Goal: Transaction & Acquisition: Purchase product/service

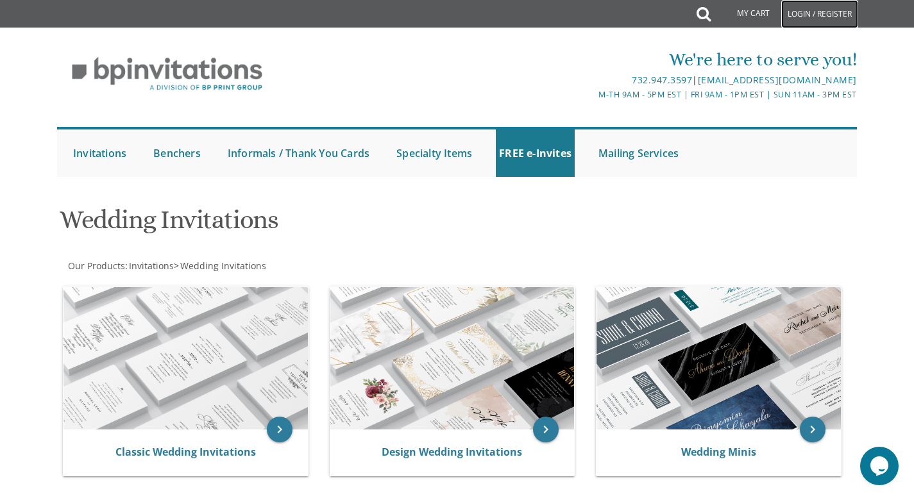
click at [849, 7] on link "Login / Register" at bounding box center [819, 14] width 77 height 28
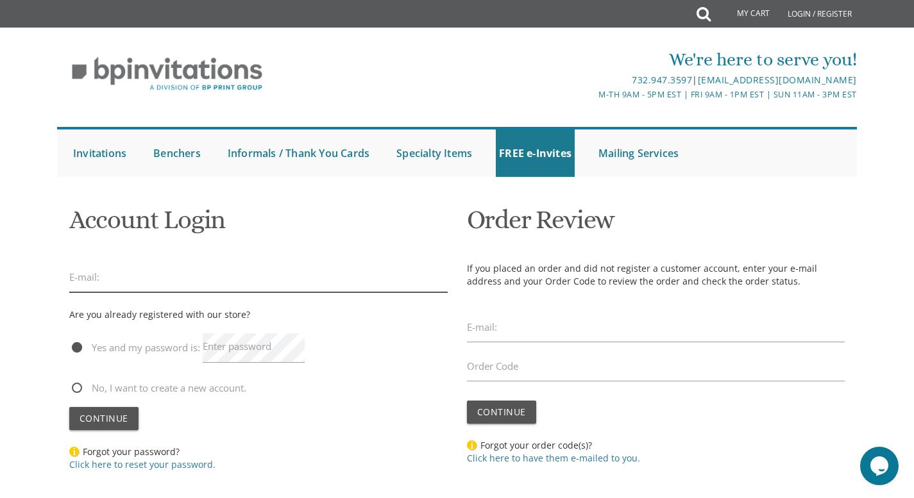
click at [103, 282] on input "email" at bounding box center [258, 278] width 378 height 30
type input "[EMAIL_ADDRESS][DOMAIN_NAME]"
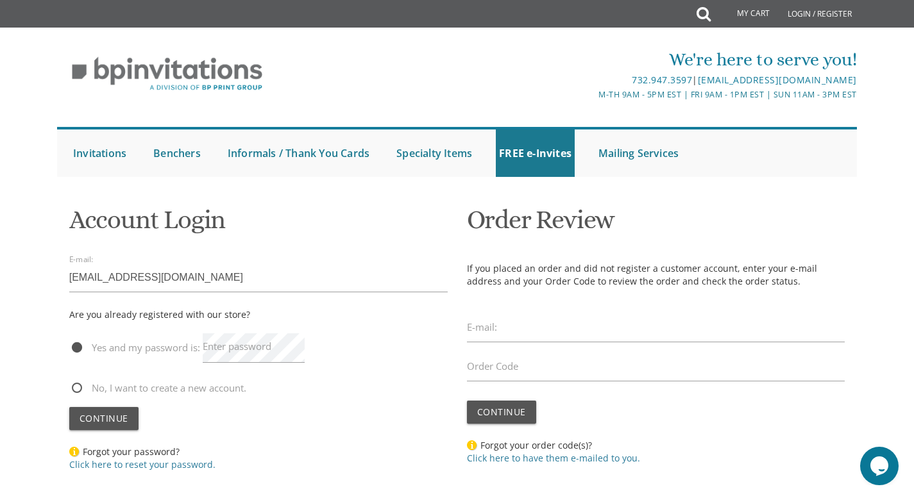
click at [244, 347] on label "Enter password" at bounding box center [237, 346] width 69 height 13
click at [95, 407] on form "Account Login E-mail: nursebrkwtz@yahoo.com Are you already registered with our…" at bounding box center [258, 338] width 378 height 284
click at [100, 418] on span "Continue" at bounding box center [104, 418] width 49 height 12
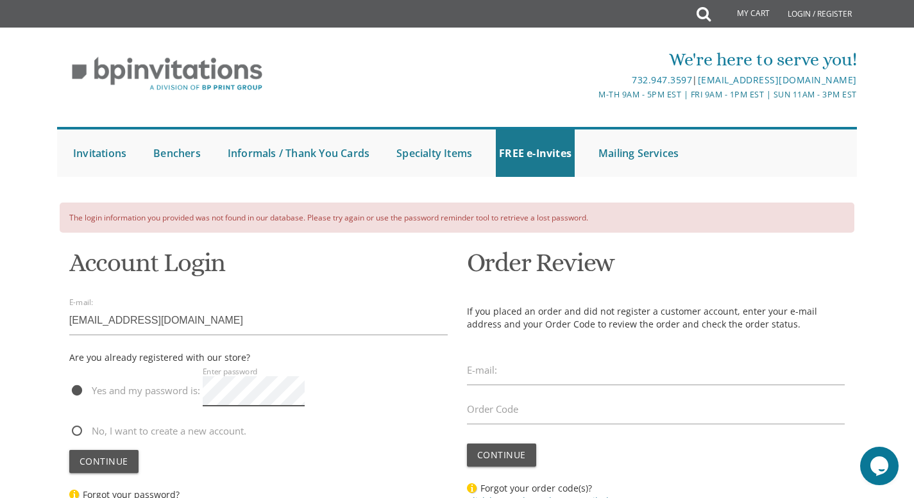
click at [69, 450] on button "Continue" at bounding box center [103, 461] width 69 height 23
click at [208, 389] on label "Enter password" at bounding box center [237, 389] width 69 height 13
click at [69, 450] on button "Continue" at bounding box center [103, 461] width 69 height 23
click at [107, 458] on span "Continue" at bounding box center [104, 461] width 49 height 12
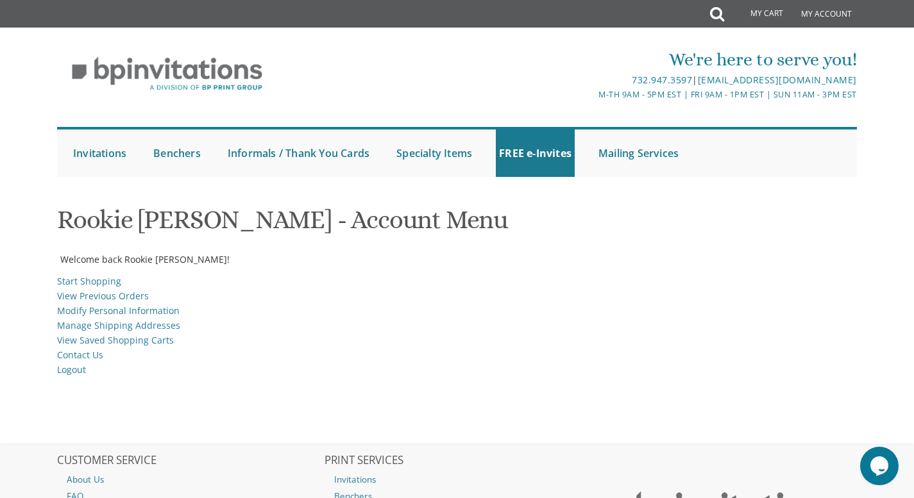
click at [471, 250] on div at bounding box center [457, 250] width 800 height 6
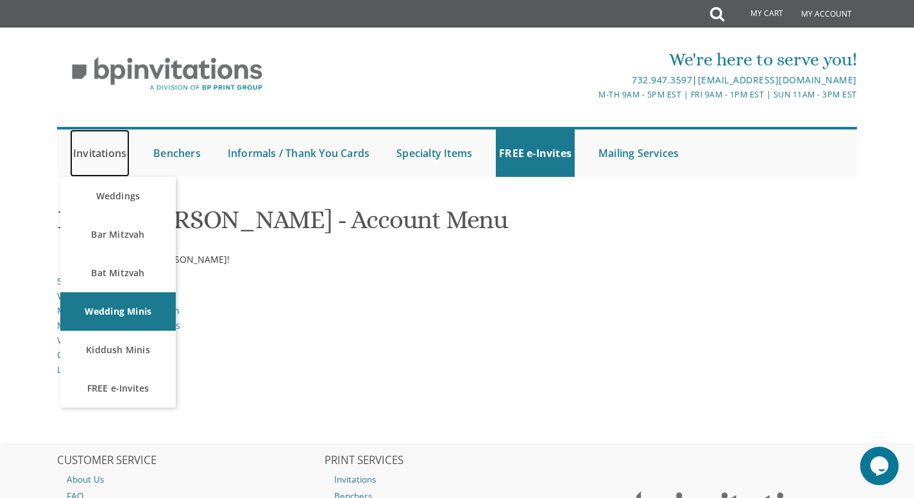
click at [87, 154] on link "Invitations" at bounding box center [100, 153] width 60 height 47
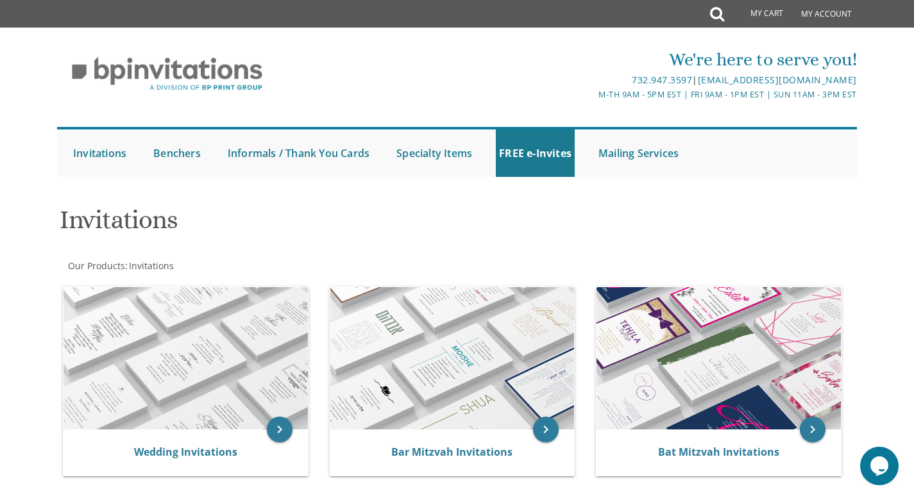
scroll to position [250, 0]
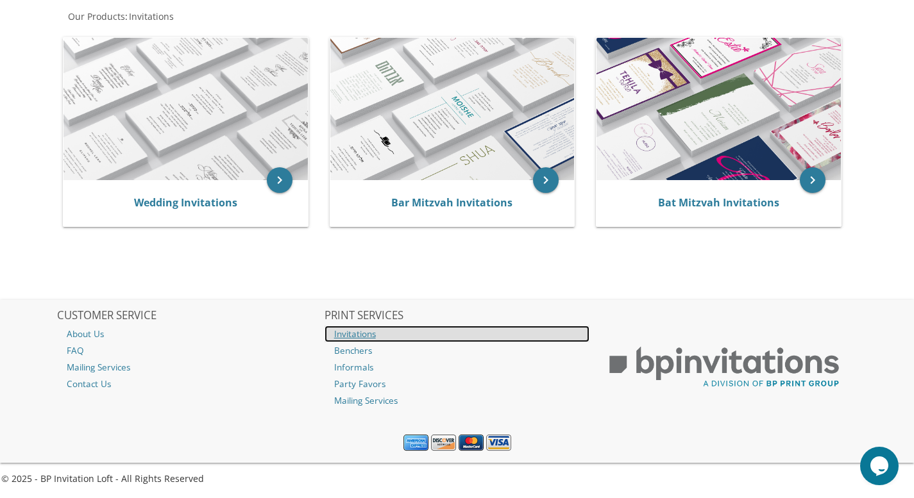
click at [351, 335] on link "Invitations" at bounding box center [458, 334] width 266 height 17
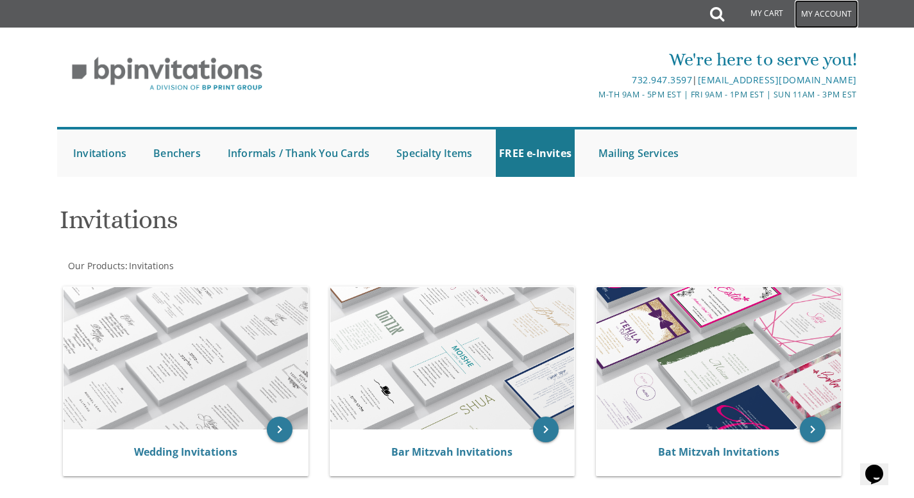
click at [824, 19] on link "My Account" at bounding box center [827, 14] width 64 height 28
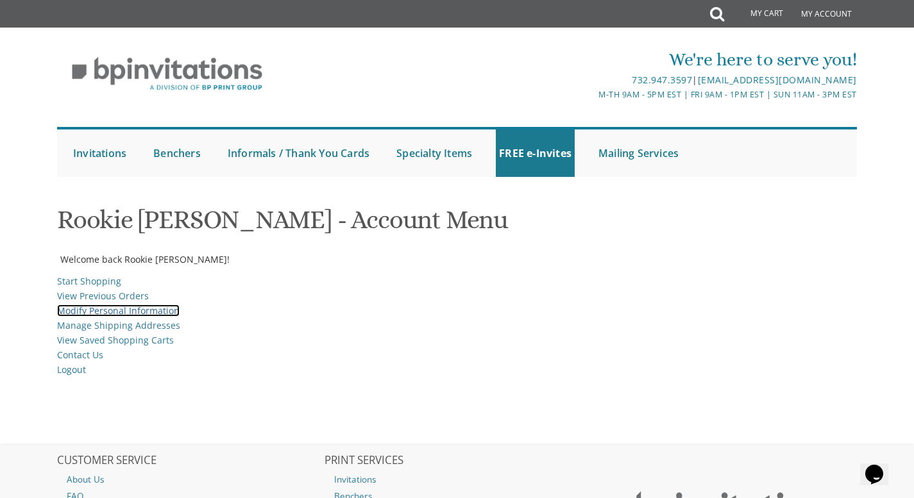
click at [101, 309] on link "Modify Personal Information" at bounding box center [118, 311] width 123 height 12
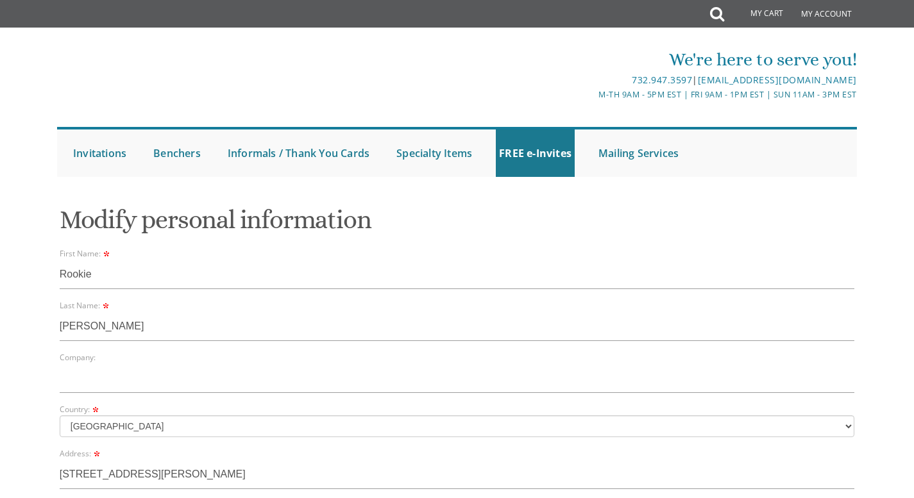
select select "CA"
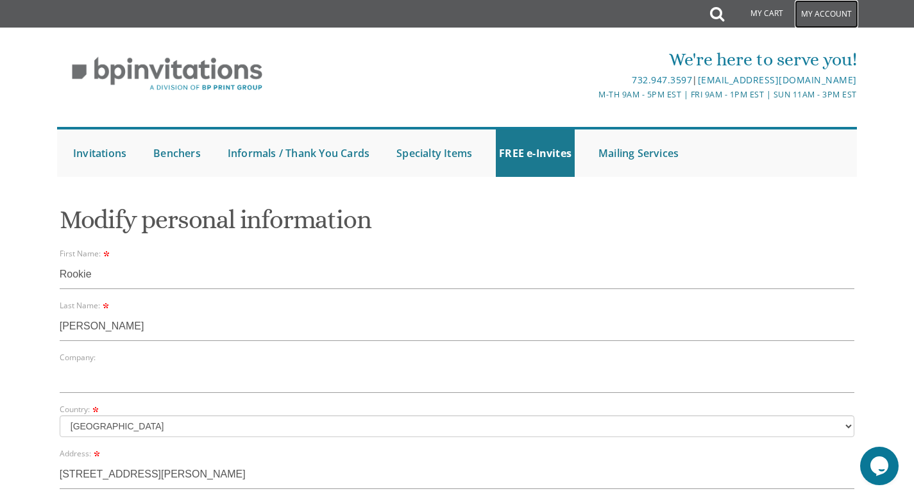
click at [806, 19] on link "My Account" at bounding box center [827, 14] width 64 height 28
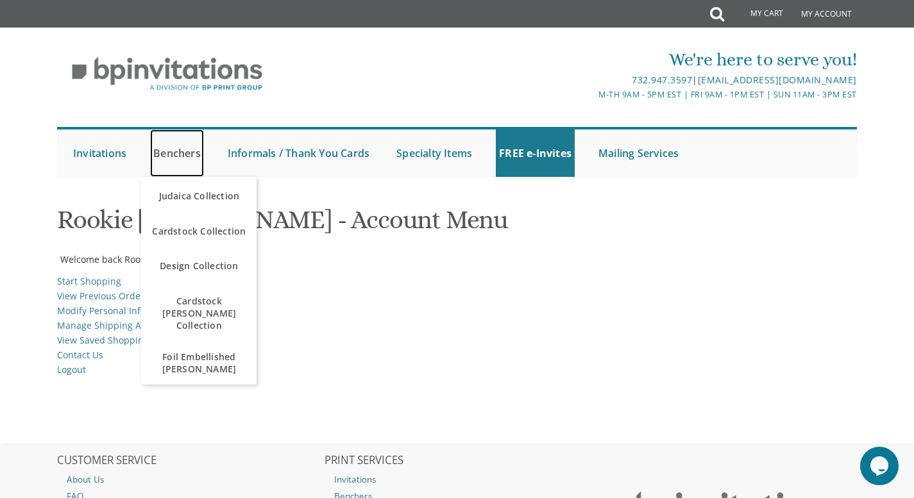
click at [192, 149] on link "Benchers" at bounding box center [177, 153] width 54 height 47
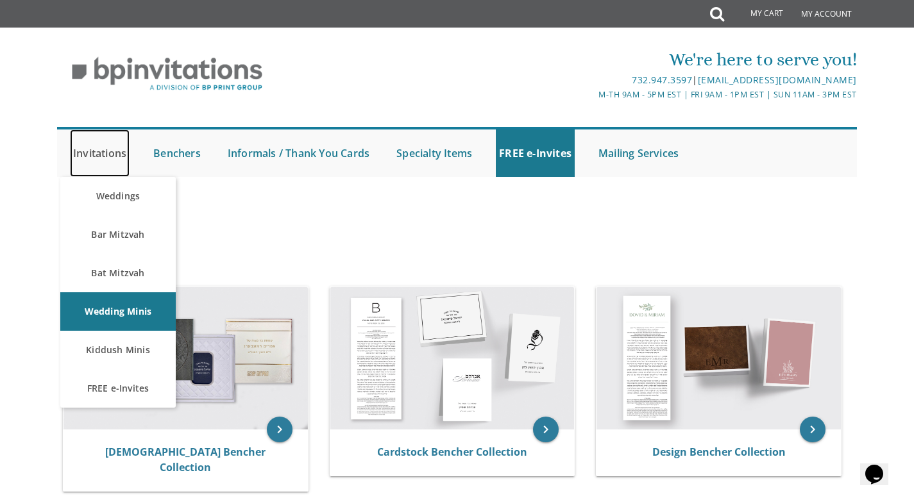
click at [108, 154] on link "Invitations" at bounding box center [100, 153] width 60 height 47
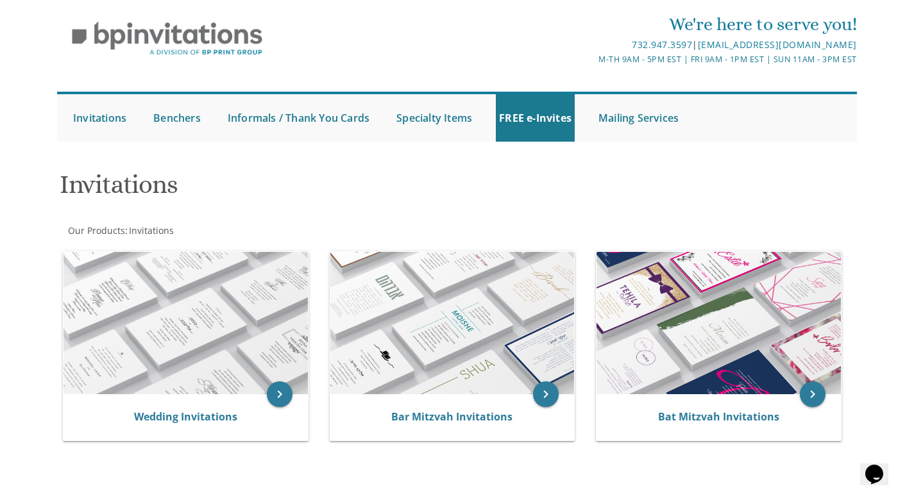
scroll to position [44, 0]
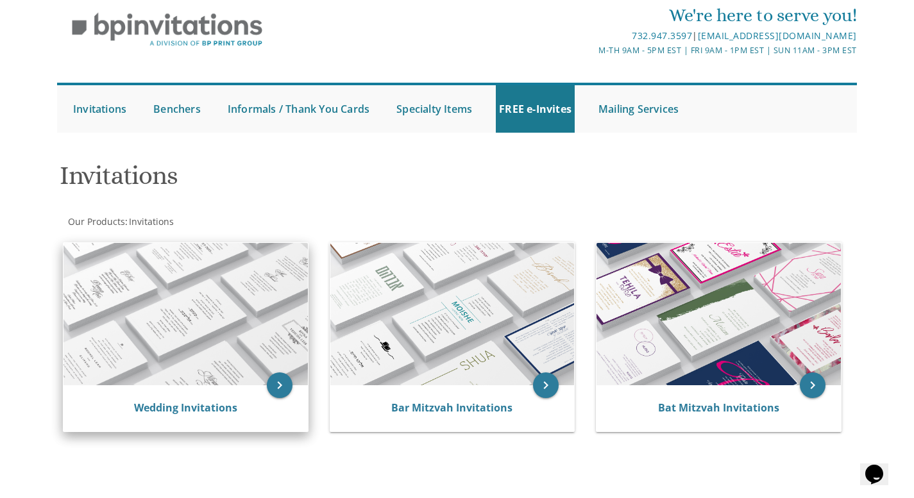
click at [235, 272] on img at bounding box center [186, 314] width 244 height 142
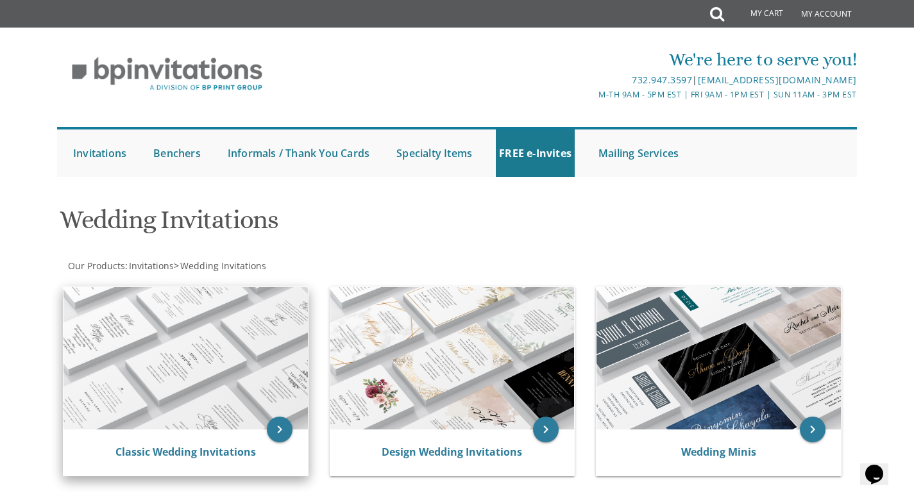
click at [239, 343] on img at bounding box center [186, 358] width 244 height 142
click at [279, 428] on icon "keyboard_arrow_right" at bounding box center [280, 430] width 26 height 26
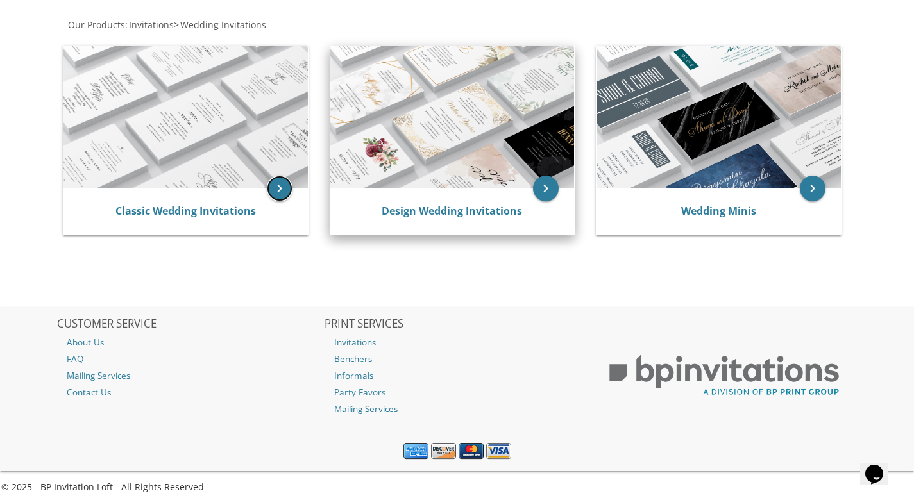
scroll to position [244, 0]
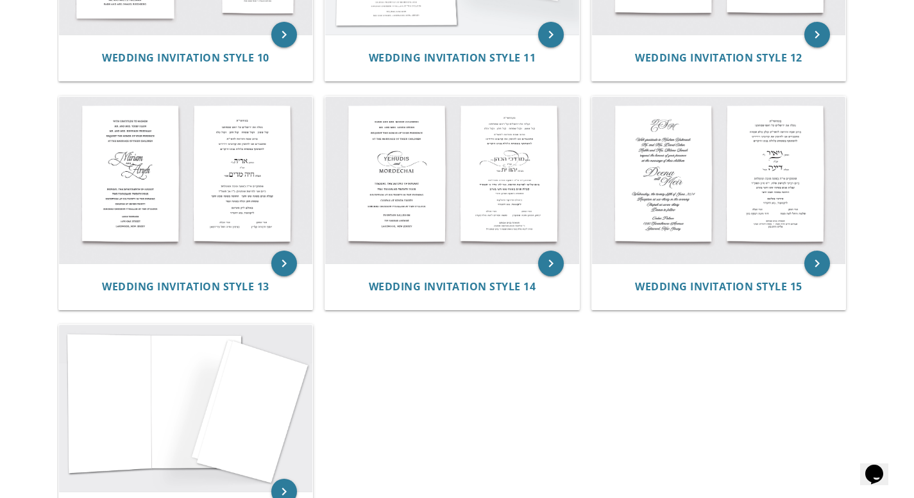
scroll to position [1112, 0]
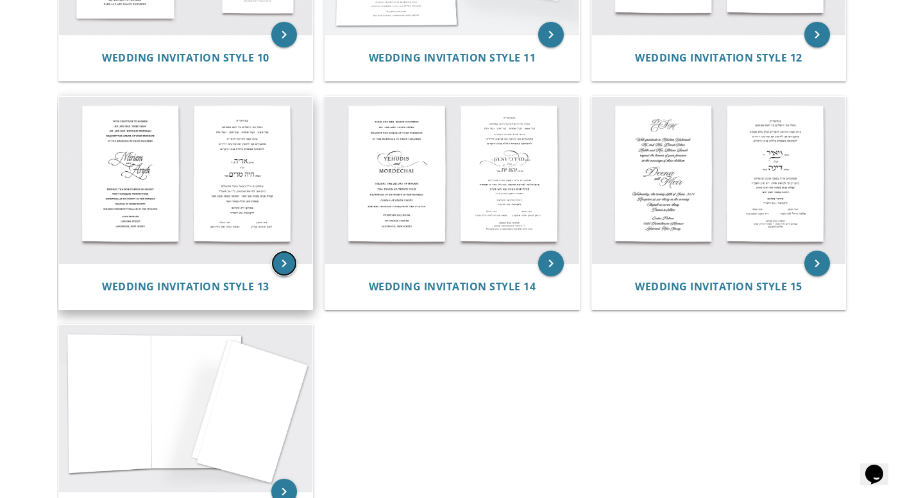
click at [287, 262] on icon "keyboard_arrow_right" at bounding box center [284, 264] width 26 height 26
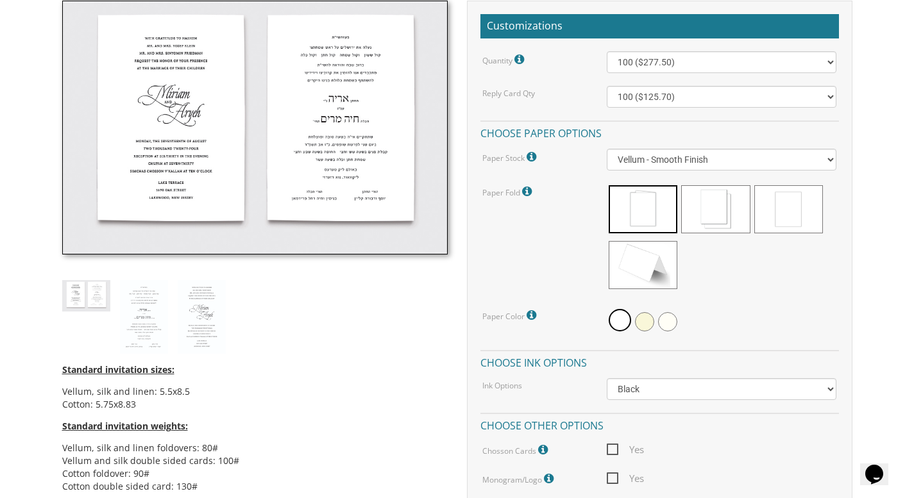
scroll to position [368, 0]
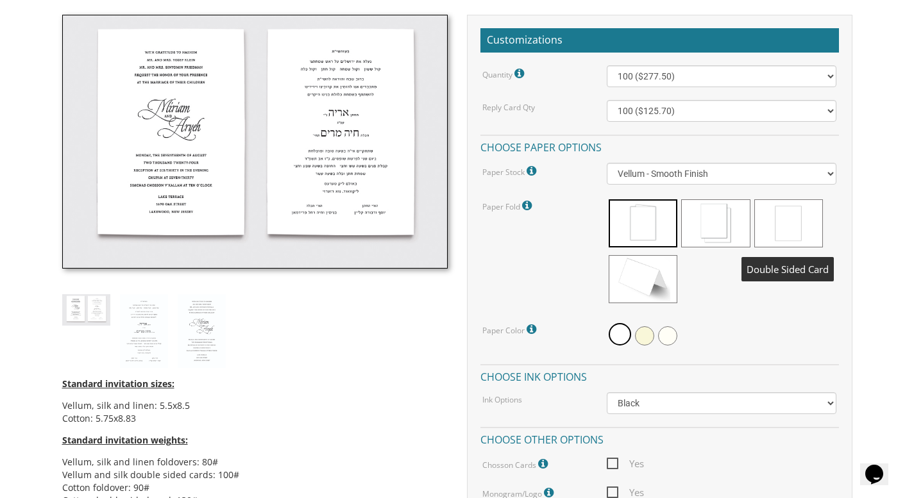
click at [791, 211] on span at bounding box center [788, 223] width 69 height 48
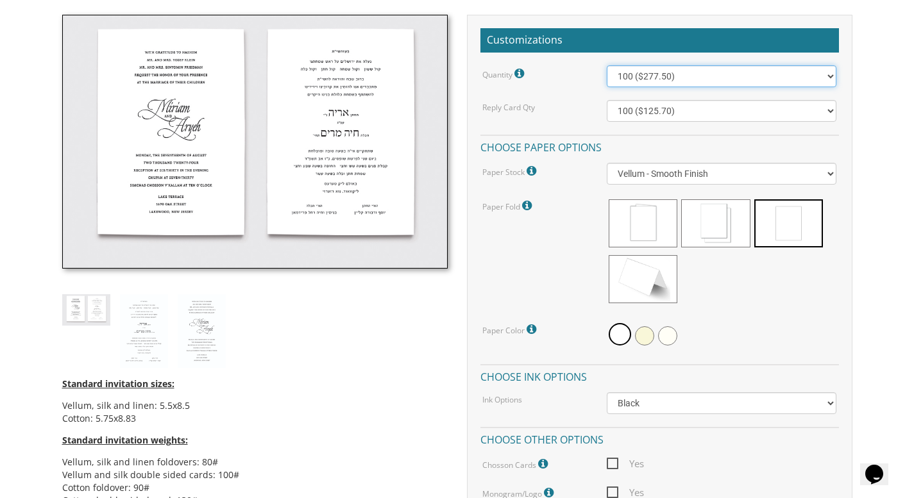
click at [779, 78] on select "100 ($277.50) 200 ($330.45) 300 ($380.65) 400 ($432.70) 500 ($482.10) 600 ($534…" at bounding box center [722, 76] width 230 height 22
select select "600"
click at [607, 65] on select "100 ($277.50) 200 ($330.45) 300 ($380.65) 400 ($432.70) 500 ($482.10) 600 ($534…" at bounding box center [722, 76] width 230 height 22
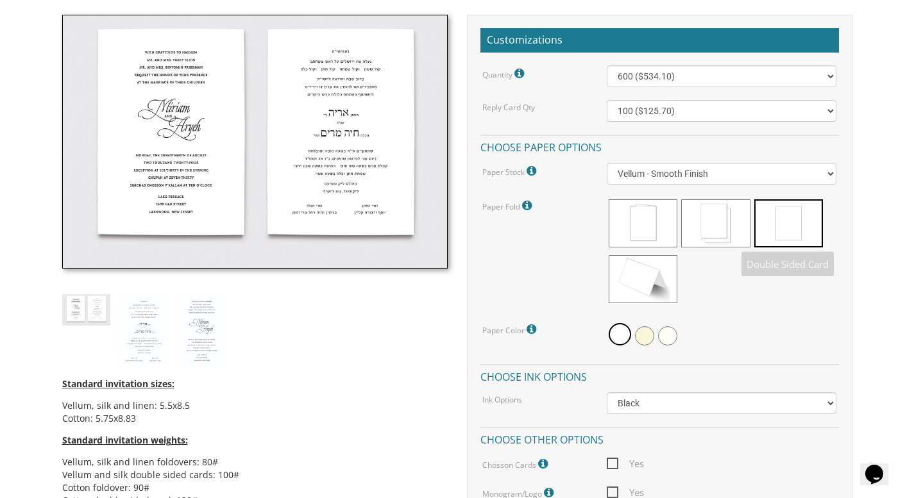
click at [793, 219] on span at bounding box center [788, 223] width 69 height 48
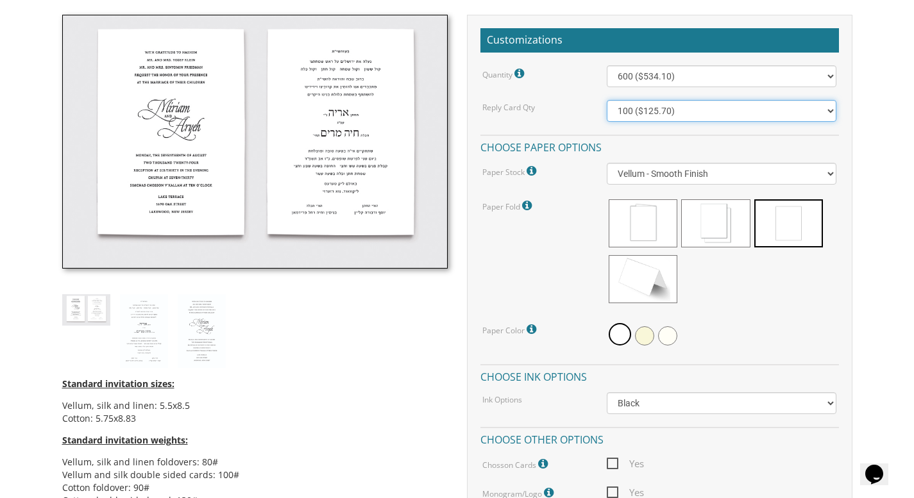
click at [801, 114] on select "100 ($125.70) 200 ($150.60) 300 ($177.95) 400 ($270.70) 500 ($225.30) 600 ($249…" at bounding box center [722, 111] width 230 height 22
select select "600"
click at [607, 100] on select "100 ($125.70) 200 ($150.60) 300 ($177.95) 400 ($270.70) 500 ($225.30) 600 ($249…" at bounding box center [722, 111] width 230 height 22
click at [651, 339] on span at bounding box center [644, 335] width 19 height 19
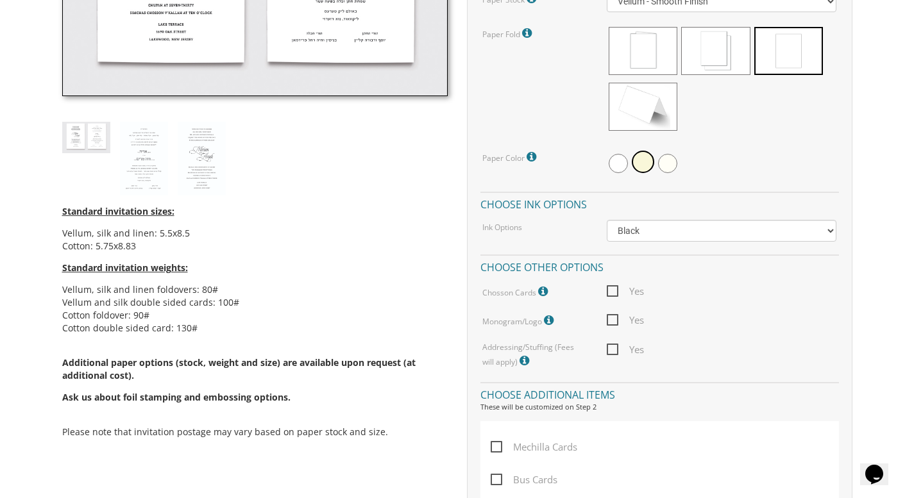
scroll to position [539, 0]
click at [610, 350] on span "Yes" at bounding box center [625, 351] width 37 height 16
click at [610, 350] on input "Yes" at bounding box center [611, 349] width 8 height 8
checkbox input "true"
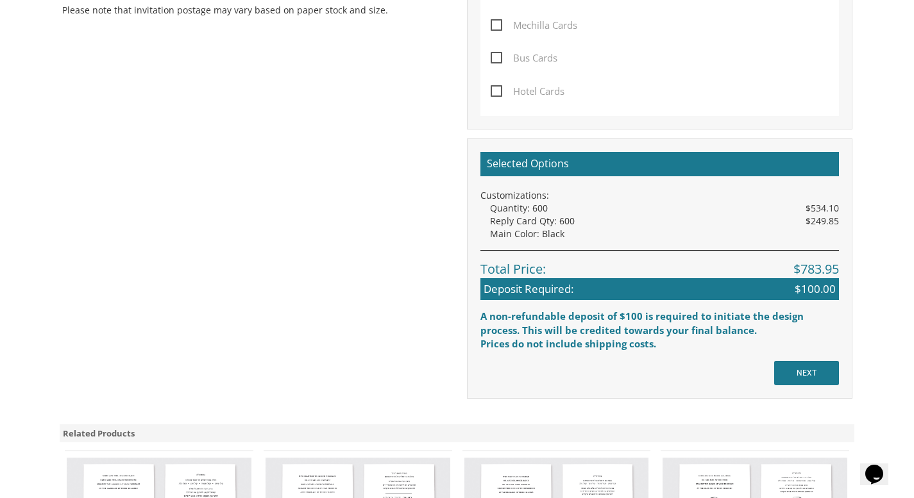
scroll to position [963, 0]
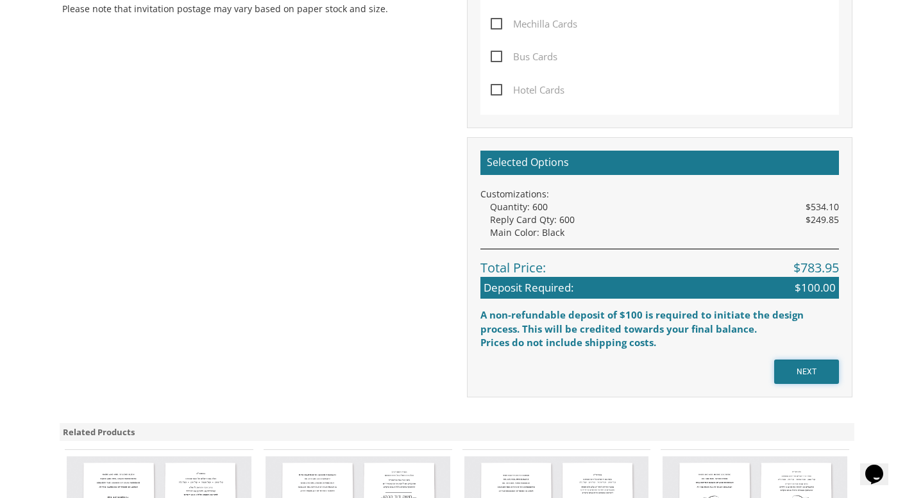
click at [796, 371] on input "NEXT" at bounding box center [806, 372] width 65 height 24
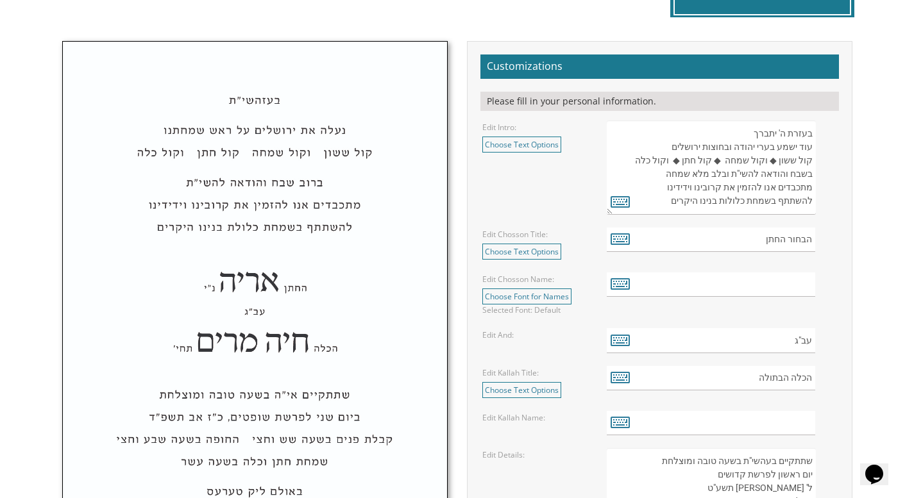
scroll to position [403, 0]
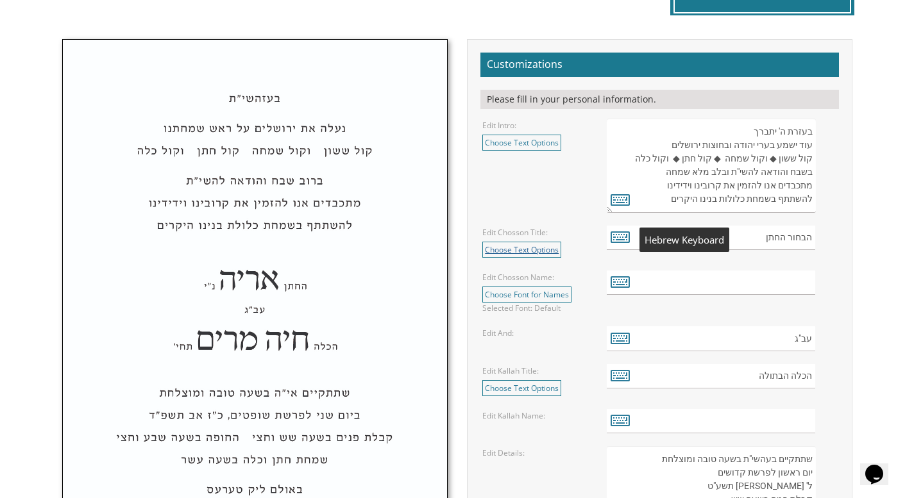
click at [548, 250] on link "Choose Text Options" at bounding box center [521, 250] width 79 height 16
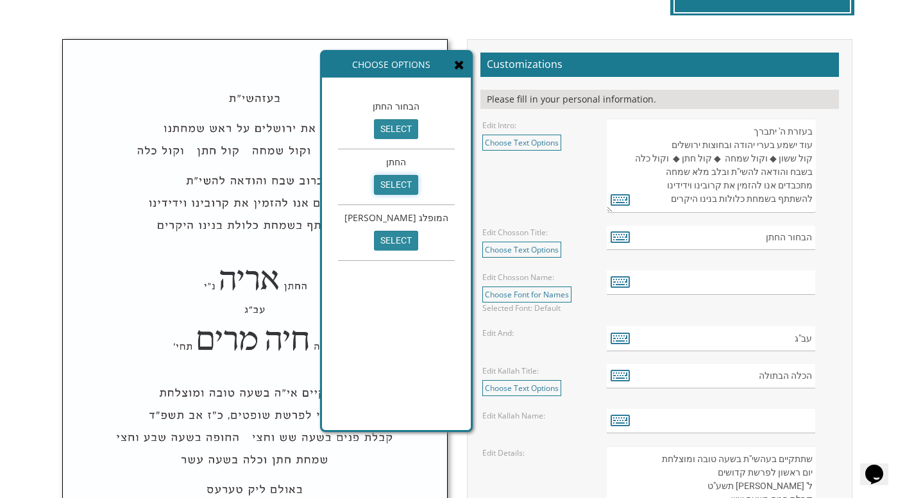
click at [390, 183] on input "select" at bounding box center [396, 185] width 44 height 20
type input "החתן"
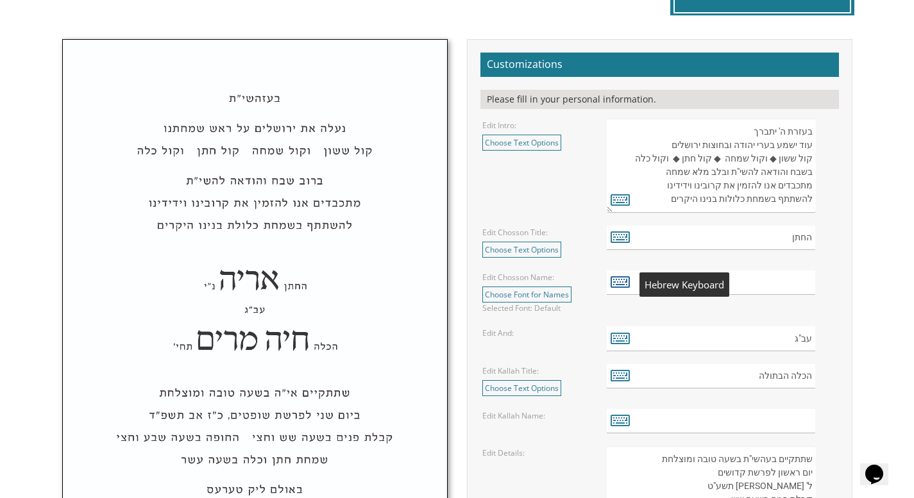
click at [624, 282] on icon at bounding box center [620, 282] width 19 height 18
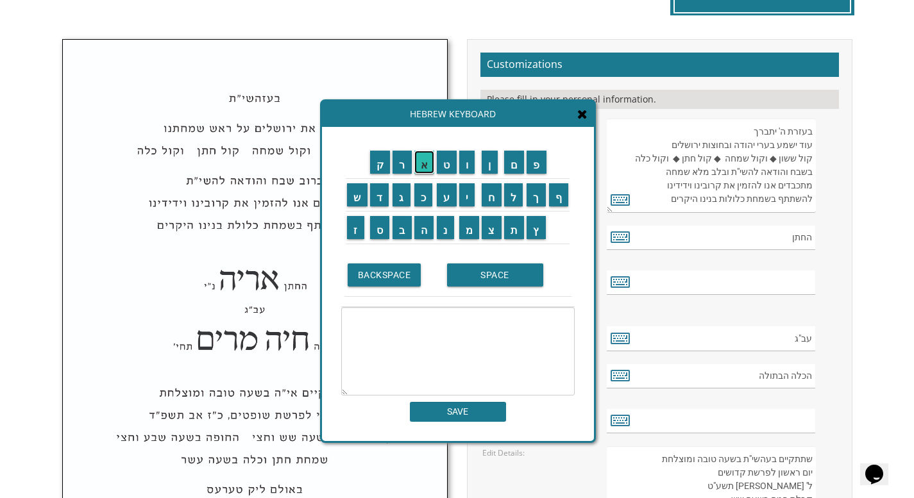
click at [425, 164] on input "א" at bounding box center [424, 162] width 21 height 23
click at [465, 196] on input "י" at bounding box center [467, 194] width 16 height 23
click at [511, 241] on td "ת" at bounding box center [514, 228] width 23 height 33
click at [517, 234] on input "ת" at bounding box center [514, 227] width 21 height 23
click at [490, 164] on input "ן" at bounding box center [490, 162] width 16 height 23
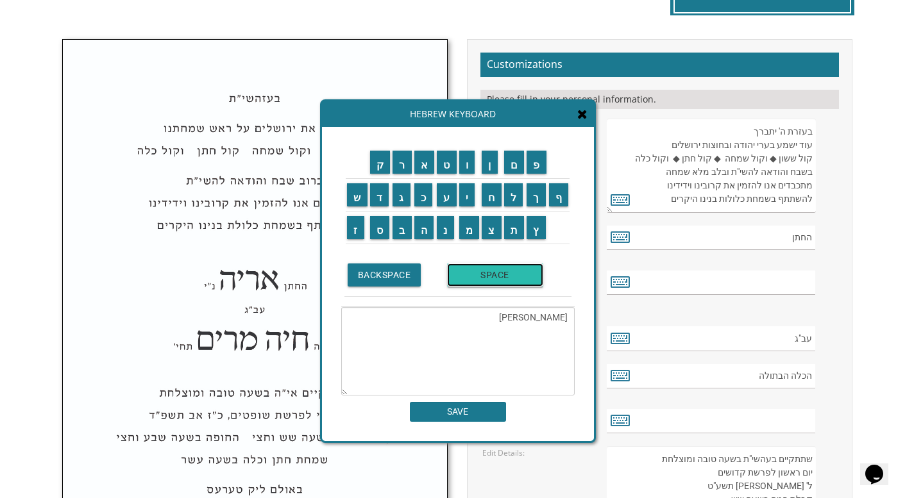
click at [482, 276] on input "SPACE" at bounding box center [495, 275] width 96 height 23
click at [402, 225] on input "ב" at bounding box center [402, 227] width 19 height 23
click at [401, 163] on input "ר" at bounding box center [402, 162] width 19 height 23
click at [462, 162] on input "ו" at bounding box center [467, 162] width 16 height 23
click at [541, 206] on input "ך" at bounding box center [536, 194] width 19 height 23
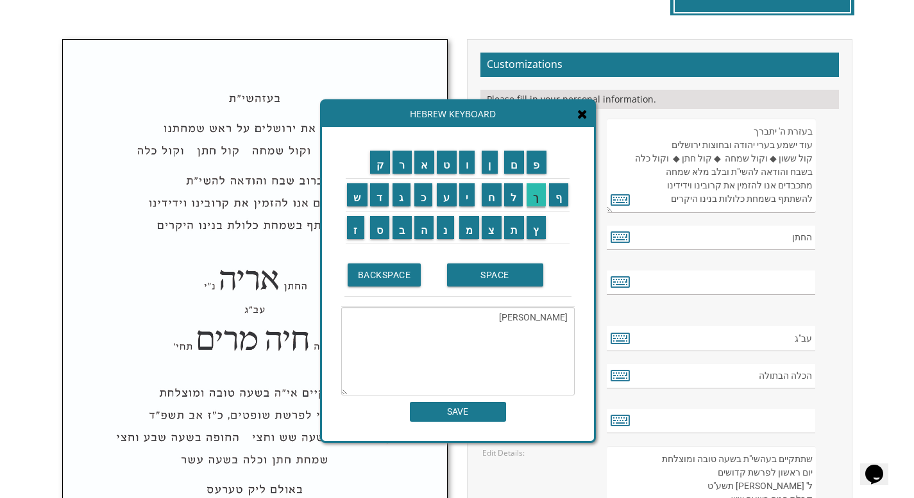
type textarea "איתן ברוך"
click at [475, 414] on input "SAVE" at bounding box center [458, 412] width 96 height 20
type input "איתן ברוך"
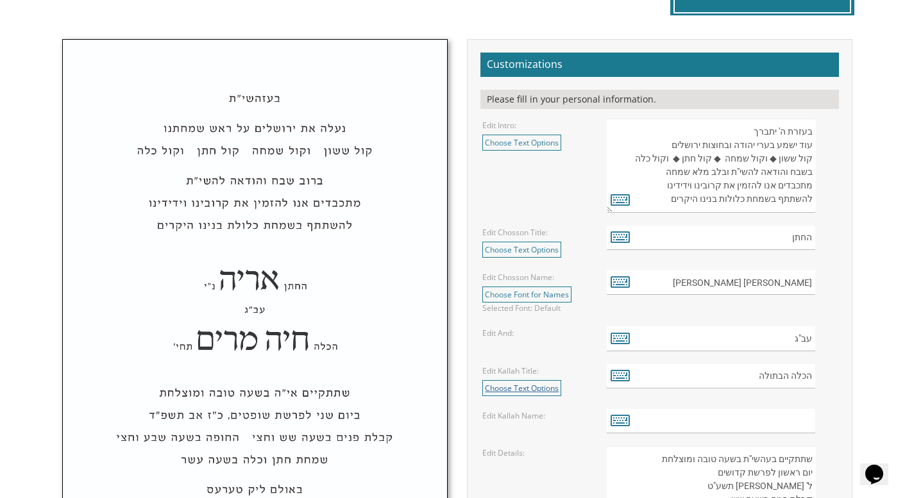
click at [543, 383] on link "Choose Text Options" at bounding box center [521, 388] width 79 height 16
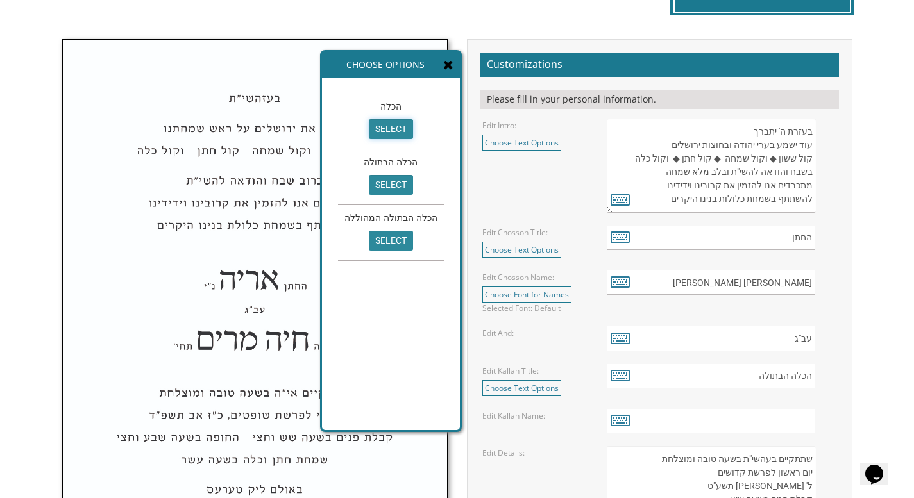
click at [387, 133] on input "select" at bounding box center [391, 129] width 44 height 20
type input "הכלה"
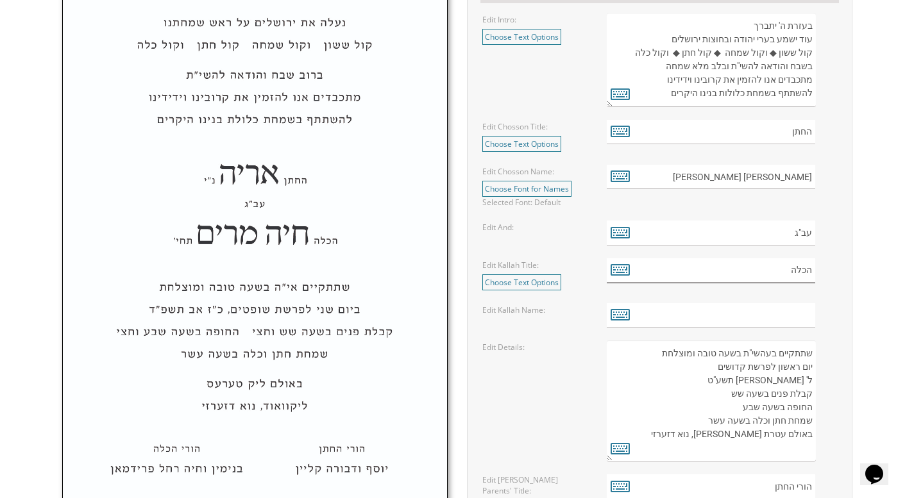
scroll to position [511, 0]
click at [624, 321] on icon at bounding box center [620, 313] width 19 height 18
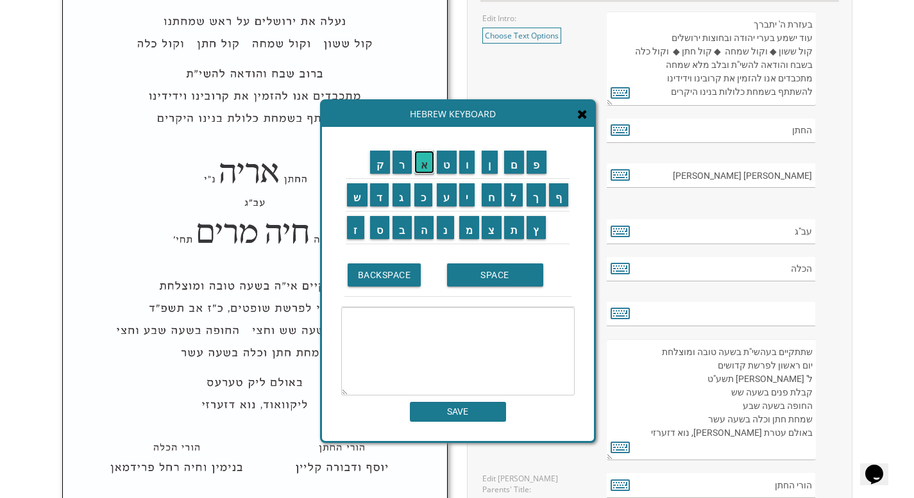
click at [425, 166] on input "א" at bounding box center [424, 162] width 21 height 23
click at [406, 226] on input "ב" at bounding box center [402, 227] width 19 height 23
click at [475, 201] on input "י" at bounding box center [467, 194] width 16 height 23
click at [402, 194] on input "ג" at bounding box center [402, 194] width 18 height 23
click at [465, 195] on input "י" at bounding box center [467, 194] width 16 height 23
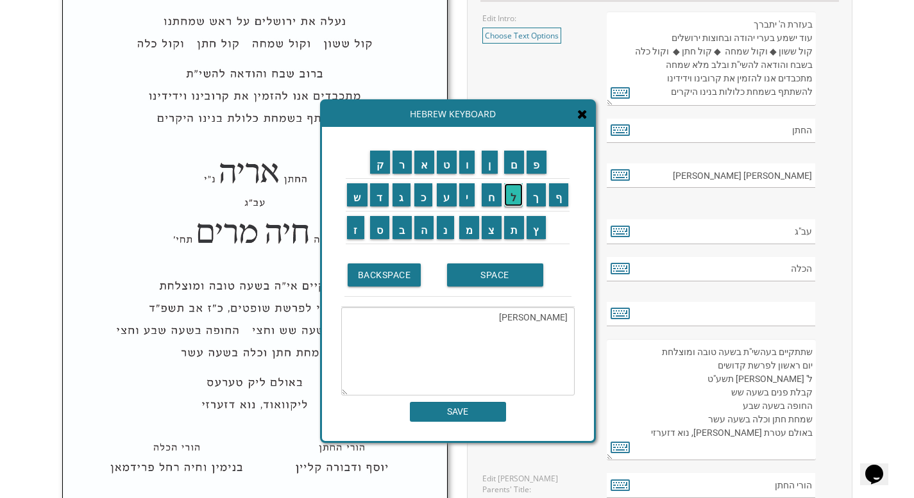
click at [515, 193] on input "ל" at bounding box center [513, 194] width 19 height 23
click at [490, 282] on input "SPACE" at bounding box center [495, 275] width 96 height 23
click at [402, 171] on input "ר" at bounding box center [402, 162] width 19 height 23
click at [406, 225] on input "ב" at bounding box center [402, 227] width 19 height 23
click at [378, 169] on input "ק" at bounding box center [380, 162] width 21 height 23
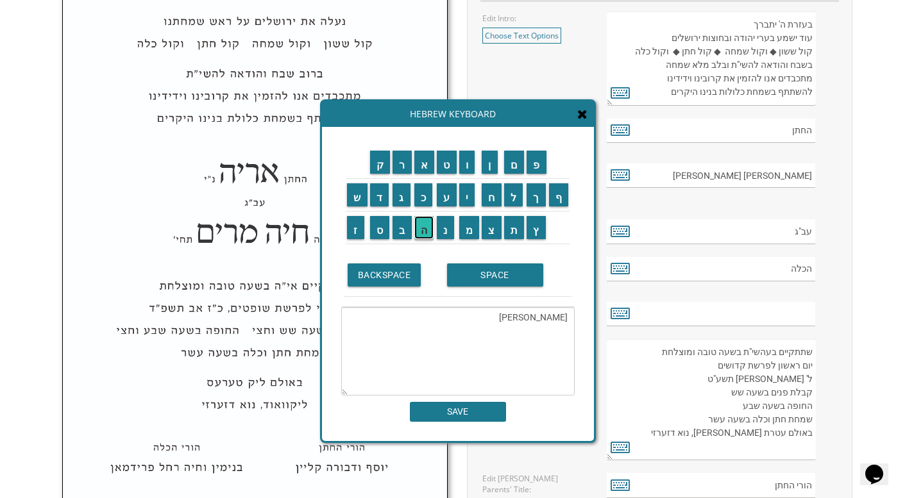
click at [421, 233] on input "ה" at bounding box center [424, 227] width 20 height 23
type textarea "[PERSON_NAME]"
click at [488, 412] on input "SAVE" at bounding box center [458, 412] width 96 height 20
type input "אביגיל רבקה"
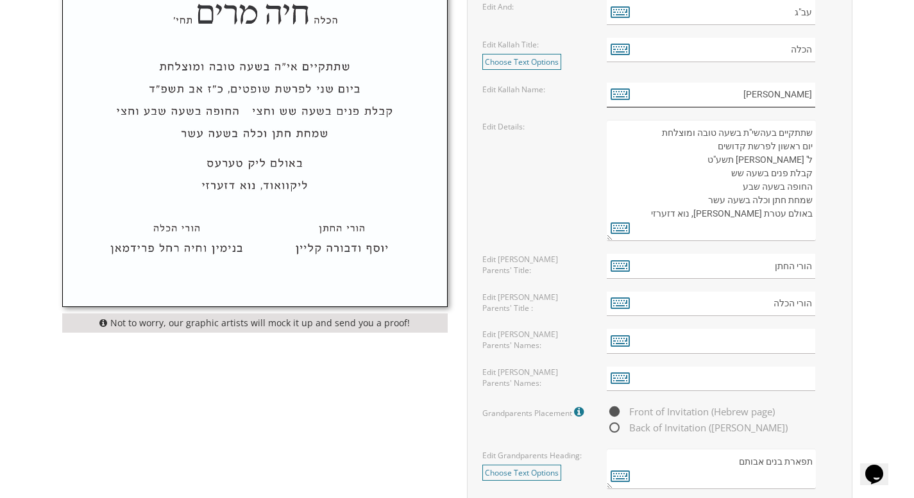
scroll to position [731, 0]
drag, startPoint x: 799, startPoint y: 147, endPoint x: 777, endPoint y: 146, distance: 21.8
click at [777, 146] on textarea "שתתקיים בעהשי"ת בשעה טובה ומוצלחת יום ראשון לפרשת קדושים ל' ניסן תשע"ט קבלת פני…" at bounding box center [711, 179] width 208 height 121
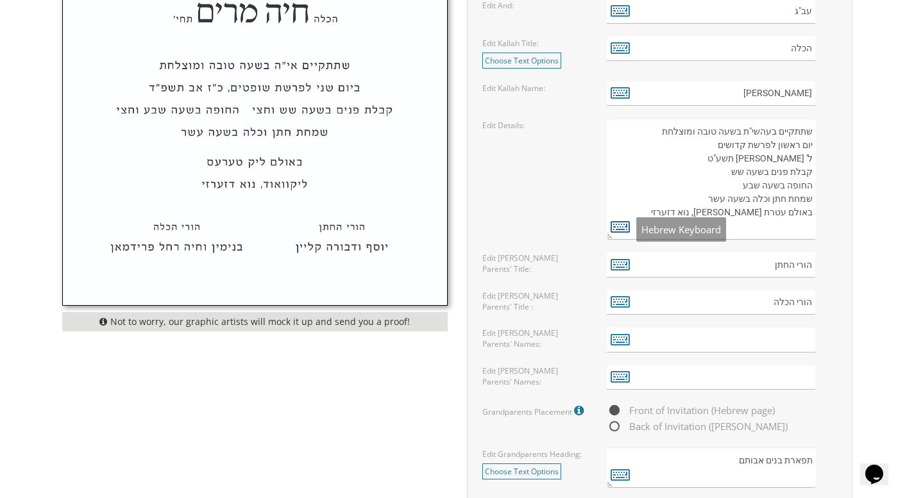
click at [627, 228] on icon at bounding box center [620, 226] width 19 height 18
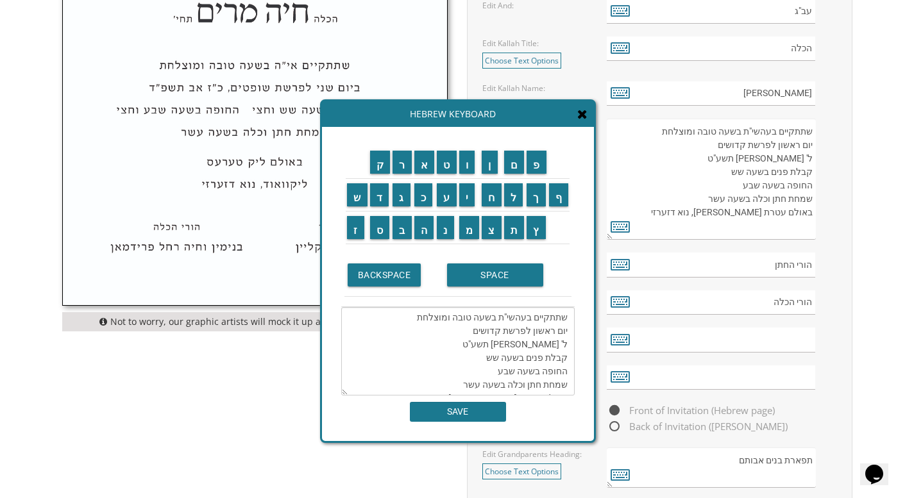
drag, startPoint x: 555, startPoint y: 334, endPoint x: 532, endPoint y: 334, distance: 23.1
click at [532, 334] on textarea "שתתקיים בעהשי"ת בשעה טובה ומוצלחת יום ראשון לפרשת קדושים ל' ניסן תשע"ט קבלת פני…" at bounding box center [457, 351] width 233 height 89
click at [357, 191] on input "ש" at bounding box center [357, 194] width 21 height 23
click at [443, 227] on input "נ" at bounding box center [445, 227] width 17 height 23
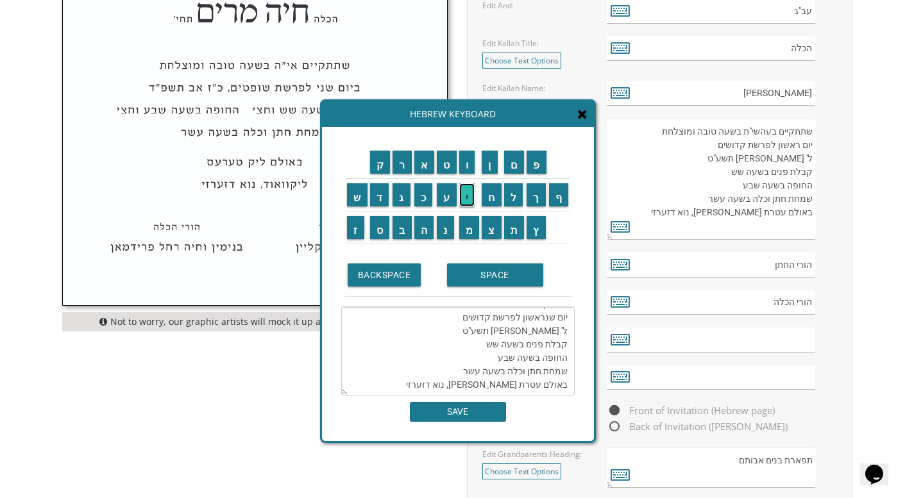
click at [466, 197] on input "י" at bounding box center [467, 194] width 16 height 23
click at [492, 271] on input "SPACE" at bounding box center [495, 275] width 96 height 23
drag, startPoint x: 538, startPoint y: 334, endPoint x: 518, endPoint y: 334, distance: 19.9
click at [518, 334] on textarea "שתתקיים בעהשי"ת בשעה טובה ומוצלחת יום שני ראשון לפרשת קדושים ל' ניסן תשע"ט קבלת…" at bounding box center [457, 351] width 233 height 89
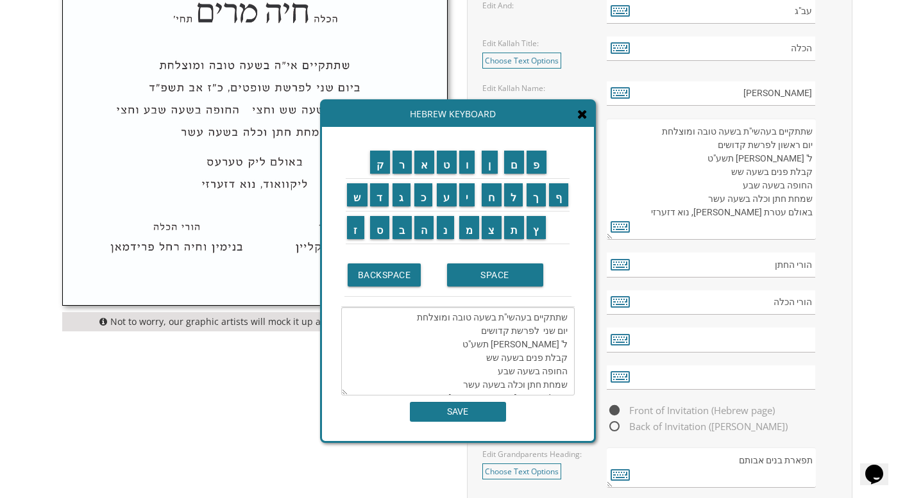
drag, startPoint x: 504, startPoint y: 332, endPoint x: 475, endPoint y: 332, distance: 28.9
click at [475, 332] on textarea "שתתקיים בעהשי"ת בשעה טובה ומוצלחת יום שני לפרשת קדושים ל' ניסן תשע"ט קבלת פנים …" at bounding box center [457, 351] width 233 height 89
click at [520, 227] on input "ת" at bounding box center [514, 227] width 21 height 23
click at [472, 164] on input "ו" at bounding box center [467, 162] width 16 height 23
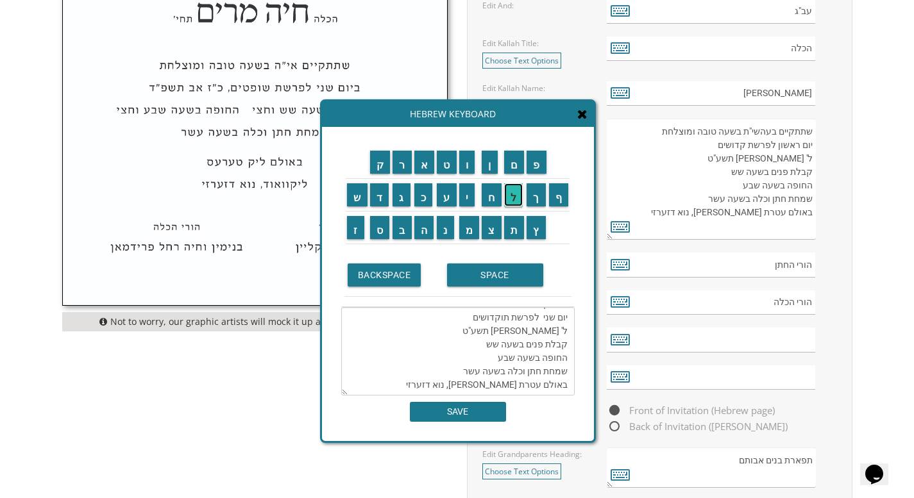
click at [516, 192] on input "ל" at bounding box center [513, 194] width 19 height 23
click at [381, 191] on input "ד" at bounding box center [379, 194] width 19 height 23
click at [465, 165] on input "ו" at bounding box center [467, 162] width 16 height 23
click at [514, 232] on input "ת" at bounding box center [514, 227] width 21 height 23
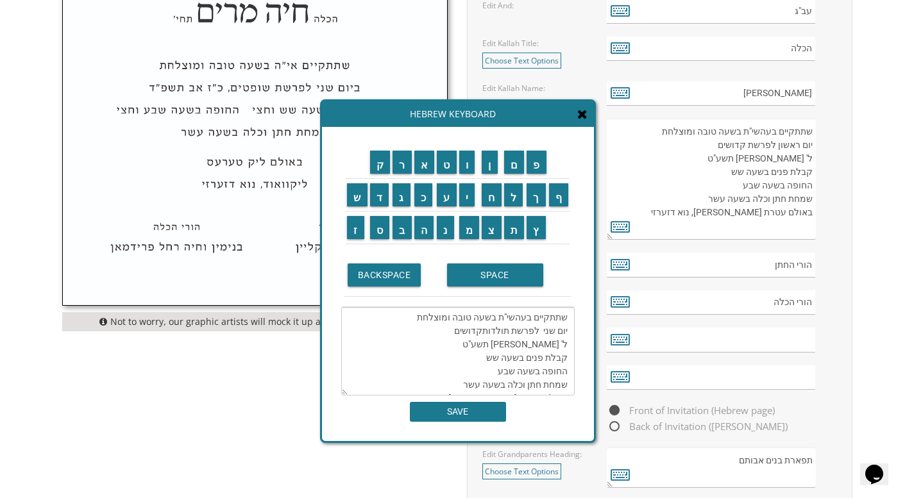
drag, startPoint x: 479, startPoint y: 330, endPoint x: 447, endPoint y: 330, distance: 31.4
click at [447, 330] on textarea "שתתקיים בעהשי"ת בשעה טובה ומוצלחת יום שני לפרשת תולדותקדושים ל' ניסן תשע"ט קבלת…" at bounding box center [457, 351] width 233 height 89
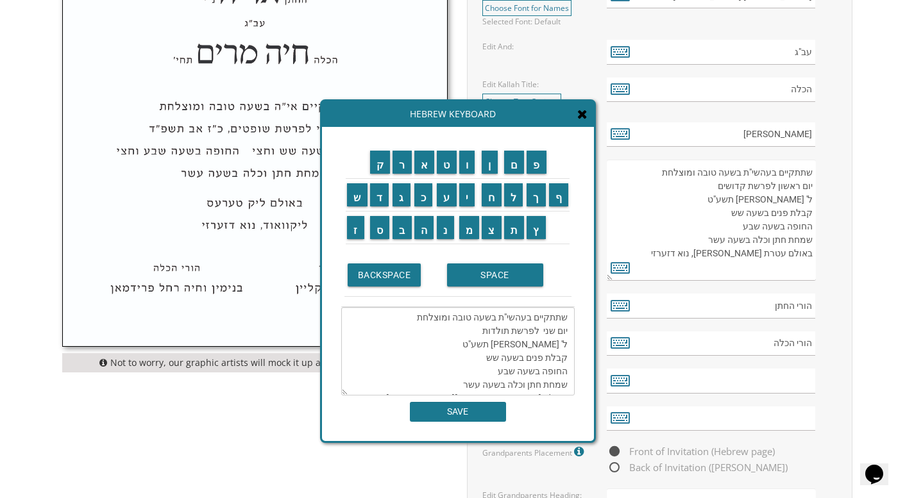
scroll to position [692, 0]
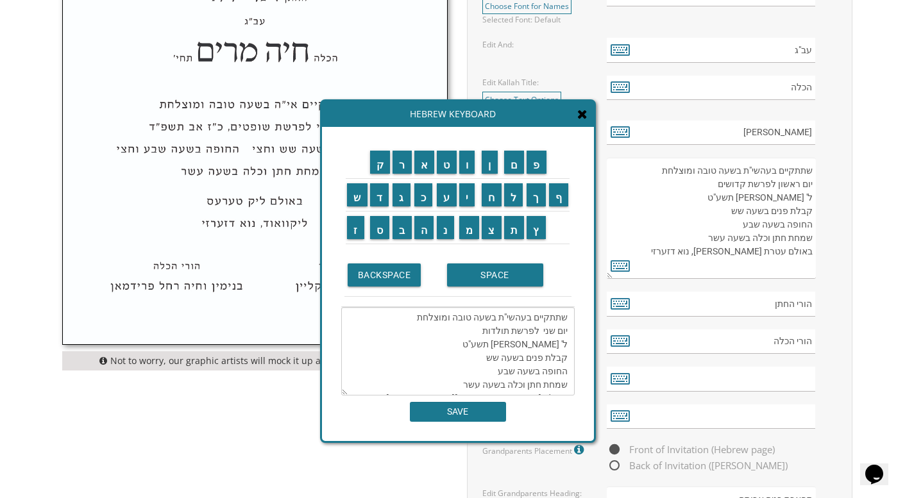
click at [539, 333] on textarea "שתתקיים בעהשי"ת בשעה טובה ומוצלחת יום שני לפרשת תולדות ל' ניסן תשע"ט קבלת פנים …" at bounding box center [457, 351] width 233 height 89
drag, startPoint x: 567, startPoint y: 344, endPoint x: 544, endPoint y: 344, distance: 23.1
click at [544, 344] on textarea "שתתקיים בעהשי"ת בשעה טובה ומוצלחת יום שני לפרשת תולדות ל' ניסן תשע"ט קבלת פנים …" at bounding box center [457, 351] width 233 height 89
click at [422, 202] on input "כ" at bounding box center [423, 194] width 19 height 23
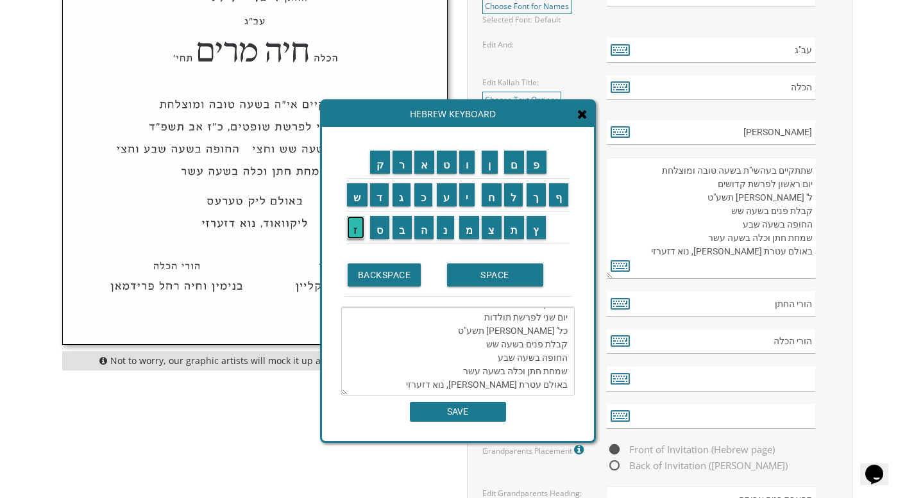
click at [355, 233] on input "ז" at bounding box center [355, 227] width 17 height 23
click at [504, 271] on input "SPACE" at bounding box center [495, 275] width 96 height 23
click at [554, 320] on textarea "שתתקיים בעהשי"ת בשעה טובה ומוצלחת יום שני לפרשת תולדות כז ל' ניסן תשע"ט קבלת פנ…" at bounding box center [457, 351] width 233 height 89
drag, startPoint x: 554, startPoint y: 318, endPoint x: 539, endPoint y: 317, distance: 14.2
click at [539, 317] on textarea "שתתקיים בעהשי"ת בשעה טובה ומוצלחת יום שני לפרשת תולדות כז' ניסן תשע"ט קבלת פנים…" at bounding box center [457, 351] width 233 height 89
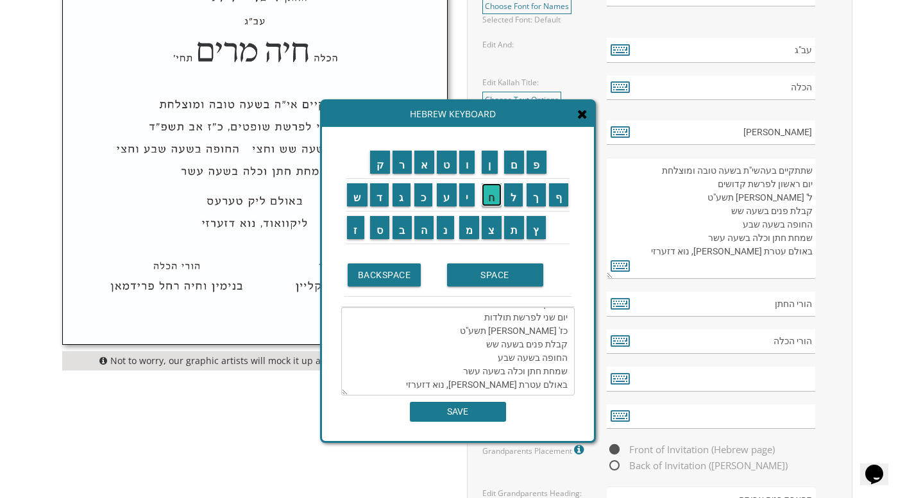
click at [496, 192] on input "ח" at bounding box center [492, 194] width 20 height 23
click at [358, 203] on input "ש" at bounding box center [357, 194] width 21 height 23
click at [469, 165] on input "ו" at bounding box center [467, 162] width 16 height 23
click at [497, 164] on input "ן" at bounding box center [490, 162] width 16 height 23
drag, startPoint x: 537, startPoint y: 321, endPoint x: 522, endPoint y: 320, distance: 14.8
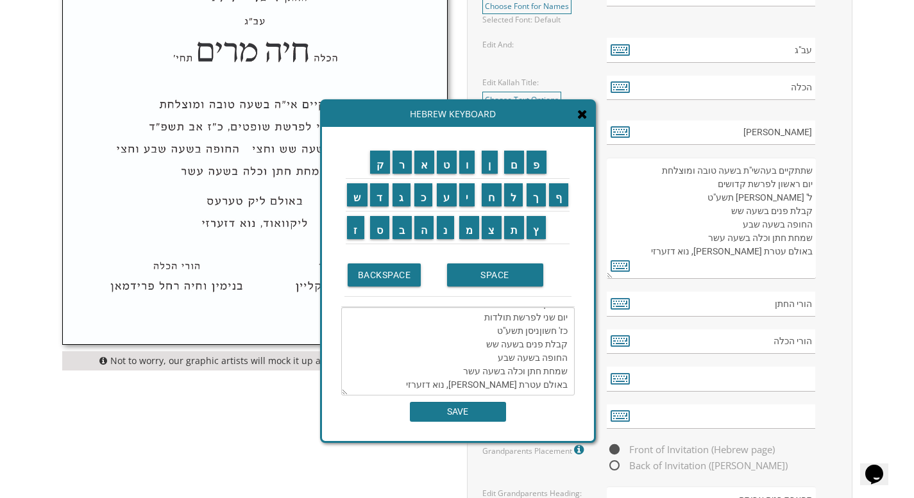
click at [522, 320] on textarea "שתתקיים בעהשי"ת בשעה טובה ומוצלחת יום שני לפרשת תולדות כז' חשוןניסן תשע"ט קבלת …" at bounding box center [457, 351] width 233 height 89
drag, startPoint x: 533, startPoint y: 320, endPoint x: 517, endPoint y: 319, distance: 16.0
click at [517, 319] on textarea "שתתקיים בעהשי"ת בשעה טובה ומוצלחת יום שני לפרשת תולדות כז' חשון תשע"ט קבלת פנים…" at bounding box center [457, 351] width 233 height 89
click at [514, 228] on input "ת" at bounding box center [514, 227] width 21 height 23
click at [355, 192] on input "ש" at bounding box center [357, 194] width 21 height 23
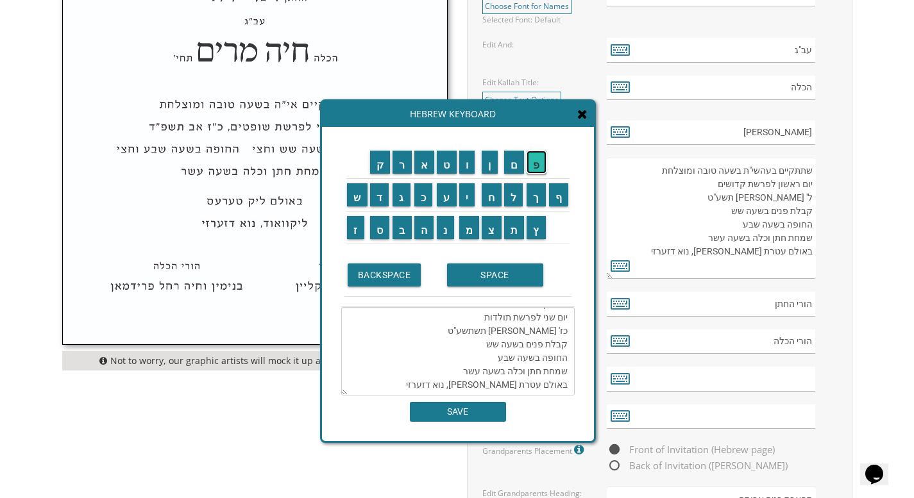
click at [535, 160] on input "פ" at bounding box center [537, 162] width 20 height 23
drag, startPoint x: 510, startPoint y: 319, endPoint x: 497, endPoint y: 318, distance: 12.9
click at [497, 318] on textarea "שתתקיים בעהשי"ת בשעה טובה ומוצלחת יום שני לפרשת תולדות כז' חשון תשפתשע"ט קבלת פ…" at bounding box center [457, 351] width 233 height 89
click at [510, 321] on textarea "שתתקיים בעהשי"ת בשעה טובה ומוצלחת יום שני לפרשת תולדות כז' חשון תשפת"ט קבלת פני…" at bounding box center [457, 351] width 233 height 89
click at [507, 323] on textarea "שתתקיים בעהשי"ת בשעה טובה ומוצלחת יום שני לפרשת תולדות כז' חשון תשפ"ט קבלת פנים…" at bounding box center [457, 351] width 233 height 89
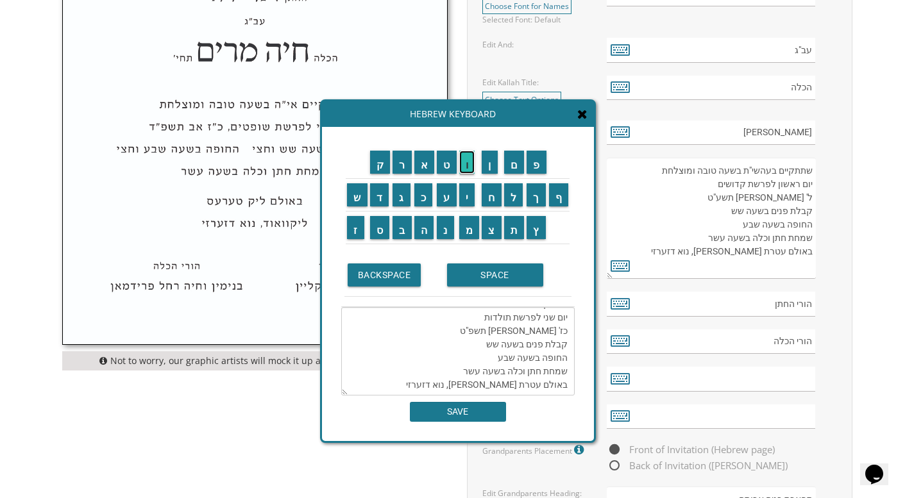
click at [472, 162] on input "ו" at bounding box center [467, 162] width 16 height 23
click at [502, 319] on textarea "שתתקיים בעהשי"ת בשעה טובה ומוצלחת יום שני לפרשת תולדות כז' חשון תשפ"וט קבלת פני…" at bounding box center [457, 351] width 233 height 89
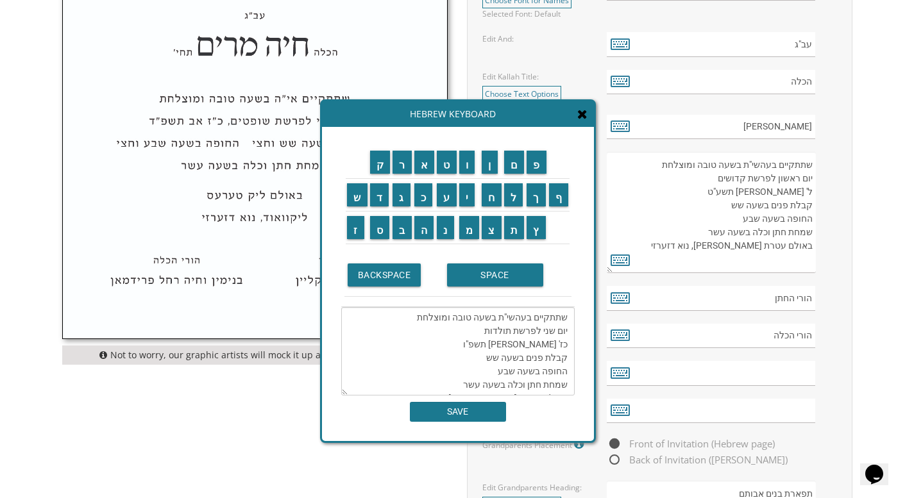
scroll to position [699, 0]
drag, startPoint x: 461, startPoint y: 384, endPoint x: 570, endPoint y: 382, distance: 108.4
click at [570, 382] on textarea "שתתקיים בעהשי"ת בשעה טובה ומוצלחת יום שני לפרשת תולדות כז' חשון תשפ"ו קבלת פנים…" at bounding box center [457, 351] width 233 height 89
drag, startPoint x: 541, startPoint y: 375, endPoint x: 503, endPoint y: 372, distance: 37.9
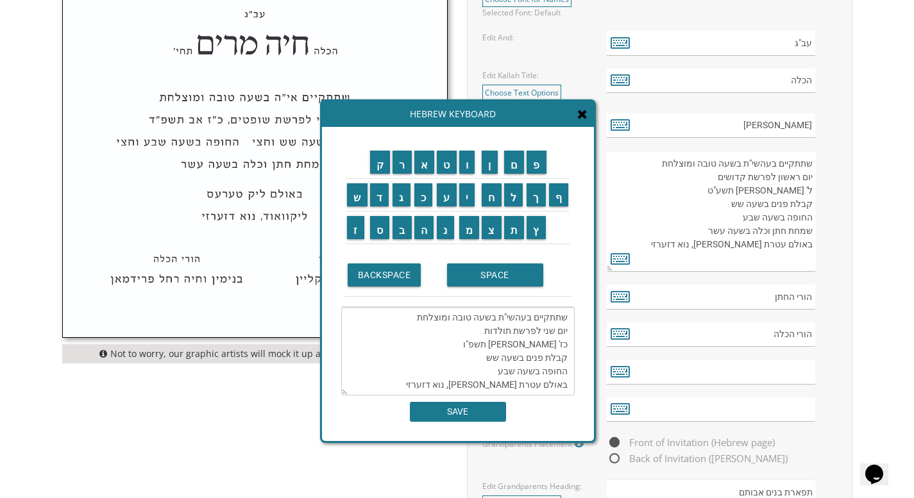
click at [503, 372] on textarea "שתתקיים בעהשי"ת בשעה טובה ומוצלחת יום שני לפרשת תולדות כז' חשון תשפ"ו קבלת פנים…" at bounding box center [457, 351] width 233 height 89
click at [516, 371] on textarea "שתתקיים בעהשי"ת בשעה טובה ומוצלחת יום שני לפרשת תולדות כז' חשון תשפ"ו קבלת פנים…" at bounding box center [457, 351] width 233 height 89
drag, startPoint x: 516, startPoint y: 371, endPoint x: 502, endPoint y: 371, distance: 14.8
click at [502, 371] on textarea "שתתקיים בעהשי"ת בשעה טובה ומוצלחת יום שני לפרשת תולדות כז' חשון תשפ"ו קבלת פנים…" at bounding box center [457, 351] width 233 height 89
click at [498, 198] on input "ח" at bounding box center [492, 194] width 20 height 23
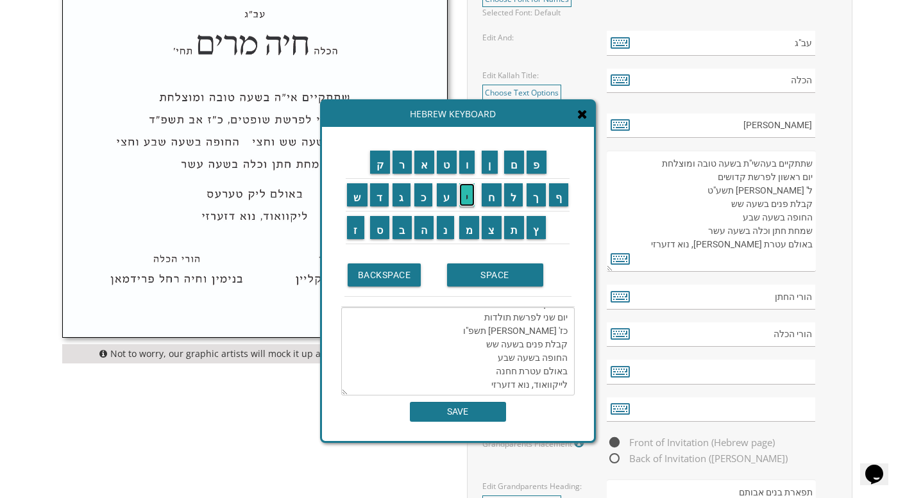
click at [470, 196] on input "י" at bounding box center [467, 194] width 16 height 23
click at [508, 169] on input "ם" at bounding box center [514, 162] width 21 height 23
click at [525, 275] on input "SPACE" at bounding box center [495, 275] width 96 height 23
click at [423, 165] on input "א" at bounding box center [424, 162] width 21 height 23
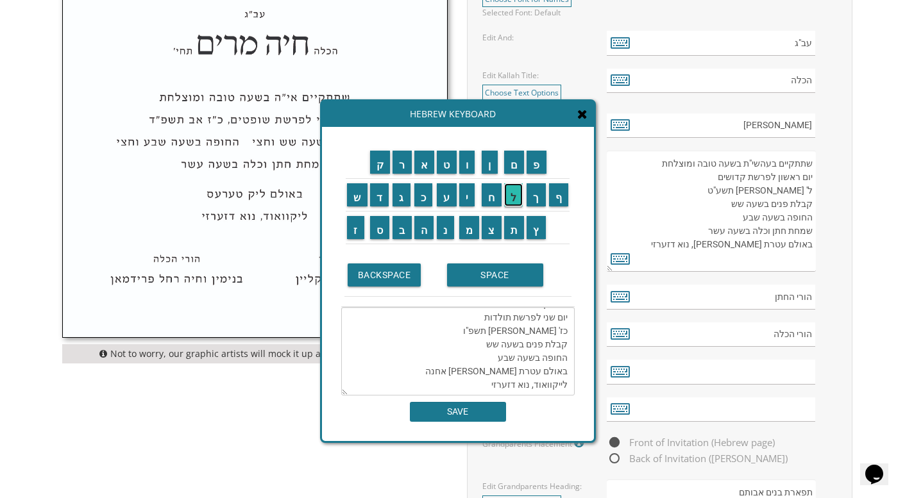
click at [511, 198] on input "ל" at bounding box center [513, 194] width 19 height 23
click at [445, 190] on input "ע" at bounding box center [447, 194] width 20 height 23
click at [354, 230] on input "ז" at bounding box center [355, 227] width 17 height 23
click at [400, 172] on input "ר" at bounding box center [402, 162] width 19 height 23
drag, startPoint x: 473, startPoint y: 376, endPoint x: 459, endPoint y: 375, distance: 14.2
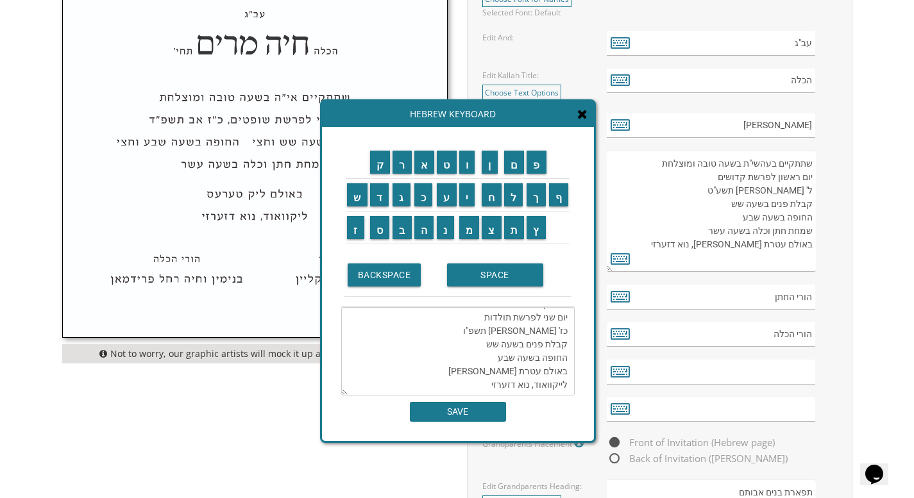
click at [459, 375] on textarea "שתתקיים בעהשי"ת בשעה טובה ומוצלחת יום שני לפרשת תולדות כז' חשון תשפ"ו קבלת פנים…" at bounding box center [457, 351] width 233 height 89
type textarea "שתתקיים בעהשי"ת בשעה טובה ומוצלחת יום שני לפרשת תולדות כז' חשון תשפ"ו קבלת פנים…"
click at [483, 415] on input "SAVE" at bounding box center [458, 412] width 96 height 20
type textarea "שתתקיים בעהשי"ת בשעה טובה ומוצלחת יום שני לפרשת תולדות כז' חשון תשפ"ו קבלת פנים…"
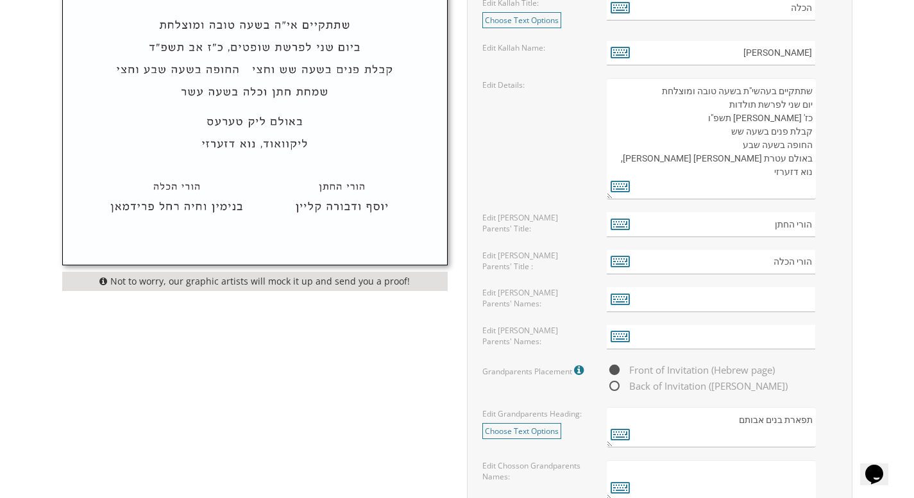
scroll to position [774, 0]
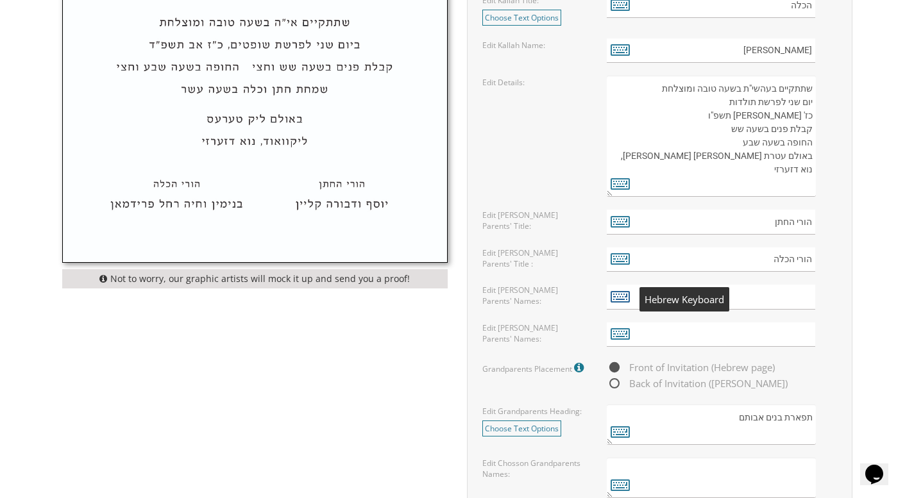
click at [621, 294] on icon at bounding box center [620, 296] width 19 height 18
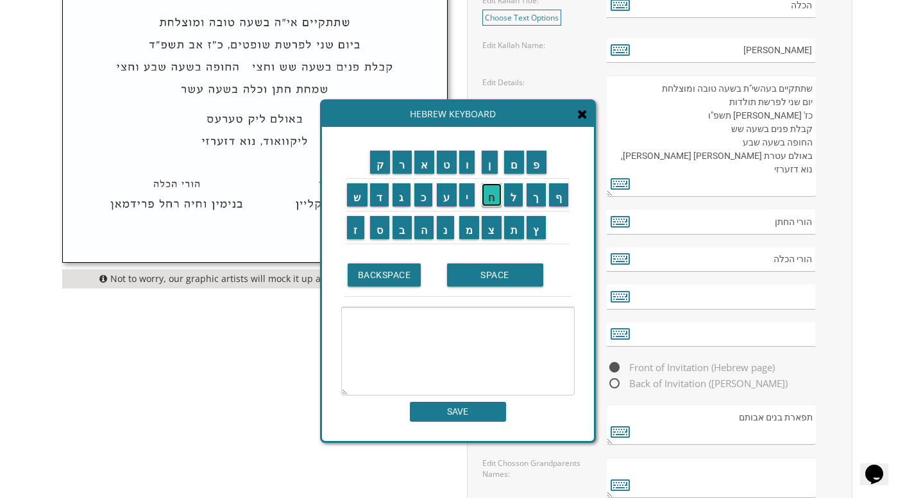
click at [489, 198] on input "ח" at bounding box center [492, 194] width 20 height 23
click at [468, 196] on input "י" at bounding box center [467, 194] width 16 height 23
click at [513, 160] on input "ם" at bounding box center [514, 162] width 21 height 23
click at [491, 281] on input "SPACE" at bounding box center [495, 275] width 96 height 23
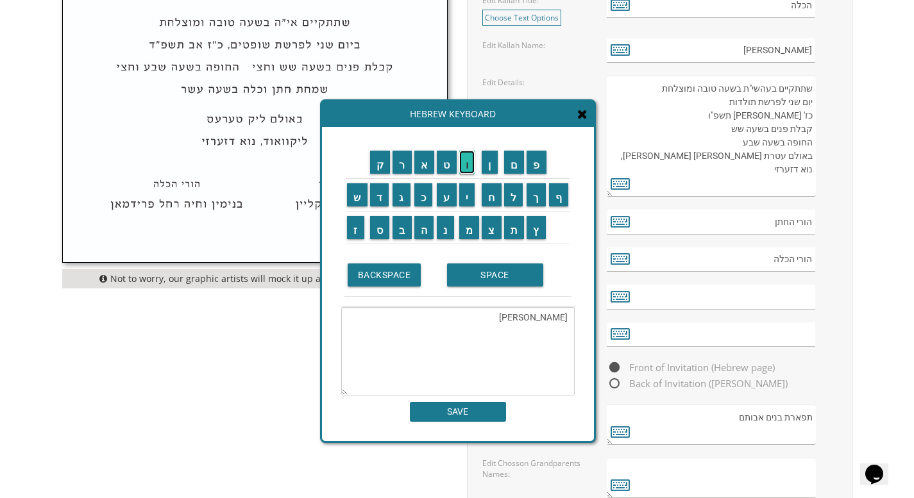
click at [468, 163] on input "ו" at bounding box center [467, 162] width 16 height 23
click at [467, 192] on input "י" at bounding box center [467, 194] width 16 height 23
click at [426, 229] on input "ה" at bounding box center [424, 227] width 20 height 23
click at [466, 167] on input "ו" at bounding box center [467, 162] width 16 height 23
drag, startPoint x: 379, startPoint y: 199, endPoint x: 387, endPoint y: 197, distance: 7.9
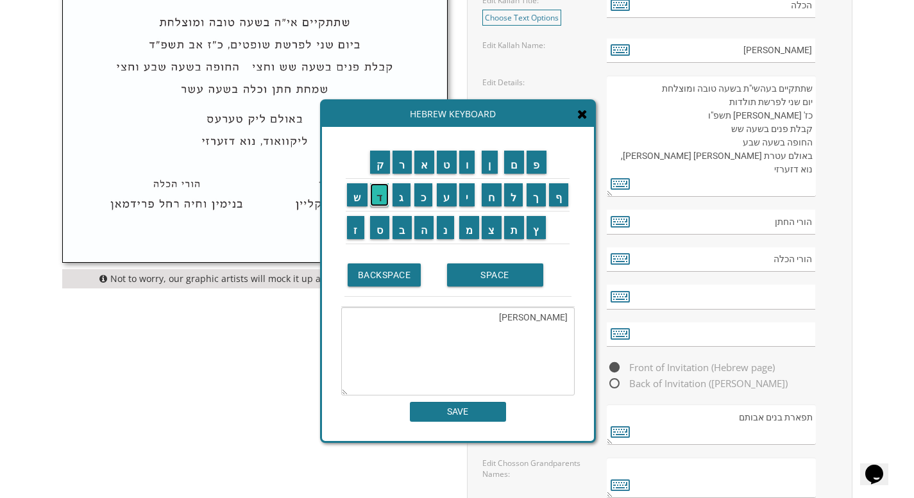
click at [379, 199] on input "ד" at bounding box center [379, 194] width 19 height 23
click at [473, 192] on input "י" at bounding box center [467, 194] width 16 height 23
click at [514, 228] on input "ת" at bounding box center [514, 227] width 21 height 23
click at [514, 287] on td "SPACE" at bounding box center [508, 275] width 128 height 43
click at [402, 161] on input "ר" at bounding box center [402, 162] width 19 height 23
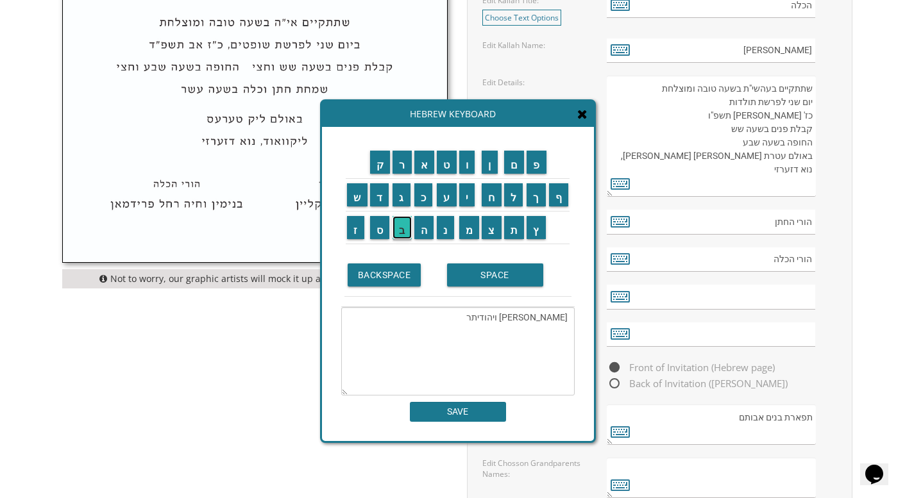
click at [403, 223] on input "ב" at bounding box center [402, 227] width 19 height 23
click at [378, 165] on input "ק" at bounding box center [380, 162] width 21 height 23
click at [421, 227] on input "ה" at bounding box center [424, 227] width 20 height 23
click at [523, 318] on textarea "חיים ויהודיתרבקה" at bounding box center [457, 351] width 233 height 89
click at [496, 323] on textarea "חיים ויהודית רבקה" at bounding box center [457, 351] width 233 height 89
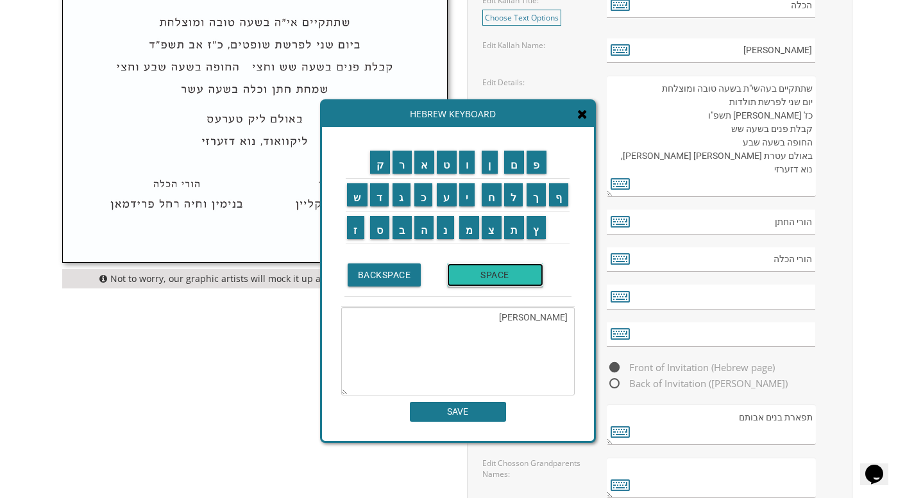
click at [488, 273] on input "SPACE" at bounding box center [495, 275] width 96 height 23
click at [401, 234] on input "ב" at bounding box center [402, 227] width 19 height 23
click at [448, 201] on input "ע" at bounding box center [447, 194] width 20 height 23
click at [398, 170] on input "ר" at bounding box center [402, 162] width 19 height 23
click at [402, 197] on input "ג" at bounding box center [402, 194] width 18 height 23
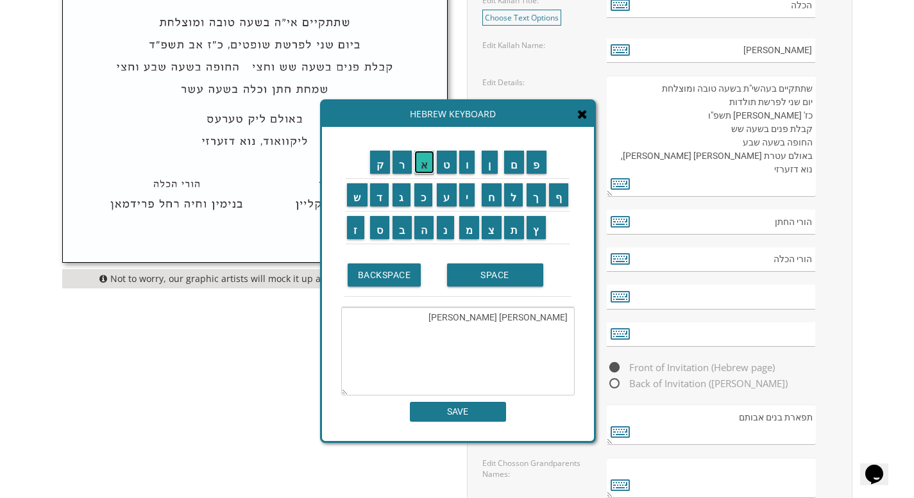
click at [424, 161] on input "א" at bounding box center [424, 162] width 21 height 23
click at [516, 205] on input "ל" at bounding box center [513, 194] width 19 height 23
click at [350, 235] on input "ז" at bounding box center [355, 227] width 17 height 23
drag, startPoint x: 478, startPoint y: 321, endPoint x: 468, endPoint y: 321, distance: 9.6
click at [468, 321] on textarea "חיים ויהודית רבקה בערגאלז" at bounding box center [457, 351] width 233 height 89
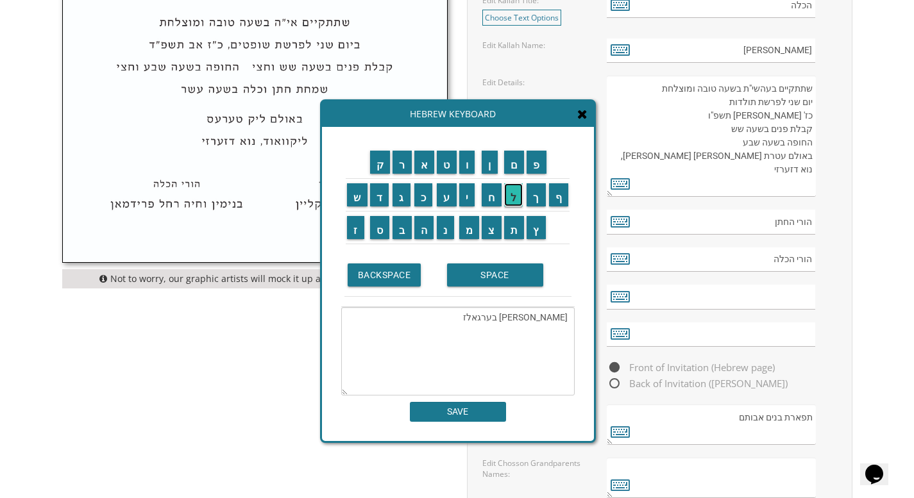
click at [513, 202] on input "ל" at bounding box center [513, 194] width 19 height 23
click at [427, 162] on input "א" at bounding box center [424, 162] width 21 height 23
click at [459, 322] on textarea "חיים ויהודית רבקה בערגלאאלז" at bounding box center [457, 351] width 233 height 89
click at [481, 339] on textarea "חיים ויהודית רבקה בערגלאז" at bounding box center [457, 351] width 233 height 89
type textarea "חיים ויהודית רבקה בערגלאז"
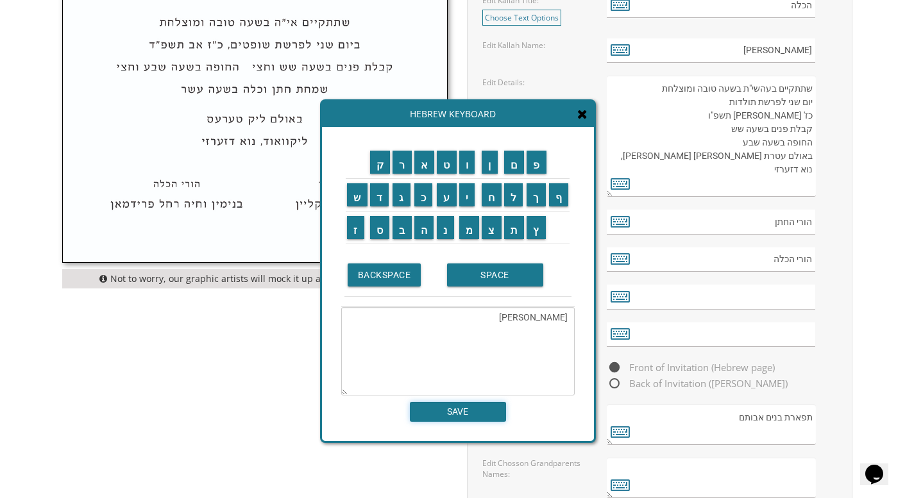
click at [479, 414] on input "SAVE" at bounding box center [458, 412] width 96 height 20
type input "חיים ויהודית רבקה בערגלאז"
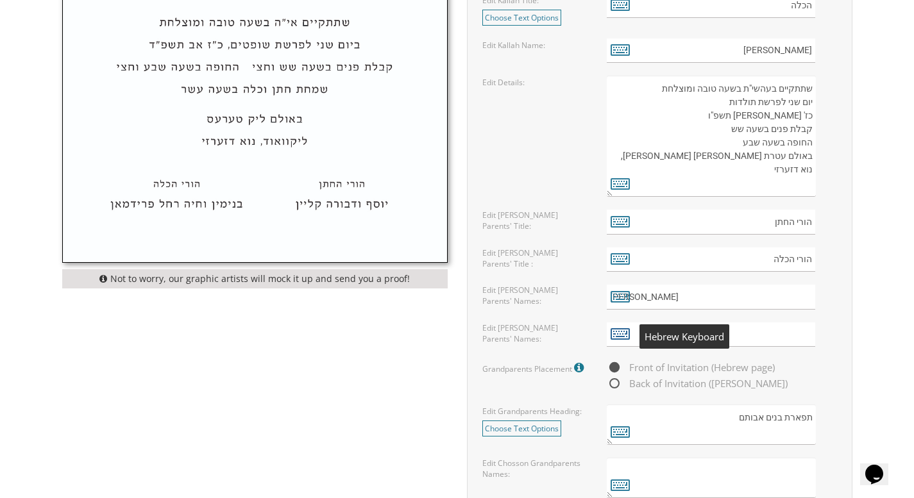
click at [621, 336] on icon at bounding box center [620, 334] width 19 height 18
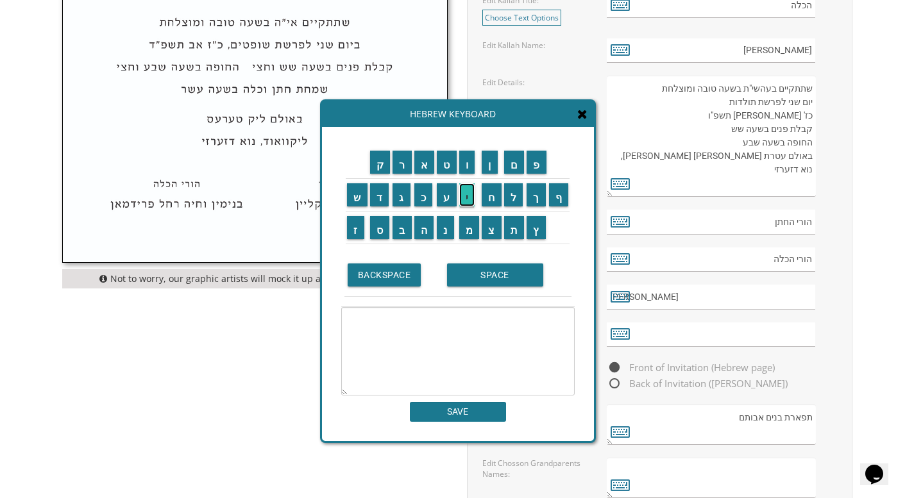
click at [468, 193] on input "י" at bounding box center [467, 194] width 16 height 23
click at [468, 163] on input "ו" at bounding box center [467, 162] width 16 height 23
click at [382, 230] on input "ס" at bounding box center [380, 227] width 20 height 23
click at [560, 199] on input "ף" at bounding box center [559, 194] width 20 height 23
click at [493, 274] on input "SPACE" at bounding box center [495, 275] width 96 height 23
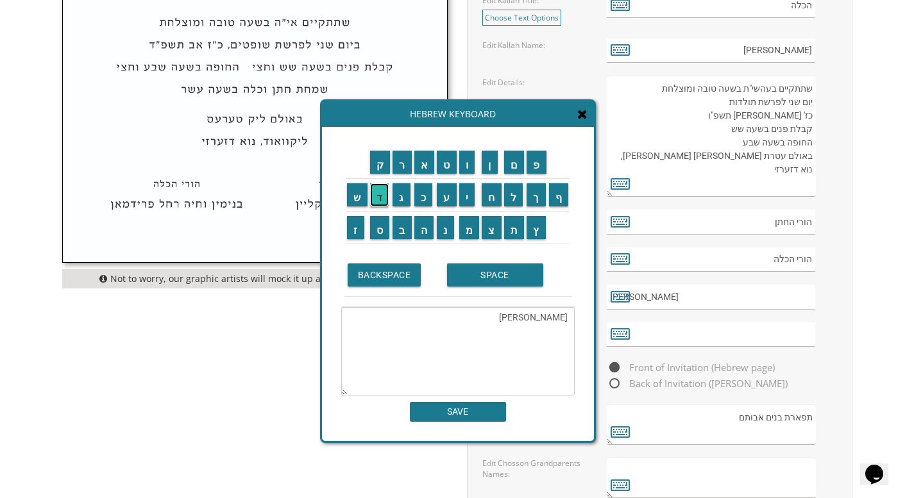
click at [380, 198] on input "ד" at bounding box center [379, 194] width 19 height 23
click at [439, 230] on input "נ" at bounding box center [445, 227] width 17 height 23
click at [467, 198] on input "י" at bounding box center [467, 194] width 16 height 23
click at [424, 164] on input "א" at bounding box center [424, 162] width 21 height 23
click at [511, 197] on input "ל" at bounding box center [513, 194] width 19 height 23
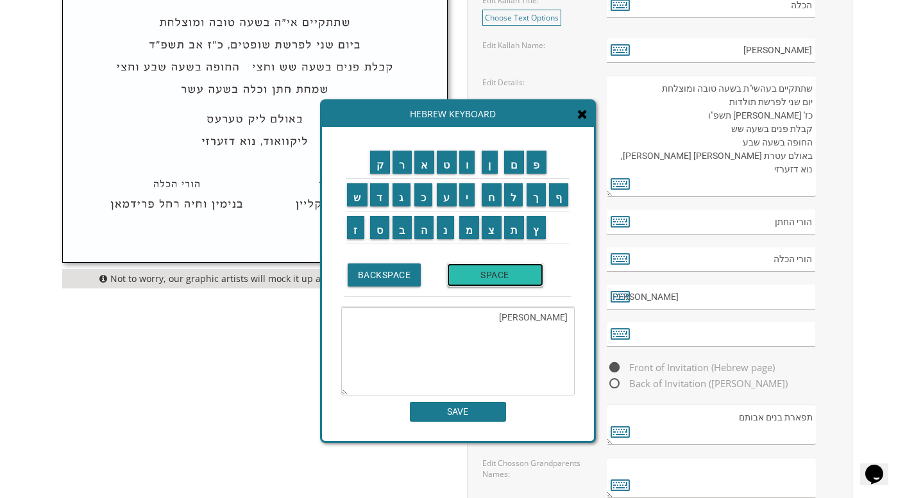
click at [511, 273] on input "SPACE" at bounding box center [495, 275] width 96 height 23
click at [464, 165] on input "ו" at bounding box center [467, 162] width 16 height 23
click at [397, 165] on input "ר" at bounding box center [402, 162] width 19 height 23
click at [486, 197] on input "ח" at bounding box center [492, 194] width 20 height 23
click at [510, 197] on input "ל" at bounding box center [513, 194] width 19 height 23
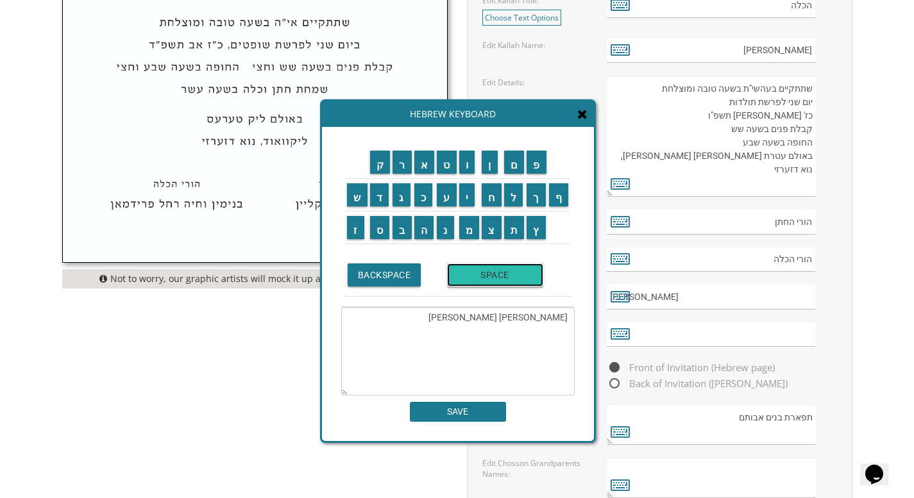
click at [498, 267] on input "SPACE" at bounding box center [495, 275] width 96 height 23
click at [514, 189] on input "ל" at bounding box center [513, 194] width 19 height 23
click at [430, 167] on input "א" at bounding box center [424, 162] width 21 height 23
click at [423, 227] on input "ה" at bounding box center [424, 227] width 20 height 23
type textarea "יוסף דניאל ורחל לאה"
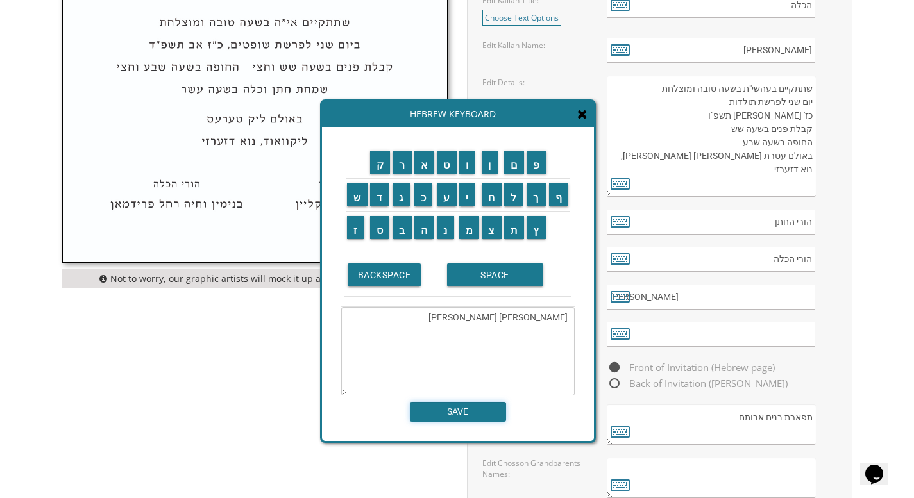
click at [481, 409] on input "SAVE" at bounding box center [458, 412] width 96 height 20
type input "יוסף דניאל ורחל לאה"
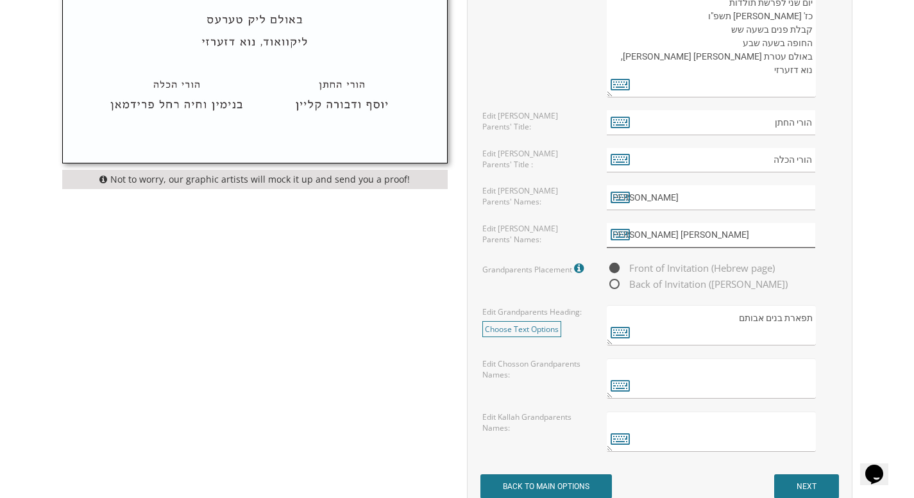
scroll to position [880, 0]
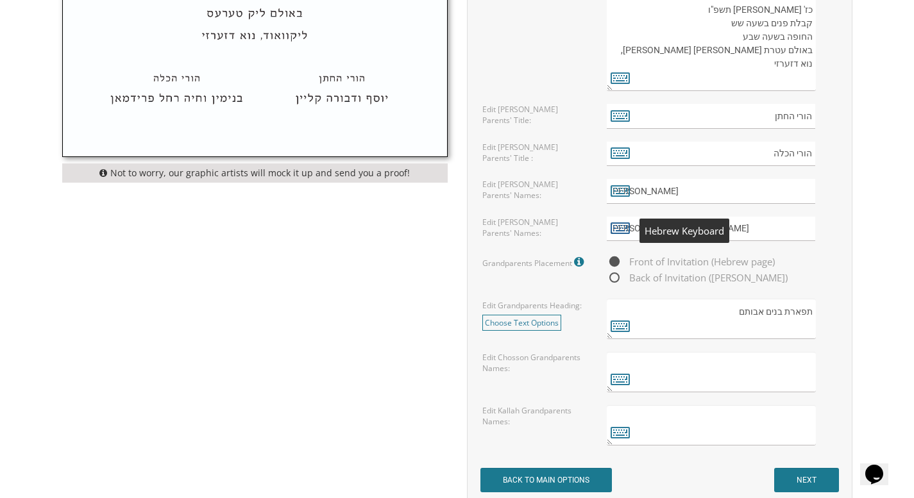
click at [622, 228] on icon at bounding box center [620, 228] width 19 height 18
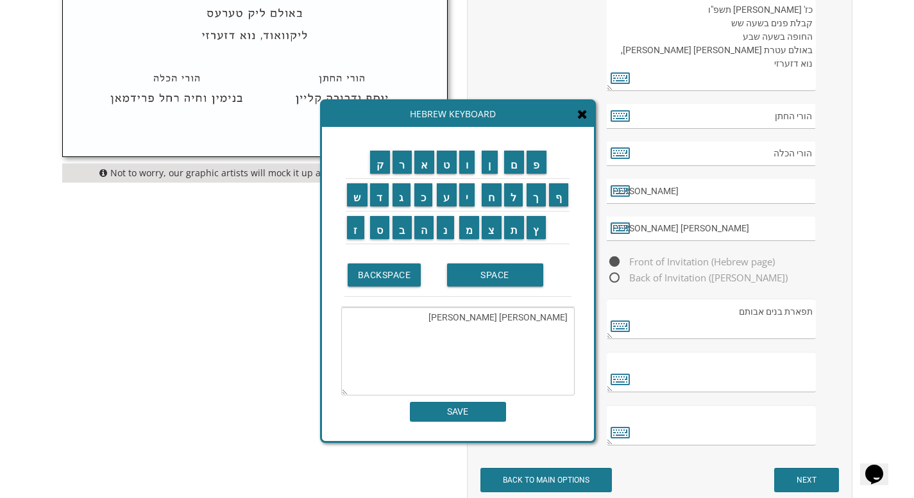
click at [484, 324] on textarea "יוסף דניאל ורחל לאה" at bounding box center [457, 351] width 233 height 89
click at [492, 262] on td "SPACE" at bounding box center [508, 275] width 128 height 43
click at [494, 279] on input "SPACE" at bounding box center [495, 275] width 96 height 23
click at [405, 232] on input "ב" at bounding box center [402, 227] width 19 height 23
click at [447, 201] on input "ע" at bounding box center [447, 194] width 20 height 23
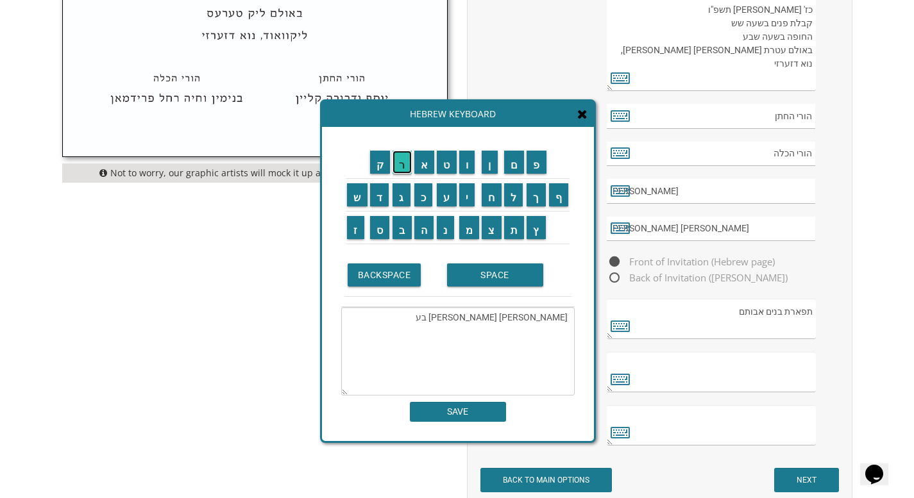
click at [403, 168] on input "ר" at bounding box center [402, 162] width 19 height 23
click at [380, 165] on input "ק" at bounding box center [380, 162] width 21 height 23
click at [427, 165] on input "א" at bounding box center [424, 162] width 21 height 23
click at [471, 167] on input "ו" at bounding box center [467, 162] width 16 height 23
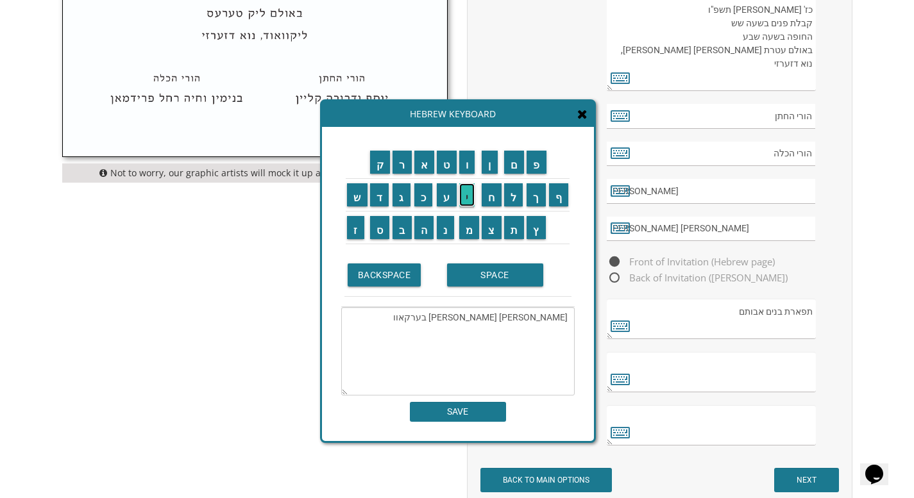
click at [471, 193] on input "י" at bounding box center [467, 194] width 16 height 23
click at [536, 230] on input "ץ" at bounding box center [536, 227] width 19 height 23
type textarea "יוסף דניאל ורחל לאה בערקאוויץ"
click at [465, 418] on input "SAVE" at bounding box center [458, 412] width 96 height 20
type input "יוסף דניאל ורחל לאה בערקאוויץ"
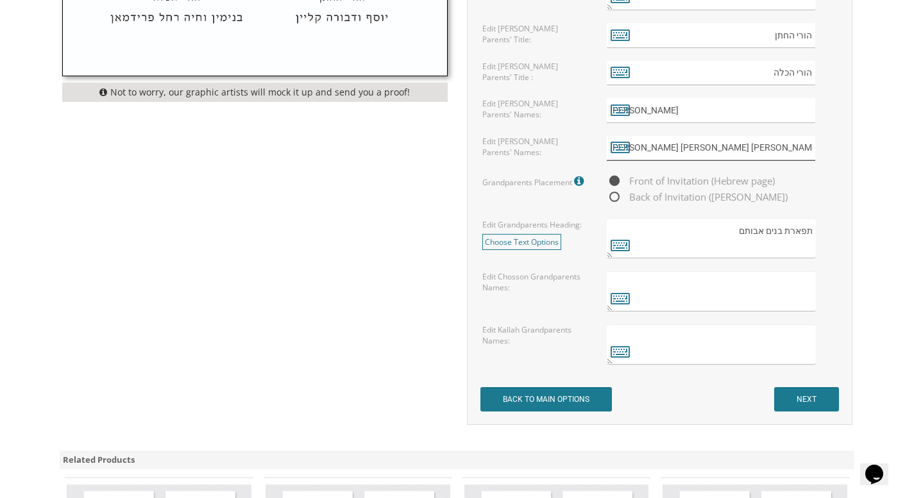
scroll to position [962, 0]
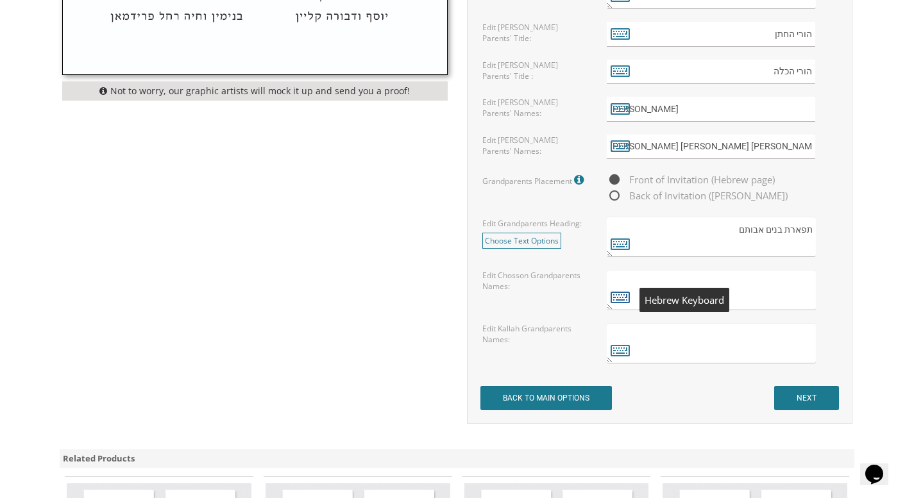
click at [611, 297] on icon at bounding box center [620, 297] width 19 height 18
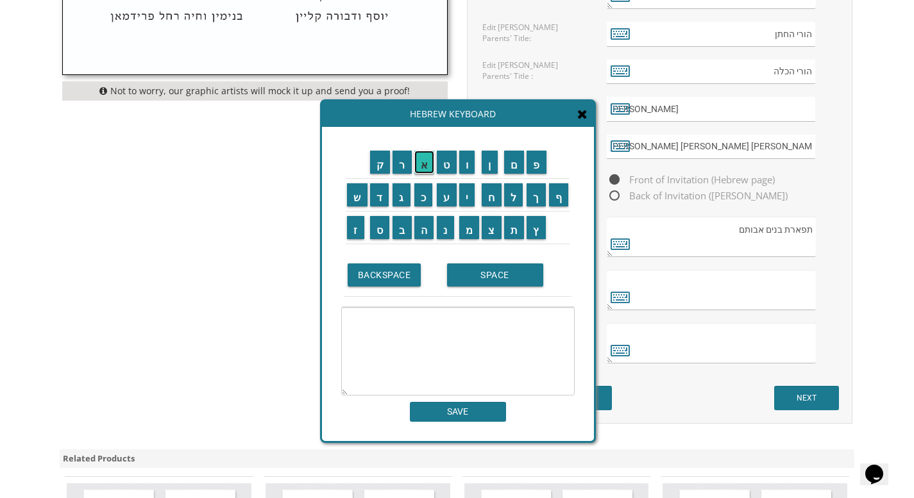
click at [429, 169] on input "א" at bounding box center [424, 162] width 21 height 23
click at [400, 230] on input "ב" at bounding box center [402, 227] width 19 height 23
click at [405, 164] on input "ר" at bounding box center [402, 162] width 19 height 23
click at [422, 230] on input "ה" at bounding box center [424, 227] width 20 height 23
click at [513, 173] on input "ם" at bounding box center [514, 162] width 21 height 23
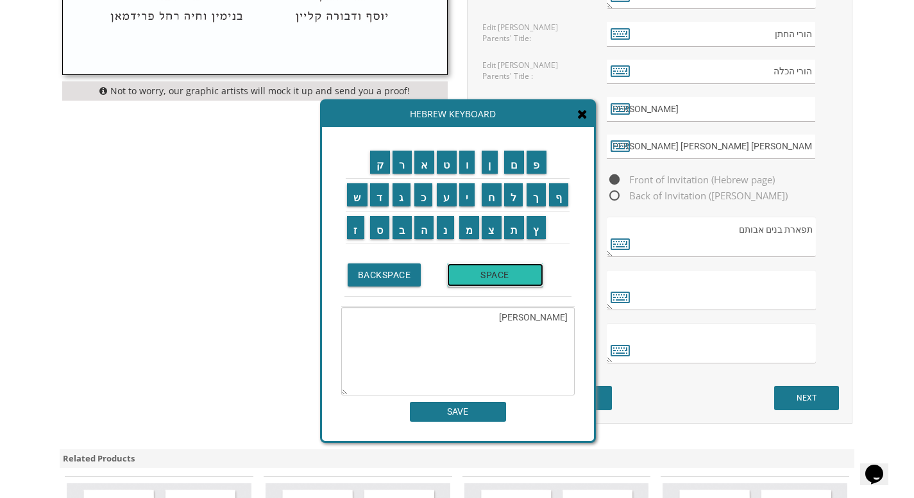
click at [498, 275] on input "SPACE" at bounding box center [495, 275] width 96 height 23
click at [353, 232] on input "ז" at bounding box center [355, 227] width 17 height 23
click at [423, 199] on input "כ" at bounding box center [423, 194] width 19 height 23
click at [402, 165] on input "ר" at bounding box center [402, 162] width 19 height 23
click at [465, 188] on input "י" at bounding box center [467, 194] width 16 height 23
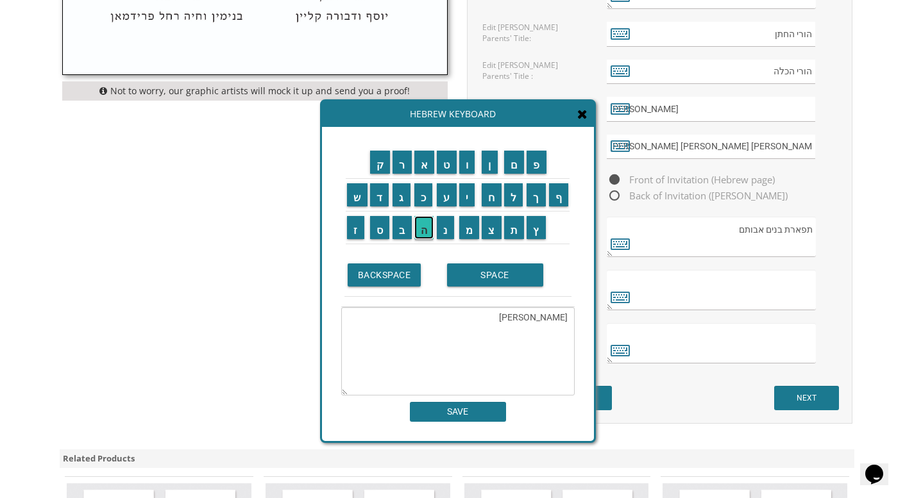
click at [430, 231] on input "ה" at bounding box center [424, 227] width 20 height 23
click at [482, 269] on input "SPACE" at bounding box center [495, 275] width 96 height 23
click at [472, 228] on input "מ" at bounding box center [469, 227] width 21 height 23
click at [441, 234] on input "נ" at bounding box center [445, 227] width 17 height 23
click at [494, 200] on input "ח" at bounding box center [492, 194] width 20 height 23
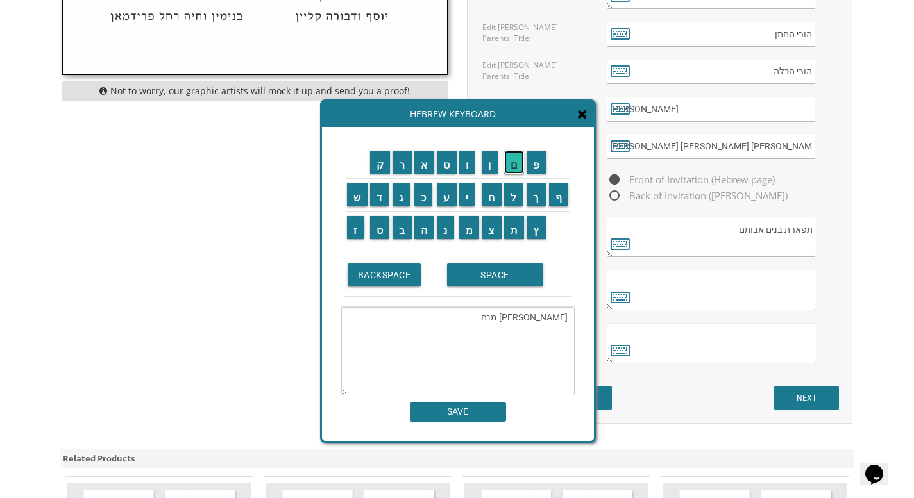
click at [508, 172] on input "ם" at bounding box center [514, 162] width 21 height 23
click at [508, 278] on input "SPACE" at bounding box center [495, 275] width 96 height 23
click at [464, 168] on input "ו" at bounding box center [467, 162] width 16 height 23
click at [401, 235] on input "ב" at bounding box center [402, 227] width 19 height 23
click at [405, 164] on input "ר" at bounding box center [402, 162] width 19 height 23
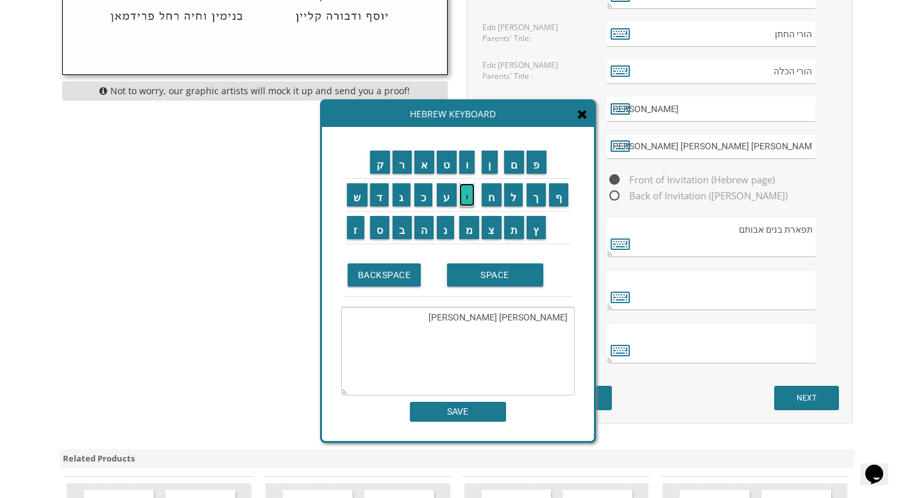
click at [466, 192] on input "י" at bounding box center [467, 194] width 16 height 23
click at [446, 227] on input "נ" at bounding box center [445, 227] width 17 height 23
click at [377, 198] on input "ד" at bounding box center [379, 194] width 19 height 23
click at [448, 199] on input "ע" at bounding box center [447, 194] width 20 height 23
click at [511, 199] on input "ל" at bounding box center [513, 194] width 19 height 23
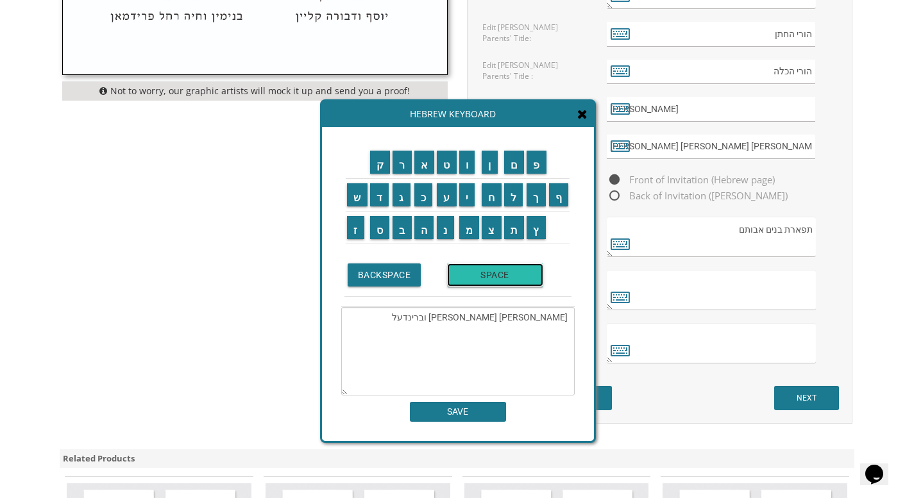
click at [477, 282] on input "SPACE" at bounding box center [495, 275] width 96 height 23
click at [408, 229] on input "ב" at bounding box center [402, 227] width 19 height 23
click at [445, 199] on input "ע" at bounding box center [447, 194] width 20 height 23
click at [403, 167] on input "ר" at bounding box center [402, 162] width 19 height 23
click at [402, 194] on input "ג" at bounding box center [402, 194] width 18 height 23
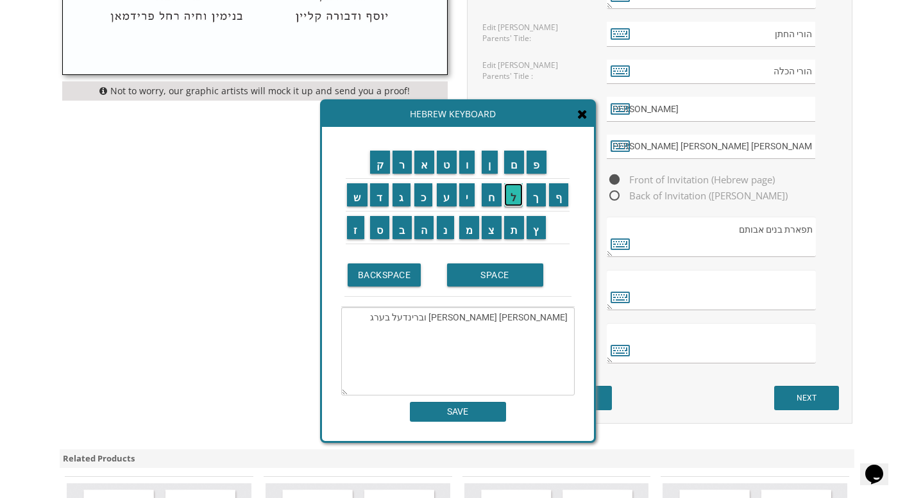
click at [507, 192] on input "ל" at bounding box center [513, 194] width 19 height 23
click at [417, 165] on input "א" at bounding box center [424, 162] width 21 height 23
click at [358, 223] on input "ז" at bounding box center [355, 227] width 17 height 23
click at [490, 267] on input "SPACE" at bounding box center [495, 275] width 96 height 23
click at [355, 223] on input "ז" at bounding box center [355, 227] width 17 height 23
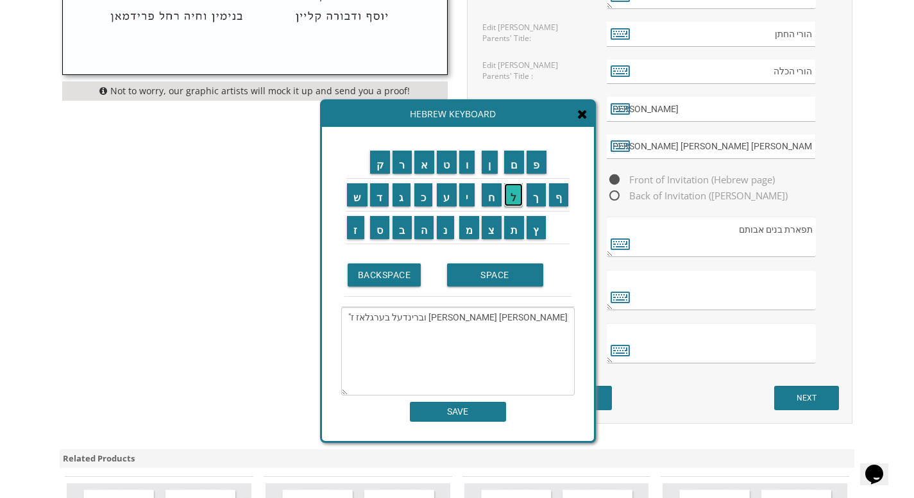
click at [511, 196] on input "ל" at bounding box center [513, 194] width 19 height 23
type textarea "אברהם זכריה מנחם וברינדעל בערגלאז ז"ל"
click at [437, 413] on input "SAVE" at bounding box center [458, 412] width 96 height 20
type textarea "אברהם זכריה מנחם וברינדעל בערגלאז ז"ל"
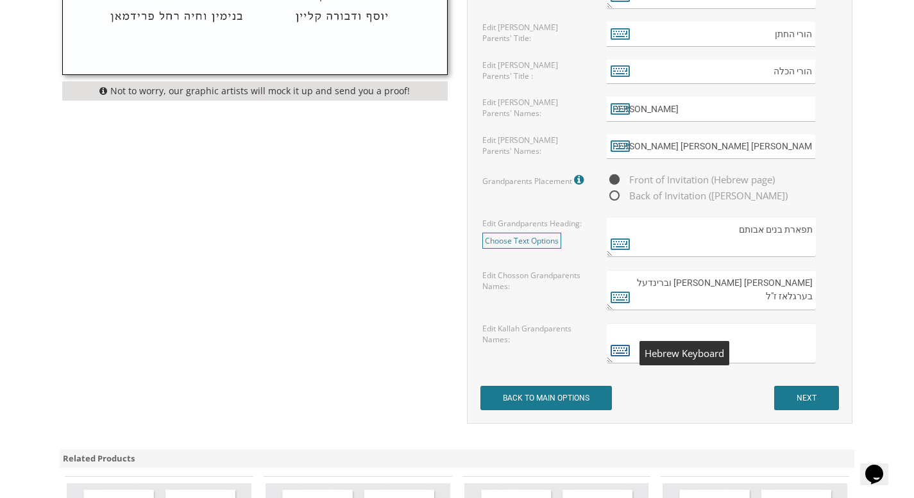
click at [622, 349] on icon at bounding box center [620, 350] width 19 height 18
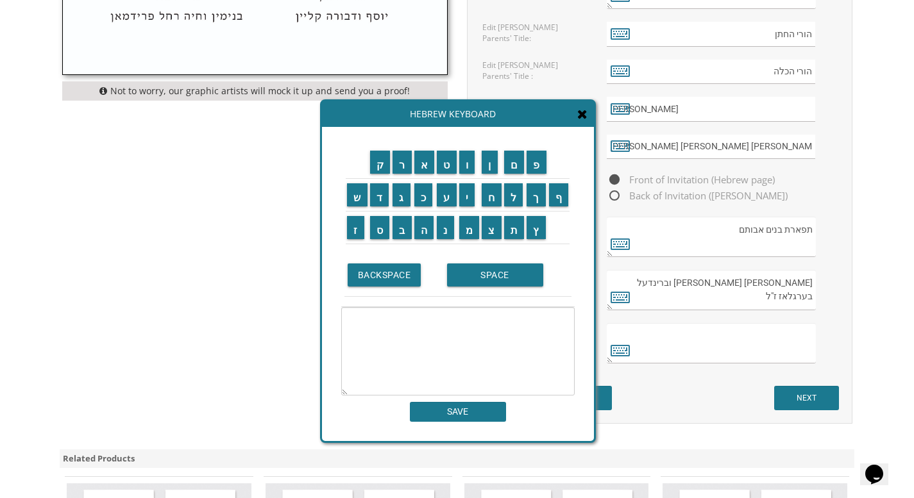
click at [586, 114] on icon at bounding box center [582, 114] width 10 height 13
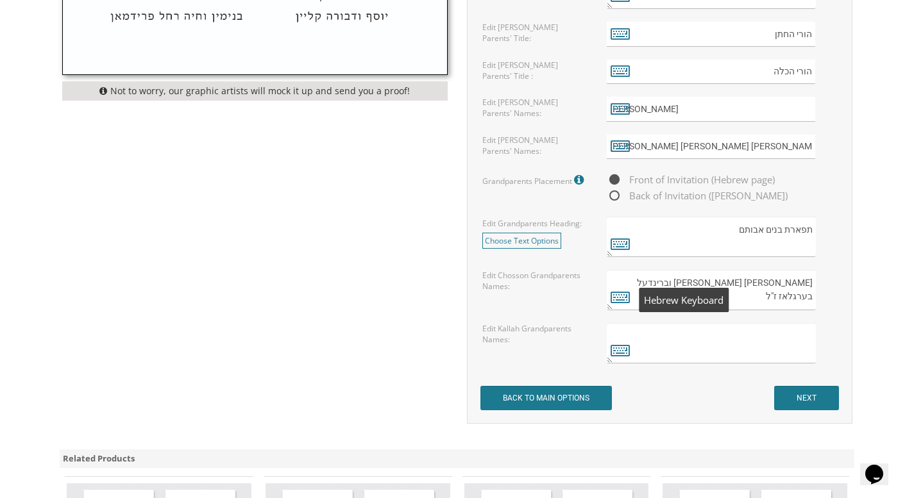
click at [609, 296] on textarea "אברהם זכריה מנחם וברינדעל בערגלאז ז"ל" at bounding box center [711, 290] width 208 height 40
click at [624, 294] on icon at bounding box center [620, 297] width 19 height 18
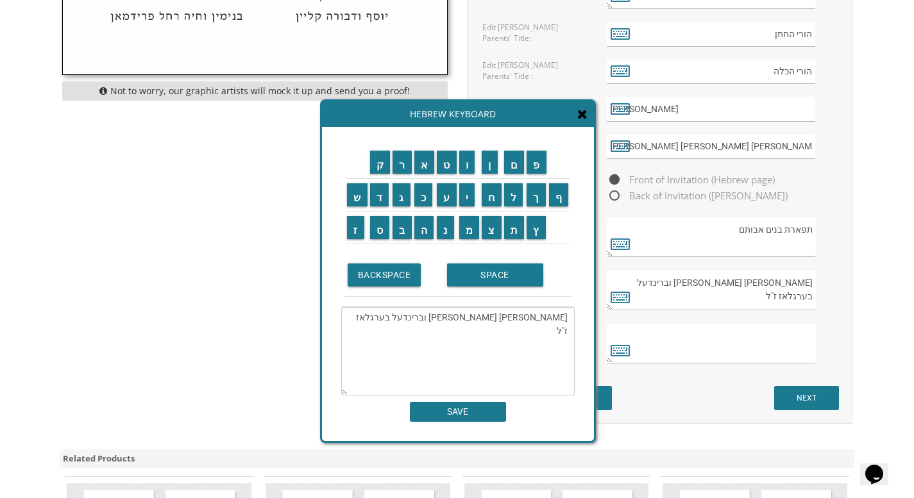
click at [404, 319] on textarea "אברהם זכריה מנחם וברינדעל בערגלאז ז"ל" at bounding box center [457, 351] width 233 height 89
click at [564, 339] on textarea "אברהם זכריה מנחם וברינדעל בערגלאז ז"ל" at bounding box center [457, 351] width 233 height 89
click at [358, 195] on input "ש" at bounding box center [357, 194] width 21 height 23
click at [462, 228] on input "מ" at bounding box center [469, 227] width 21 height 23
click at [462, 164] on input "ו" at bounding box center [467, 162] width 16 height 23
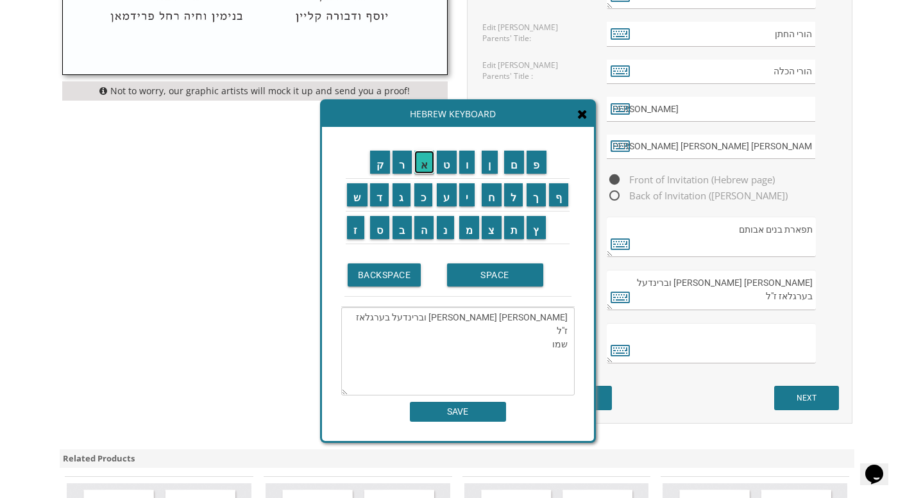
click at [423, 160] on input "א" at bounding box center [424, 162] width 21 height 23
click at [511, 194] on input "ל" at bounding box center [513, 194] width 19 height 23
click at [508, 278] on input "SPACE" at bounding box center [495, 275] width 96 height 23
click at [423, 167] on input "א" at bounding box center [424, 162] width 21 height 23
click at [399, 165] on input "ר" at bounding box center [402, 162] width 19 height 23
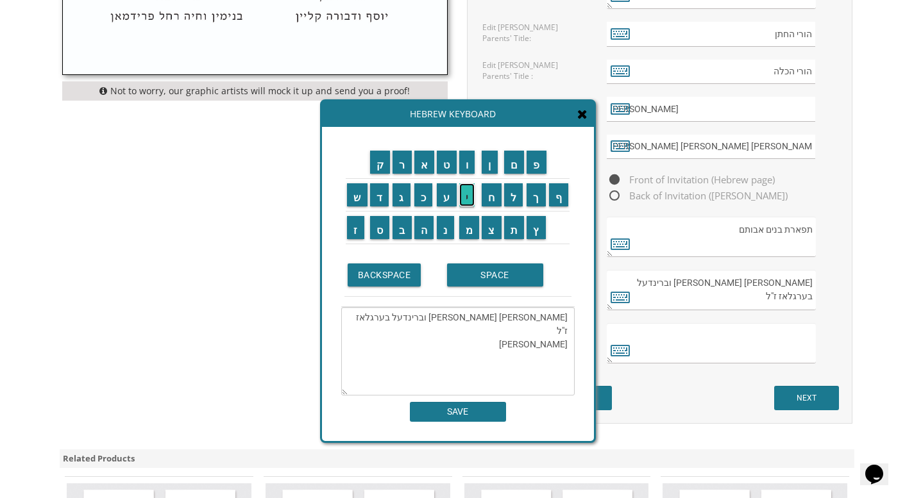
click at [462, 191] on input "י" at bounding box center [467, 194] width 16 height 23
click at [427, 226] on input "ה" at bounding box center [424, 227] width 20 height 23
click at [496, 284] on input "SPACE" at bounding box center [495, 275] width 96 height 23
click at [423, 232] on input "ה" at bounding box center [424, 227] width 20 height 23
click at [516, 204] on input "ל" at bounding box center [513, 194] width 19 height 23
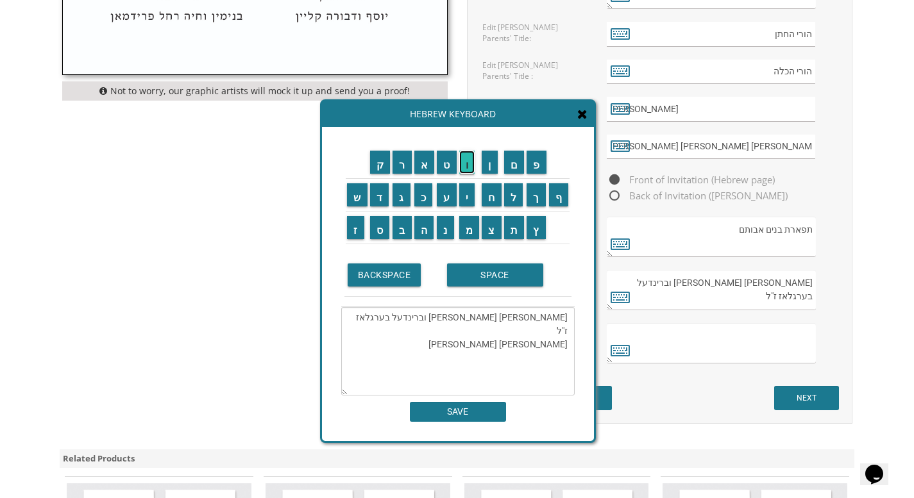
click at [467, 171] on input "ו" at bounding box center [467, 162] width 16 height 23
click at [467, 195] on input "י" at bounding box center [467, 194] width 16 height 23
click at [489, 273] on input "SPACE" at bounding box center [495, 275] width 96 height 23
click at [466, 162] on input "ו" at bounding box center [467, 162] width 16 height 23
click at [403, 172] on input "ר" at bounding box center [402, 162] width 19 height 23
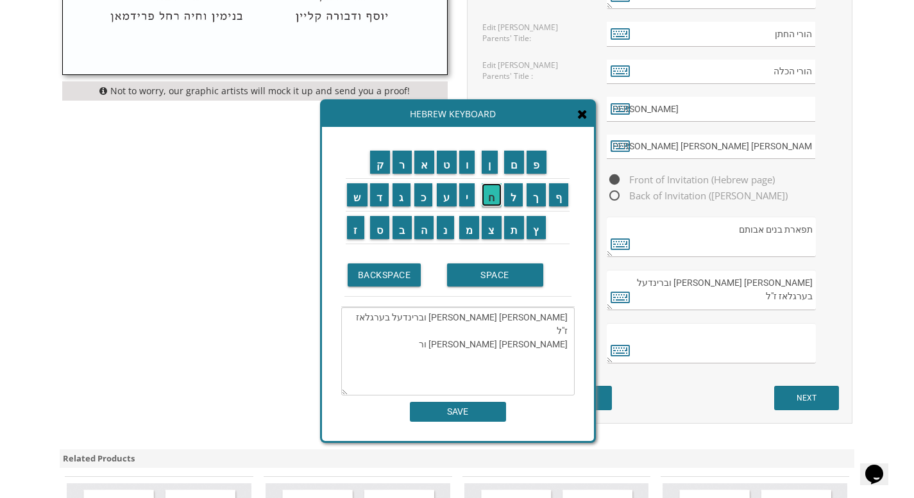
click at [493, 201] on input "ח" at bounding box center [492, 194] width 20 height 23
click at [448, 205] on input "ע" at bounding box center [447, 194] width 20 height 23
click at [426, 195] on input "כ" at bounding box center [423, 194] width 19 height 23
click at [513, 199] on input "ל" at bounding box center [513, 194] width 19 height 23
click at [487, 334] on textarea "אברהם זכריה מנחם וברינדעל בערגלאז ז"ל שמואל אריה הלוי ורחעכל" at bounding box center [457, 351] width 233 height 89
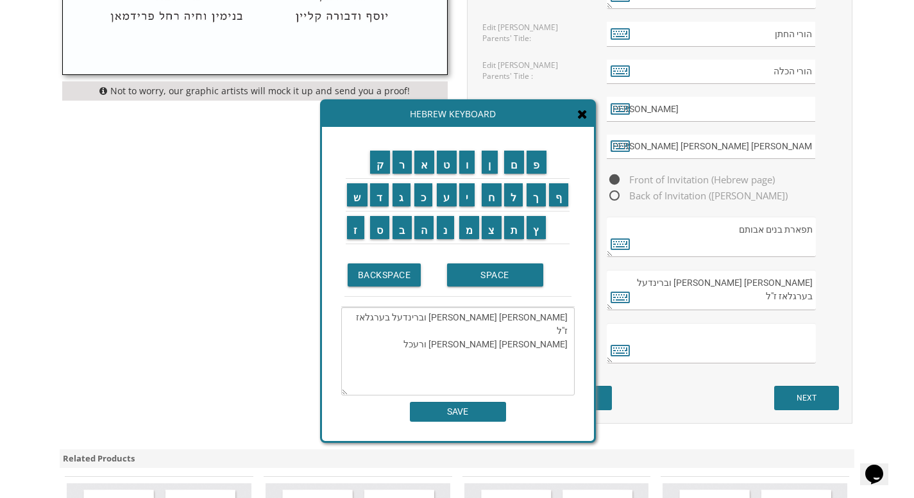
click at [480, 335] on textarea "אברהם זכריה מנחם וברינדעל בערגלאז ז"ל שמואל אריה הלוי ורעכל" at bounding box center [457, 351] width 233 height 89
click at [482, 282] on input "SPACE" at bounding box center [495, 275] width 96 height 23
click at [426, 173] on input "א" at bounding box center [424, 162] width 21 height 23
click at [383, 189] on input "ד" at bounding box center [379, 194] width 19 height 23
click at [513, 194] on input "ל" at bounding box center [513, 194] width 19 height 23
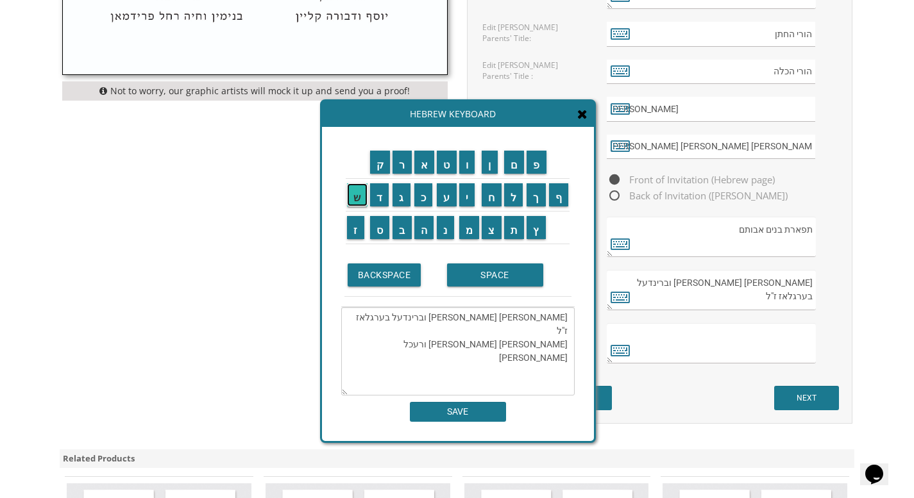
click at [360, 196] on input "ש" at bounding box center [357, 194] width 21 height 23
click at [446, 167] on input "ט" at bounding box center [447, 162] width 20 height 23
click at [463, 194] on input "י" at bounding box center [467, 194] width 16 height 23
click at [490, 170] on input "ן" at bounding box center [490, 162] width 16 height 23
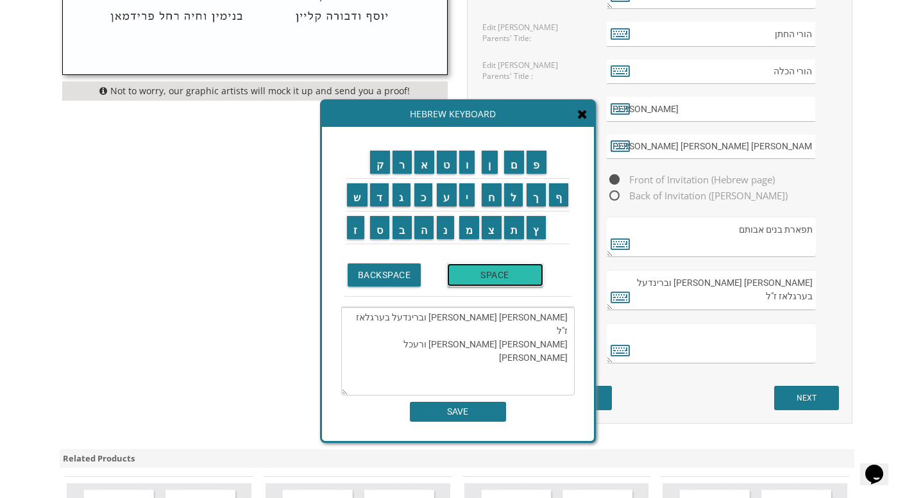
click at [481, 278] on input "SPACE" at bounding box center [495, 275] width 96 height 23
click at [357, 228] on input "ז" at bounding box center [355, 227] width 17 height 23
click at [514, 194] on input "ל" at bounding box center [513, 194] width 19 height 23
type textarea "אברהם זכריה מנחם וברינדעל בערגלאז ז"ל שמואל אריה הלוי ורעכל אדלשטיין ז"ל"
click at [473, 412] on input "SAVE" at bounding box center [458, 412] width 96 height 20
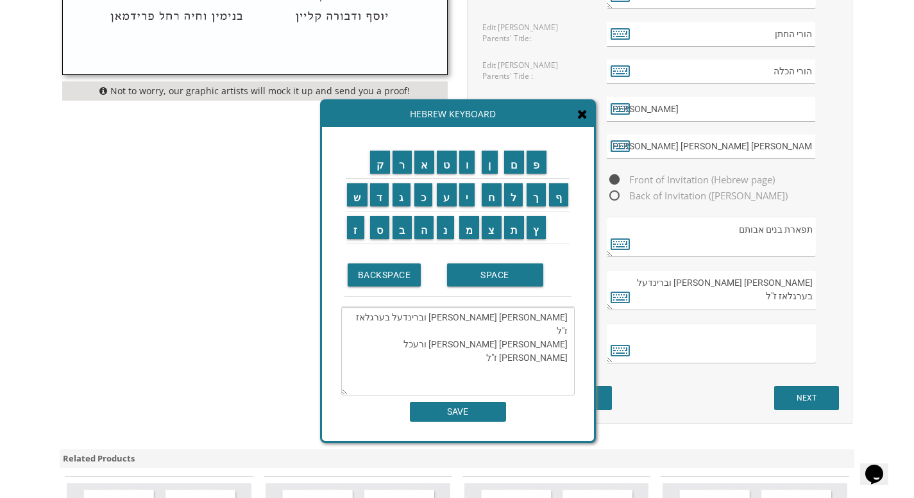
type textarea "אברהם זכריה מנחם וברינדעל בערגלאז ז"ל שמואל אריה הלוי ורעכל אדלשטיין ז"ל"
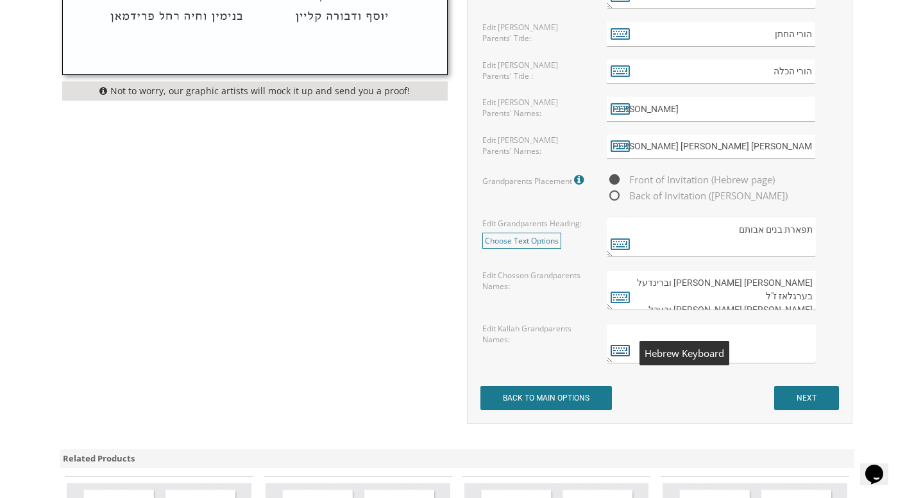
click at [622, 349] on icon at bounding box center [620, 350] width 19 height 18
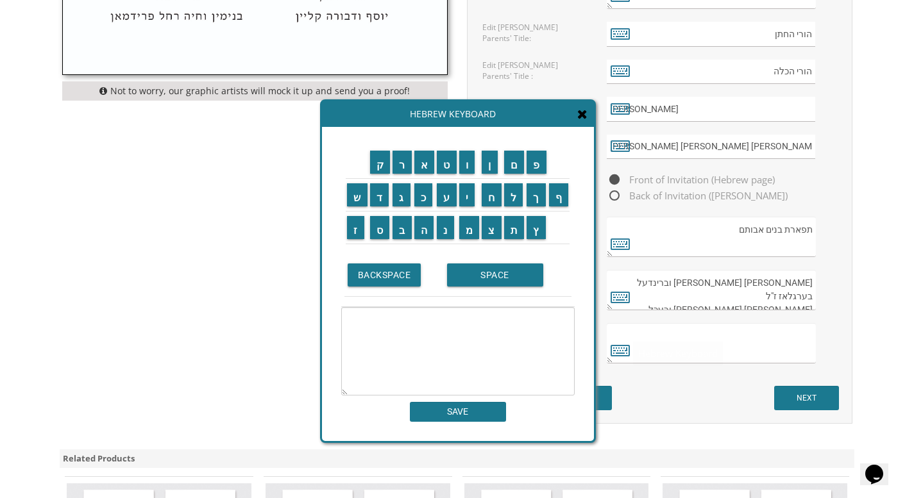
click at [559, 321] on textarea at bounding box center [457, 351] width 233 height 89
click at [487, 232] on input "צ" at bounding box center [492, 227] width 20 height 23
click at [405, 228] on input "ב" at bounding box center [402, 227] width 19 height 23
click at [470, 194] on input "י" at bounding box center [467, 194] width 16 height 23
click at [481, 279] on input "SPACE" at bounding box center [495, 275] width 96 height 23
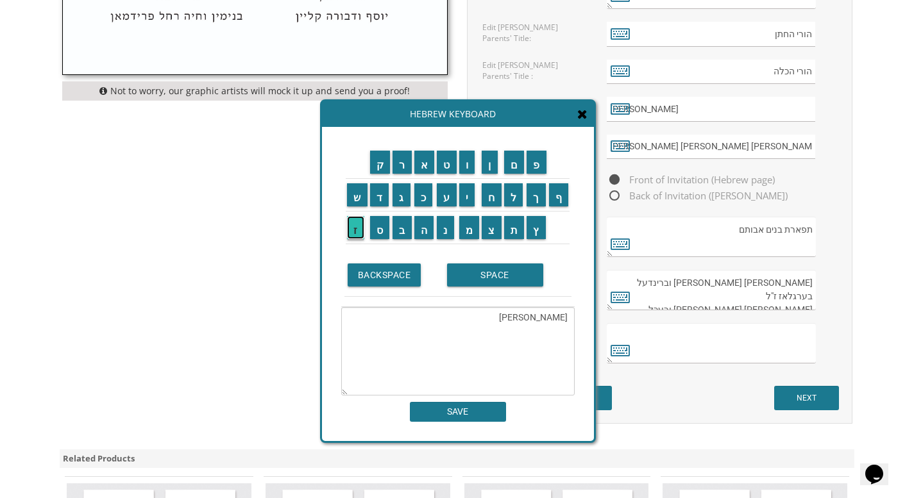
click at [360, 224] on input "ז" at bounding box center [355, 227] width 17 height 23
click at [508, 193] on input "ל" at bounding box center [513, 194] width 19 height 23
click at [502, 279] on input "SPACE" at bounding box center [495, 275] width 96 height 23
click at [462, 170] on input "ו" at bounding box center [467, 162] width 16 height 23
click at [465, 235] on input "מ" at bounding box center [469, 227] width 21 height 23
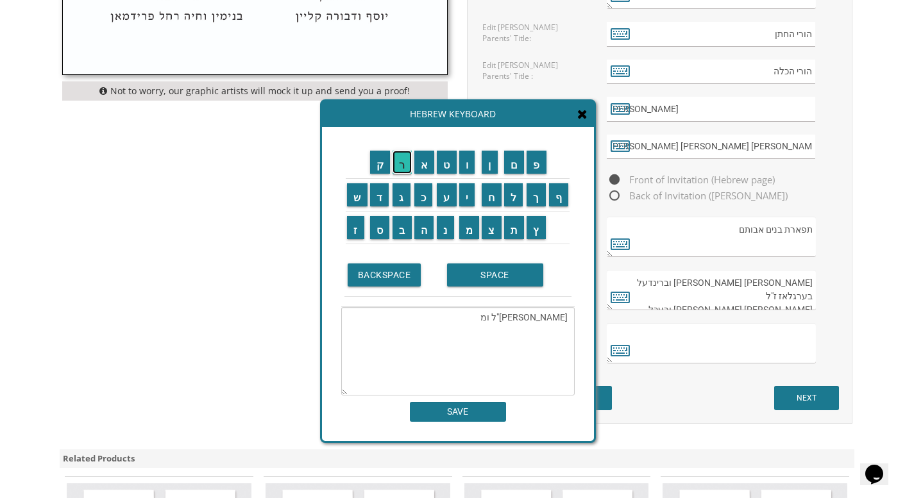
click at [400, 160] on input "ר" at bounding box center [402, 162] width 19 height 23
click at [467, 188] on input "י" at bounding box center [467, 194] width 16 height 23
click at [511, 160] on input "ם" at bounding box center [514, 162] width 21 height 23
click at [496, 283] on input "SPACE" at bounding box center [495, 275] width 96 height 23
click at [398, 228] on input "ב" at bounding box center [402, 227] width 19 height 23
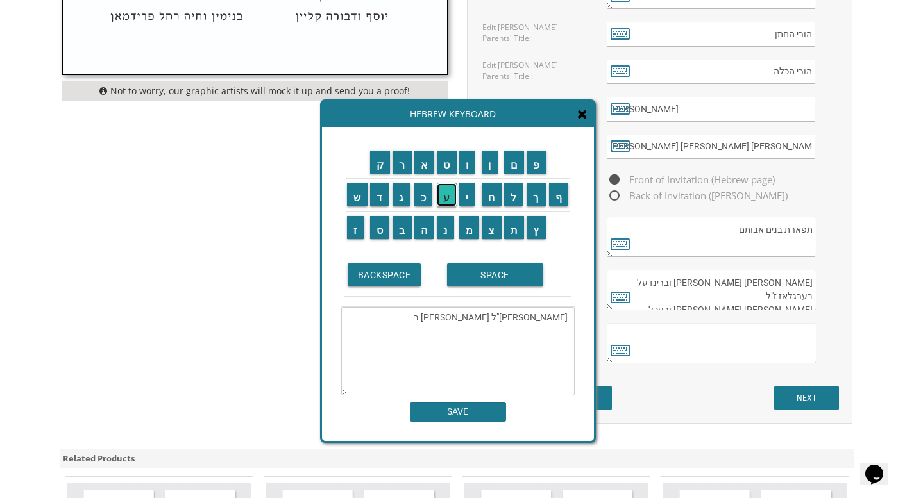
click at [448, 201] on input "ע" at bounding box center [447, 194] width 20 height 23
click at [405, 165] on input "ר" at bounding box center [402, 162] width 19 height 23
click at [373, 160] on input "ק" at bounding box center [380, 162] width 21 height 23
click at [423, 170] on input "א" at bounding box center [424, 162] width 21 height 23
click at [465, 160] on input "ו" at bounding box center [467, 162] width 16 height 23
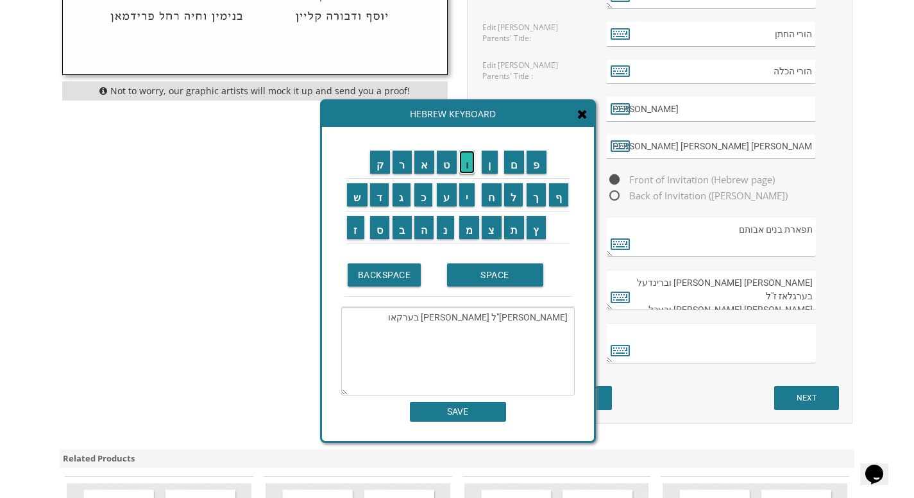
click at [465, 160] on input "ו" at bounding box center [467, 162] width 16 height 23
click at [466, 189] on input "י" at bounding box center [467, 194] width 16 height 23
click at [539, 232] on input "ץ" at bounding box center [536, 227] width 19 height 23
drag, startPoint x: 553, startPoint y: 322, endPoint x: 540, endPoint y: 321, distance: 12.9
click at [540, 321] on textarea "צבי ז"ל ומרים בערקאוויץ" at bounding box center [457, 351] width 233 height 89
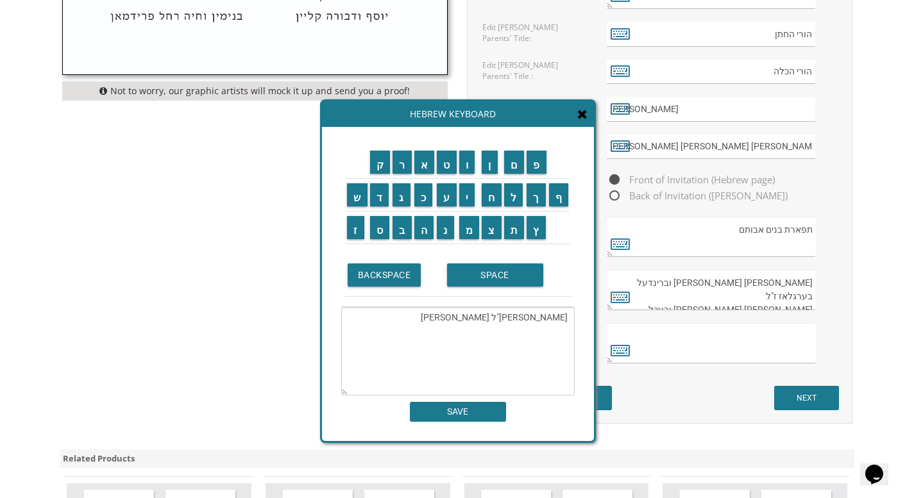
click at [464, 350] on textarea "צבי ז"ל ומרים בערקאוויץ" at bounding box center [457, 351] width 233 height 89
click at [384, 201] on input "ד" at bounding box center [379, 194] width 19 height 23
click at [468, 164] on input "ו" at bounding box center [467, 162] width 16 height 23
click at [407, 230] on input "ב" at bounding box center [402, 227] width 19 height 23
click at [477, 274] on input "SPACE" at bounding box center [495, 275] width 96 height 23
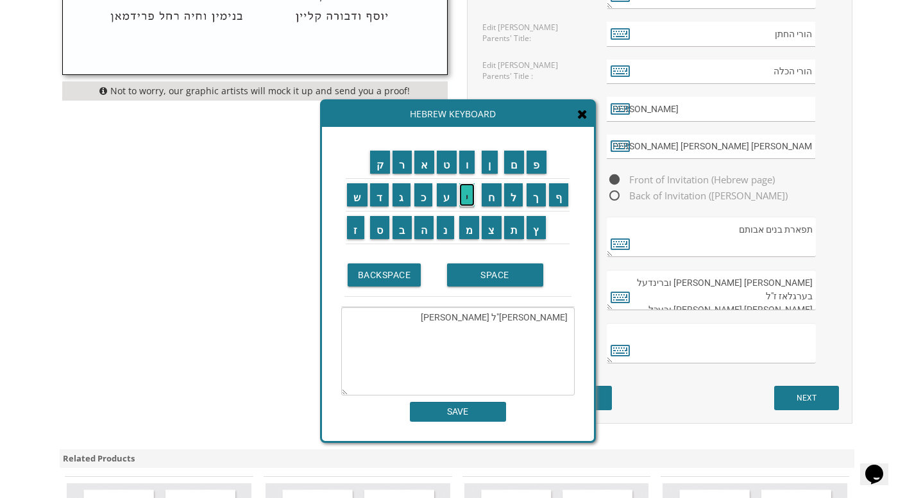
click at [470, 198] on input "י" at bounding box center [467, 194] width 16 height 23
click at [464, 162] on input "ו" at bounding box center [467, 162] width 16 height 23
click at [444, 192] on input "ע" at bounding box center [447, 194] width 20 height 23
click at [514, 198] on input "ל" at bounding box center [513, 194] width 19 height 23
click at [407, 270] on input "BACKSPACE" at bounding box center [385, 275] width 74 height 23
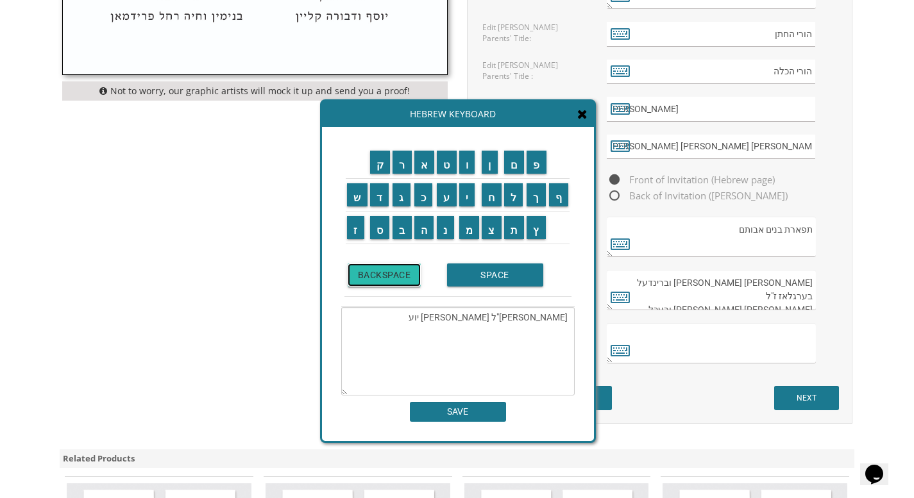
click at [407, 270] on input "BACKSPACE" at bounding box center [385, 275] width 74 height 23
click at [425, 168] on input "א" at bounding box center [424, 162] width 21 height 23
click at [515, 189] on input "ל" at bounding box center [513, 194] width 19 height 23
click at [497, 283] on input "SPACE" at bounding box center [495, 275] width 96 height 23
click at [385, 224] on input "ס" at bounding box center [380, 227] width 20 height 23
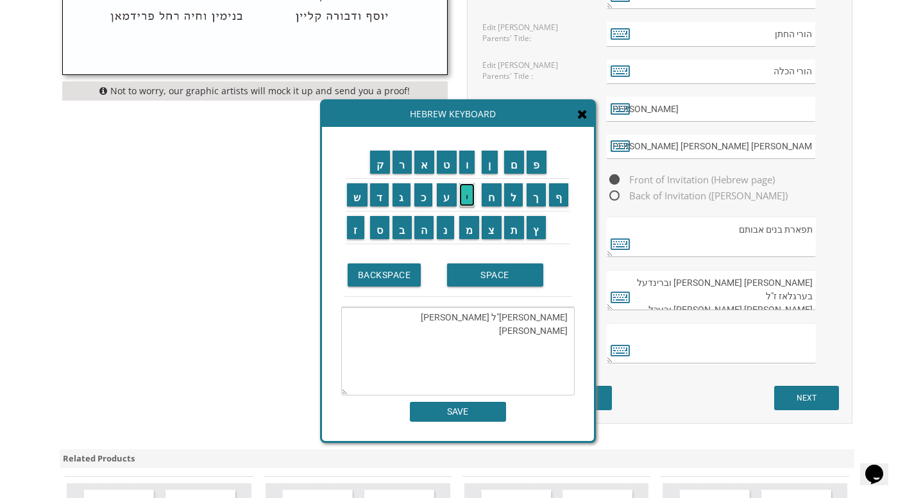
click at [471, 188] on input "י" at bounding box center [467, 194] width 16 height 23
click at [445, 167] on input "ט" at bounding box center [447, 162] width 20 height 23
click at [442, 227] on input "נ" at bounding box center [445, 227] width 17 height 23
click at [445, 191] on input "ע" at bounding box center [447, 194] width 20 height 23
click at [402, 163] on input "ר" at bounding box center [402, 162] width 19 height 23
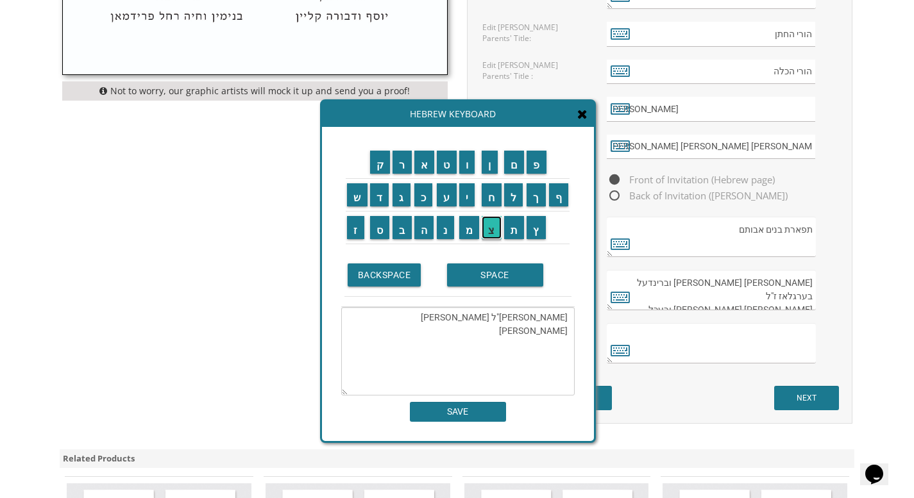
click at [486, 230] on input "צ" at bounding box center [492, 227] width 20 height 23
click at [470, 204] on input "י" at bounding box center [467, 194] width 16 height 23
click at [404, 160] on input "ר" at bounding box center [402, 162] width 19 height 23
click at [510, 195] on input "ל" at bounding box center [513, 194] width 19 height 23
type textarea "צבי ז"ל ומרים בערקאוויץ דוב יואל סיטנער צירל"
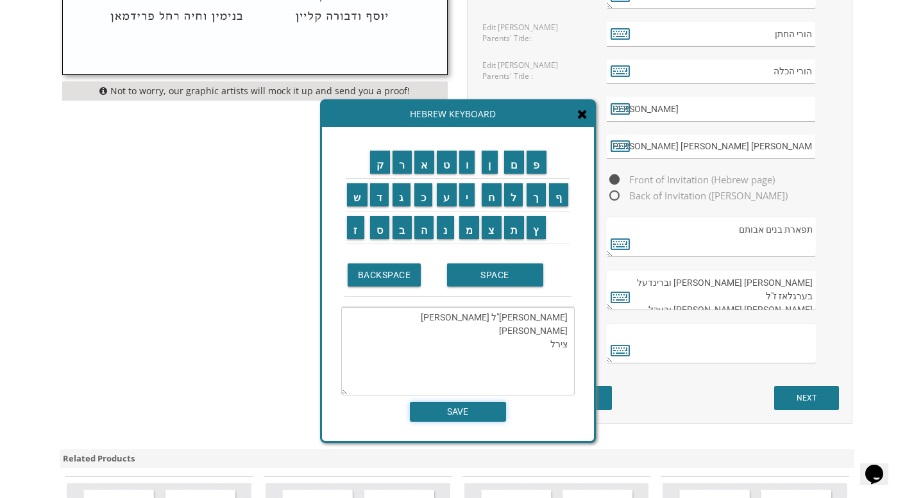
click at [462, 414] on input "SAVE" at bounding box center [458, 412] width 96 height 20
type textarea "צבי ז"ל ומרים בערקאוויץ דוב יואל סיטנער צירל"
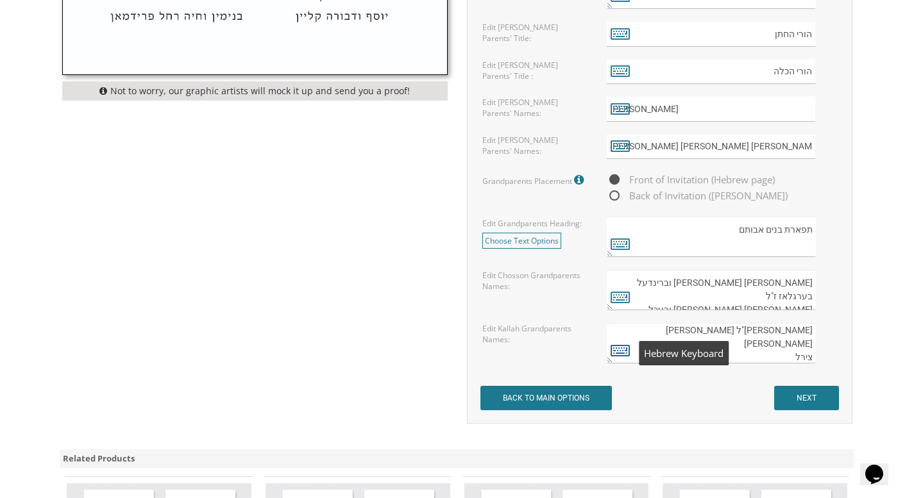
click at [613, 350] on icon at bounding box center [620, 350] width 19 height 18
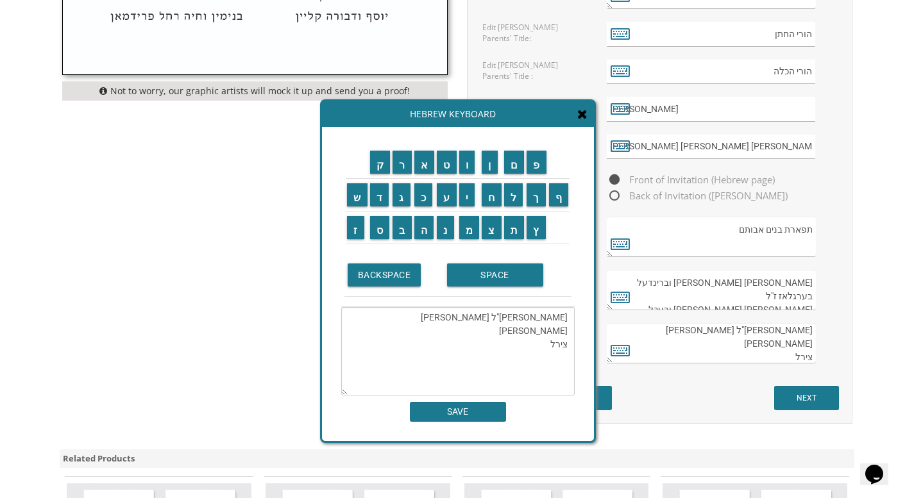
click at [535, 347] on textarea "צבי ז"ל ומרים בערקאוויץ דוב יואל סיטנער צירל" at bounding box center [457, 351] width 233 height 89
click at [502, 285] on input "SPACE" at bounding box center [495, 275] width 96 height 23
click at [384, 197] on input "ד" at bounding box center [379, 194] width 19 height 23
click at [399, 226] on input "ב" at bounding box center [402, 227] width 19 height 23
click at [464, 167] on input "ו" at bounding box center [467, 162] width 16 height 23
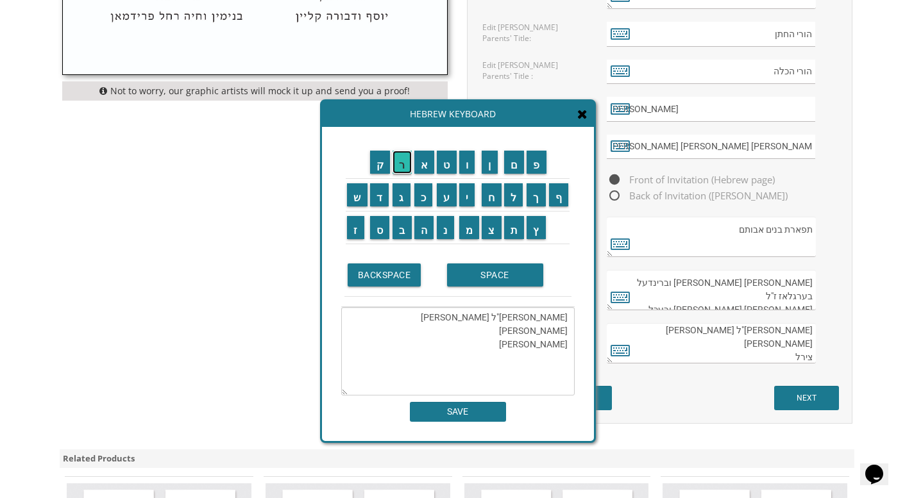
click at [406, 167] on input "ר" at bounding box center [402, 162] width 19 height 23
click at [423, 234] on input "ה" at bounding box center [424, 227] width 20 height 23
click at [407, 334] on textarea "צבי ז"ל ומרים בערקאוויץ דוב יואל סיטנער צירל דבורה" at bounding box center [457, 351] width 233 height 89
click at [519, 344] on textarea "צבי ז"ל ומרים בערקאוויץ דוב יואל סיטנער צירל דבורה" at bounding box center [457, 351] width 233 height 89
click at [480, 282] on input "SPACE" at bounding box center [495, 275] width 96 height 23
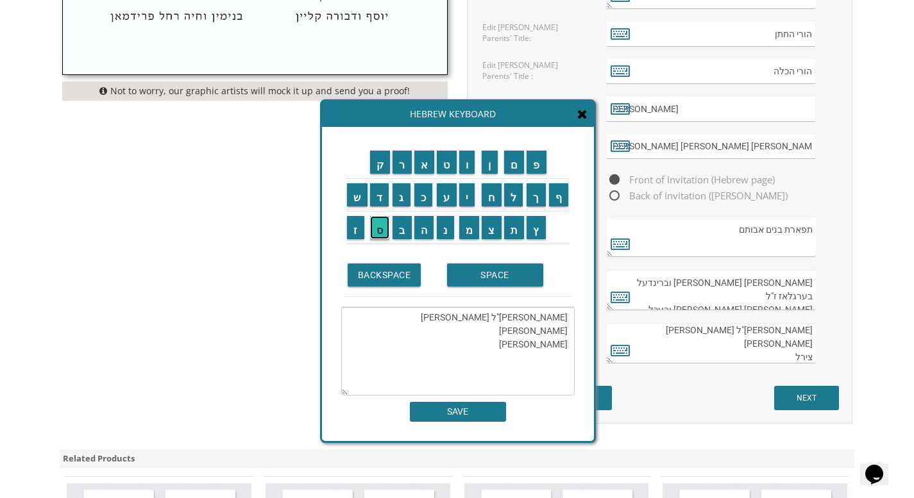
click at [382, 232] on input "ס" at bounding box center [380, 227] width 20 height 23
click at [461, 192] on input "י" at bounding box center [467, 194] width 16 height 23
click at [450, 171] on input "ט" at bounding box center [447, 162] width 20 height 23
click at [446, 237] on input "נ" at bounding box center [445, 227] width 17 height 23
click at [401, 158] on input "ר" at bounding box center [402, 162] width 19 height 23
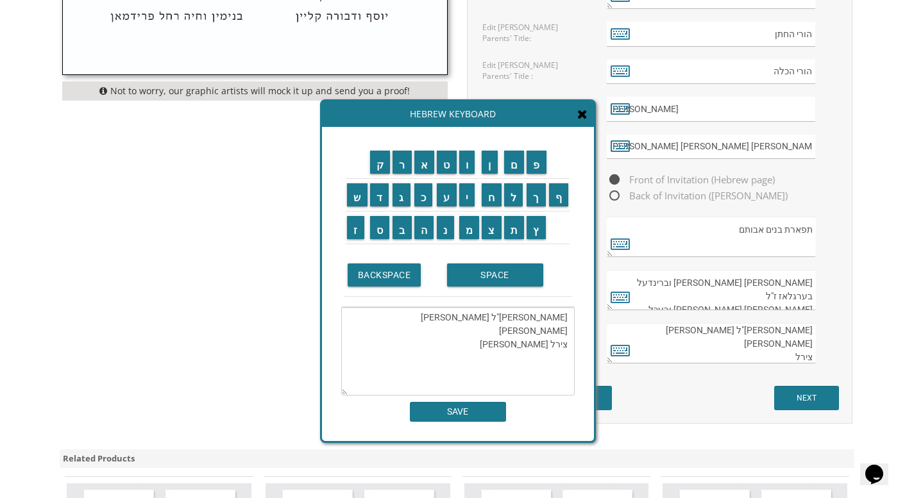
click at [504, 350] on textarea "צבי ז"ל ומרים בערקאוויץ דוב יואל סיטנער צירל דבורה סיטנר" at bounding box center [457, 351] width 233 height 89
click at [441, 203] on input "ע" at bounding box center [447, 194] width 20 height 23
type textarea "צבי ז"ל ומרים בערקאוויץ דוב יואל סיטנער צירל דבורה סיטנער"
click at [450, 393] on textarea "צבי ז"ל ומרים בערקאוויץ דוב יואל סיטנער צירל דבורה סיטנער" at bounding box center [457, 351] width 233 height 89
click at [470, 414] on input "SAVE" at bounding box center [458, 412] width 96 height 20
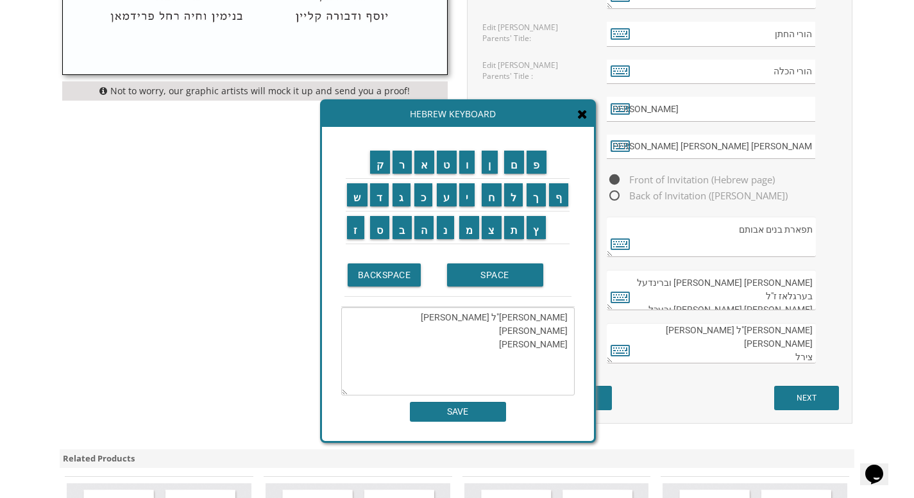
type textarea "צבי ז"ל ומרים בערקאוויץ דוב יואל סיטנער צירל דבורה סיטנער"
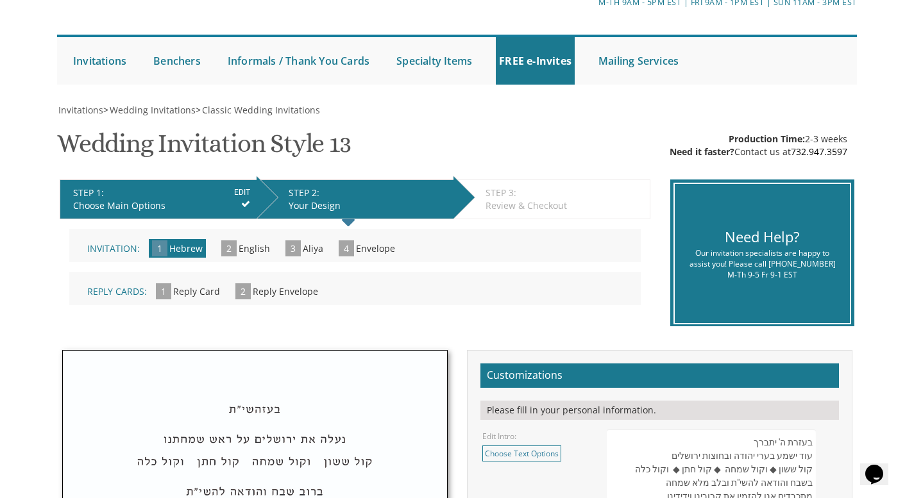
scroll to position [75, 0]
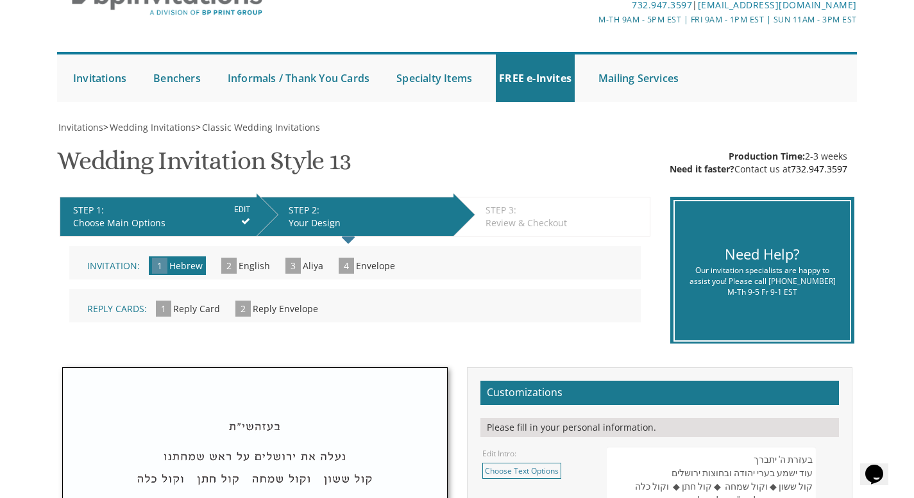
click at [231, 263] on span "2" at bounding box center [228, 266] width 15 height 16
click at [248, 264] on span "English" at bounding box center [254, 266] width 31 height 12
click at [229, 267] on span "2" at bounding box center [228, 266] width 15 height 16
click at [313, 217] on div "Your Design" at bounding box center [368, 223] width 158 height 13
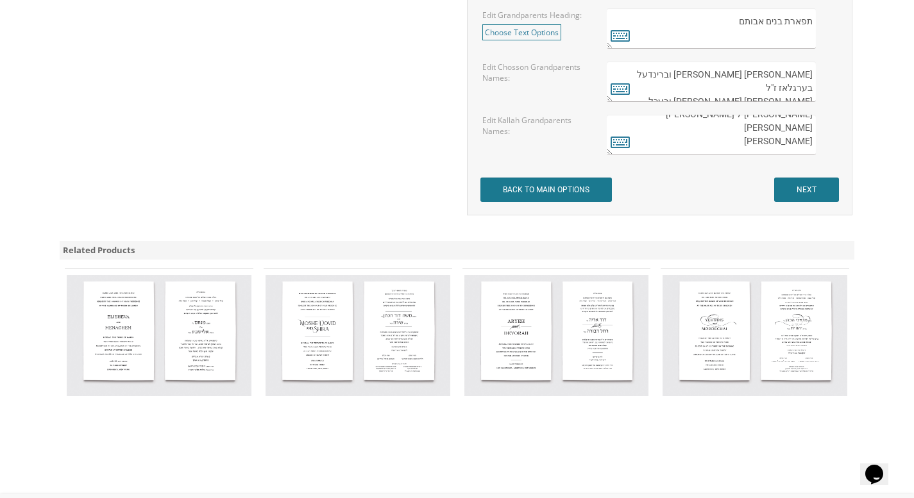
scroll to position [1154, 0]
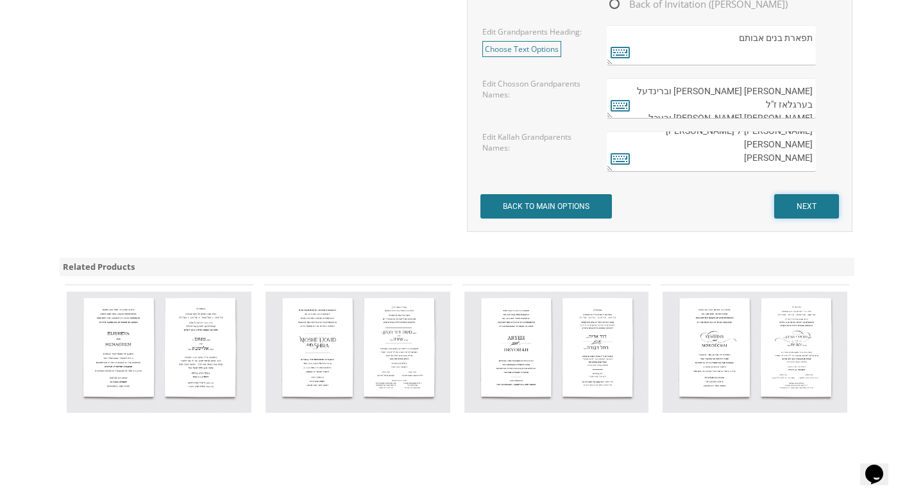
click at [793, 216] on input "NEXT" at bounding box center [806, 206] width 65 height 24
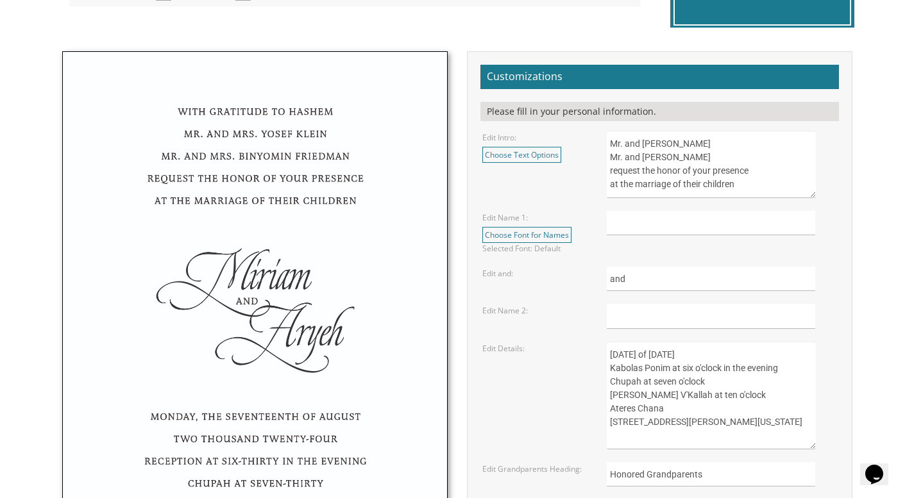
scroll to position [403, 0]
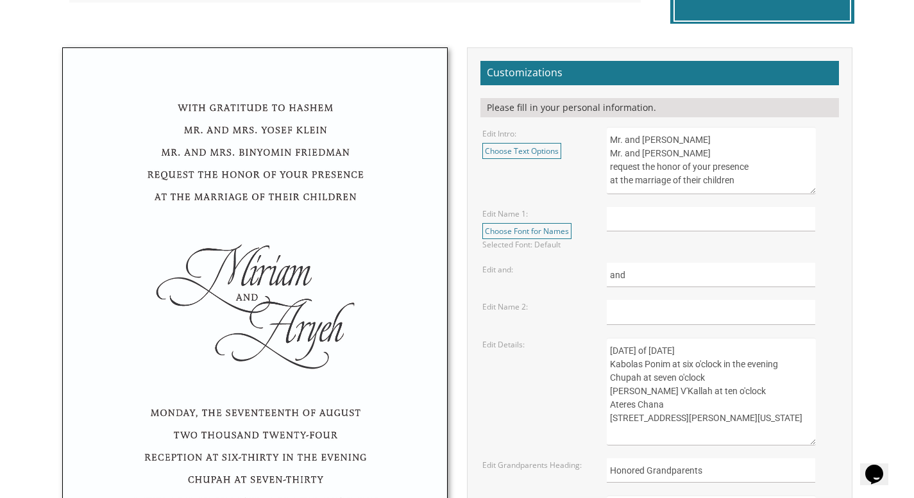
drag, startPoint x: 737, startPoint y: 141, endPoint x: 762, endPoint y: 146, distance: 25.5
click at [762, 146] on textarea "Mr. and Mrs. Yossi Schwartz Mr. and Mrs. Yaakov Friedman request the honor of y…" at bounding box center [711, 160] width 208 height 67
click at [541, 151] on link "Choose Text Options" at bounding box center [521, 151] width 79 height 16
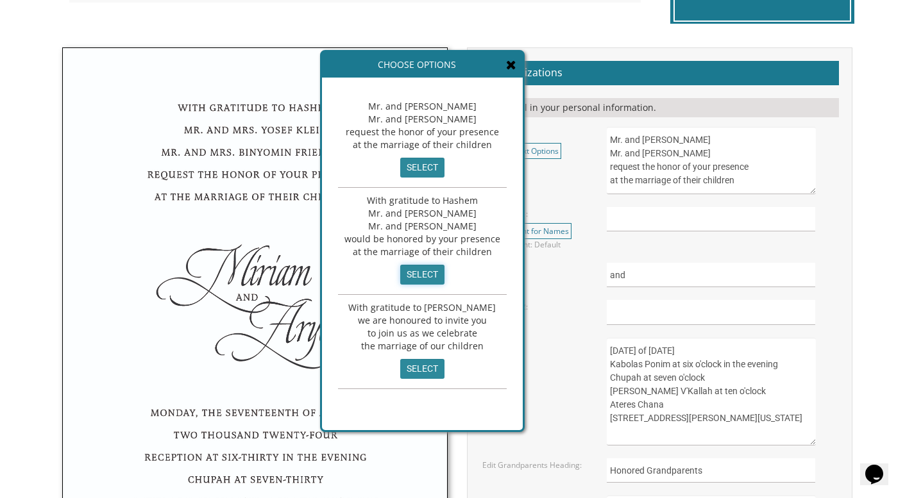
click at [417, 273] on input "select" at bounding box center [422, 275] width 44 height 20
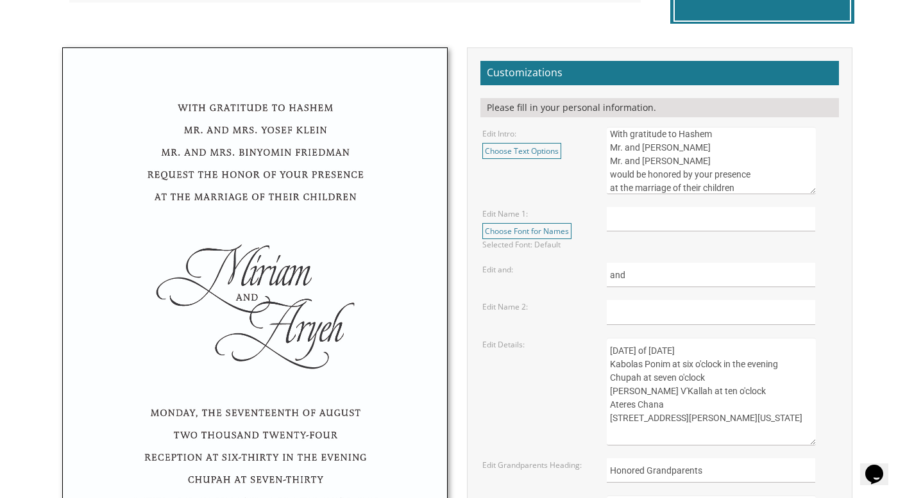
scroll to position [0, 0]
drag, startPoint x: 726, startPoint y: 153, endPoint x: 665, endPoint y: 153, distance: 61.6
click at [665, 153] on textarea "Mr. and Mrs. Yossi Schwartz Mr. and Mrs. Yaakov Friedman request the honor of y…" at bounding box center [711, 160] width 208 height 67
drag, startPoint x: 738, startPoint y: 169, endPoint x: 665, endPoint y: 170, distance: 72.5
click at [665, 170] on textarea "Mr. and Mrs. Yossi Schwartz Mr. and Mrs. Yaakov Friedman request the honor of y…" at bounding box center [711, 160] width 208 height 67
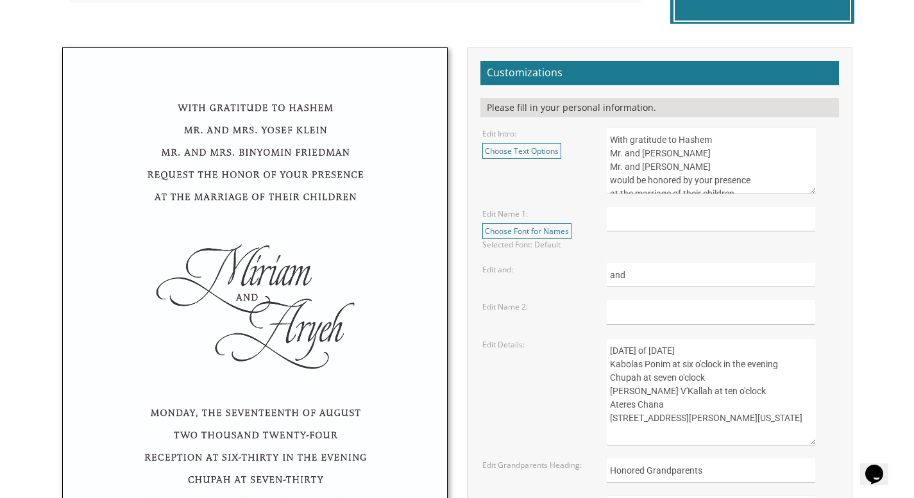
click at [696, 167] on textarea "Mr. and Mrs. Yossi Schwartz Mr. and Mrs. Yaakov Friedman request the honor of y…" at bounding box center [711, 160] width 208 height 67
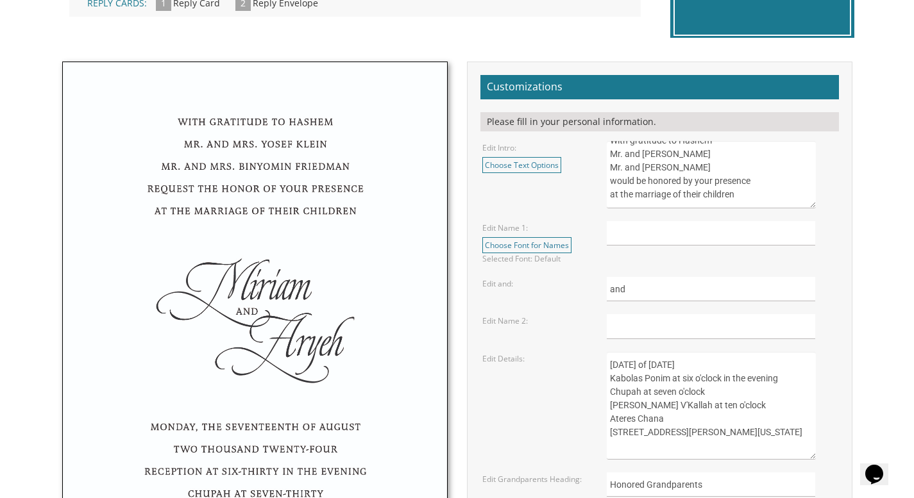
scroll to position [386, 0]
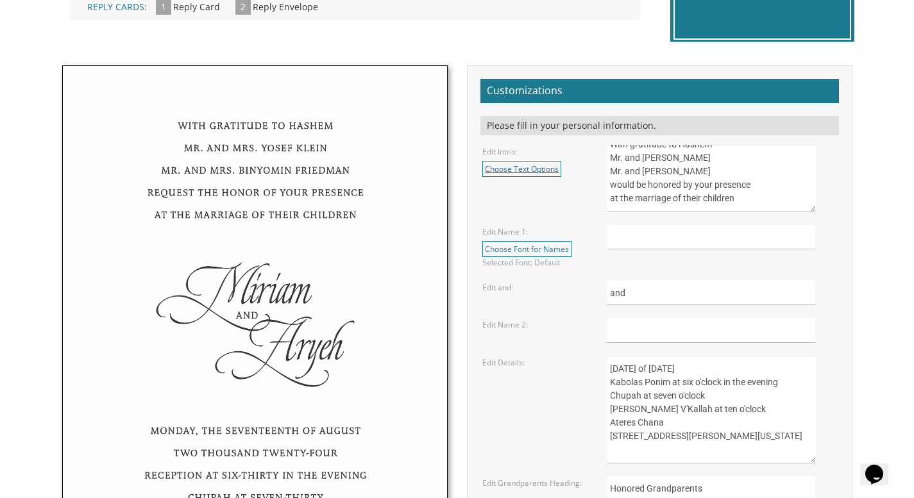
click at [551, 168] on link "Choose Text Options" at bounding box center [521, 169] width 79 height 16
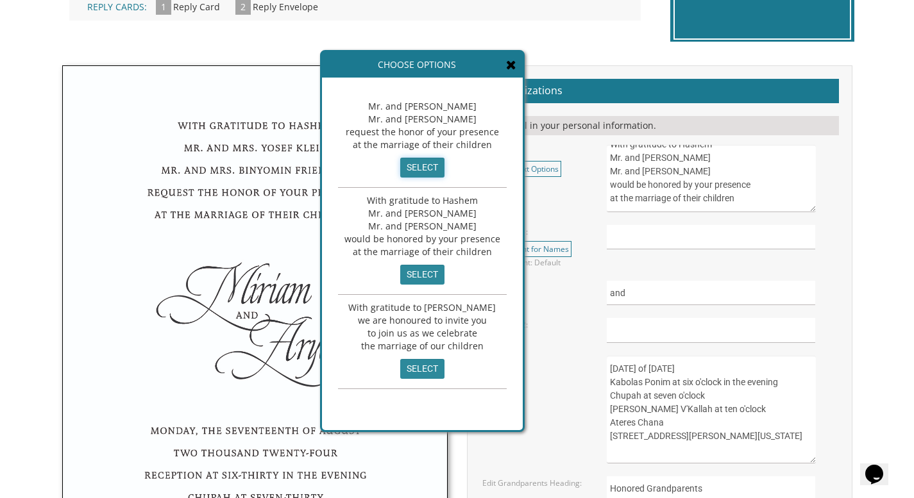
click at [430, 165] on input "select" at bounding box center [422, 168] width 44 height 20
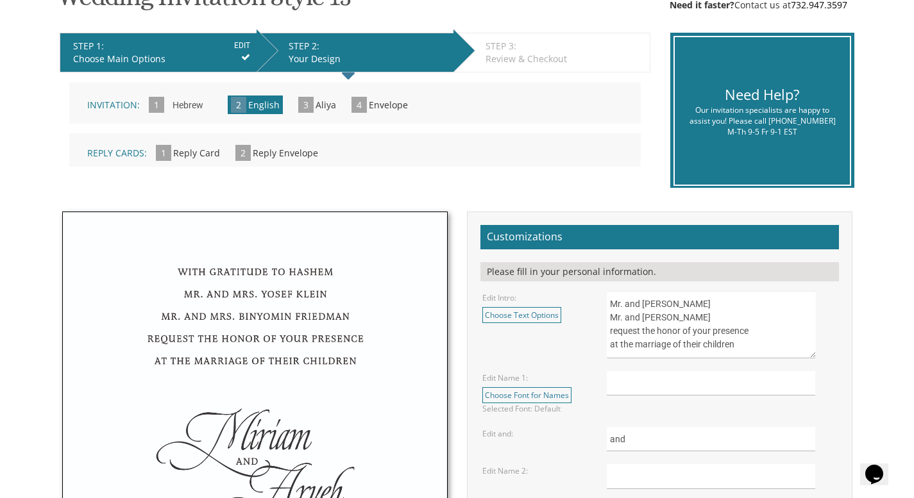
scroll to position [244, 0]
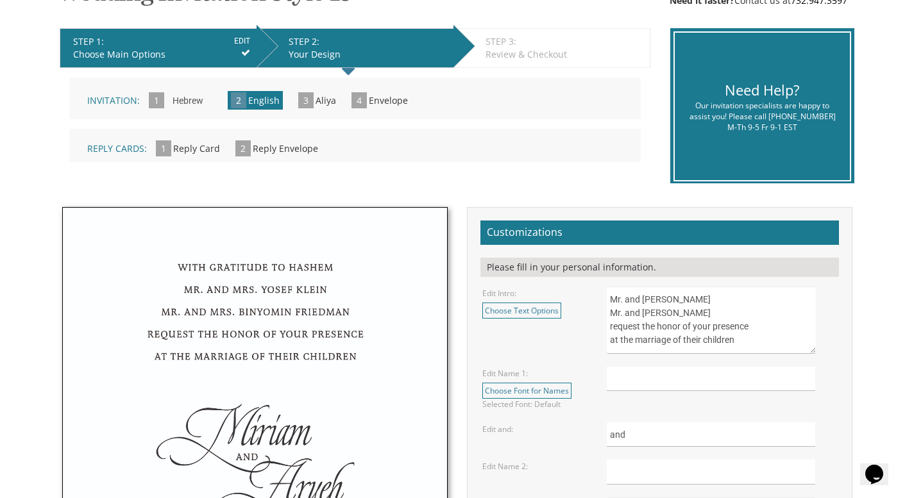
click at [610, 296] on textarea "Mr. and Mrs. Yossi Schwartz Mr. and Mrs. Yaakov Friedman request the honor of y…" at bounding box center [711, 320] width 208 height 67
drag, startPoint x: 727, startPoint y: 314, endPoint x: 666, endPoint y: 314, distance: 61.6
click at [666, 314] on textarea "Mr. and Mrs. Yossi Schwartz Mr. and Mrs. Yaakov Friedman request the honor of y…" at bounding box center [711, 320] width 208 height 67
drag, startPoint x: 738, startPoint y: 325, endPoint x: 669, endPoint y: 329, distance: 68.7
click at [669, 329] on textarea "Mr. and Mrs. Yossi Schwartz Mr. and Mrs. Yaakov Friedman request the honor of y…" at bounding box center [711, 320] width 208 height 67
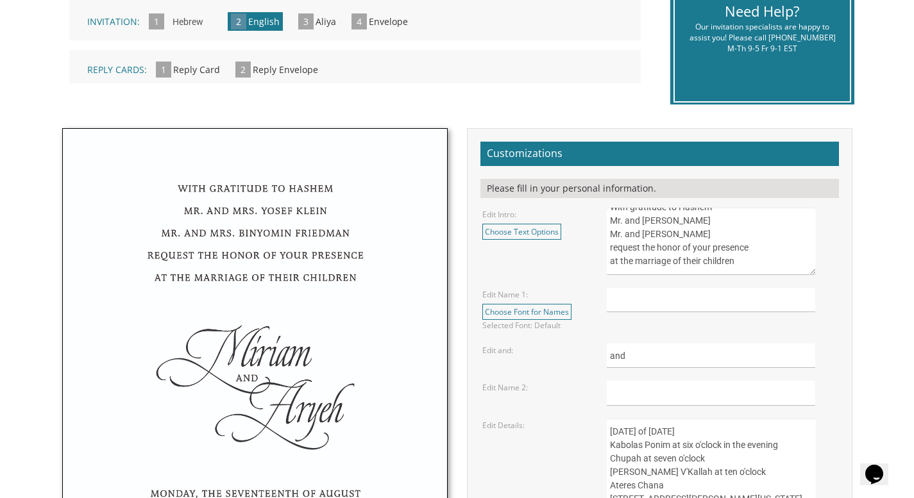
scroll to position [325, 0]
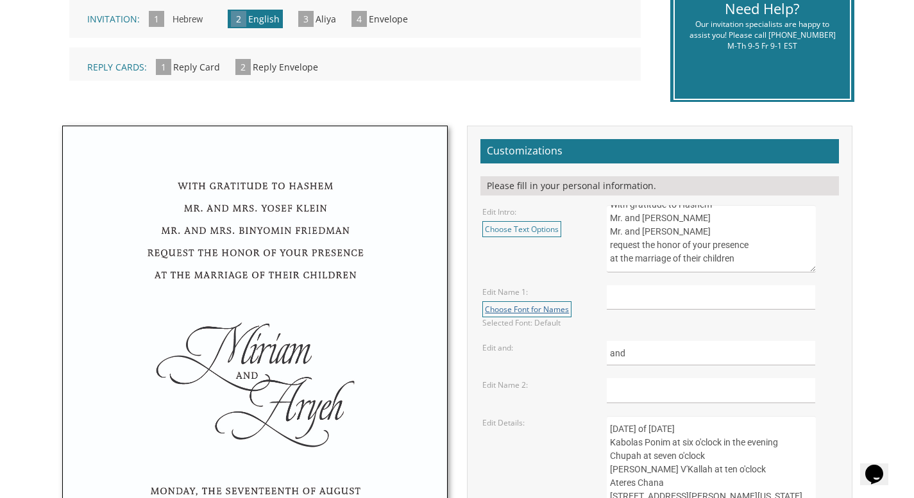
type textarea "With gratitude to Hashem Mr. and Mrs. Chaim Berglas Mr. and Mrs. Yossi Berkowit…"
click at [551, 308] on link "Choose Font for Names" at bounding box center [526, 309] width 89 height 16
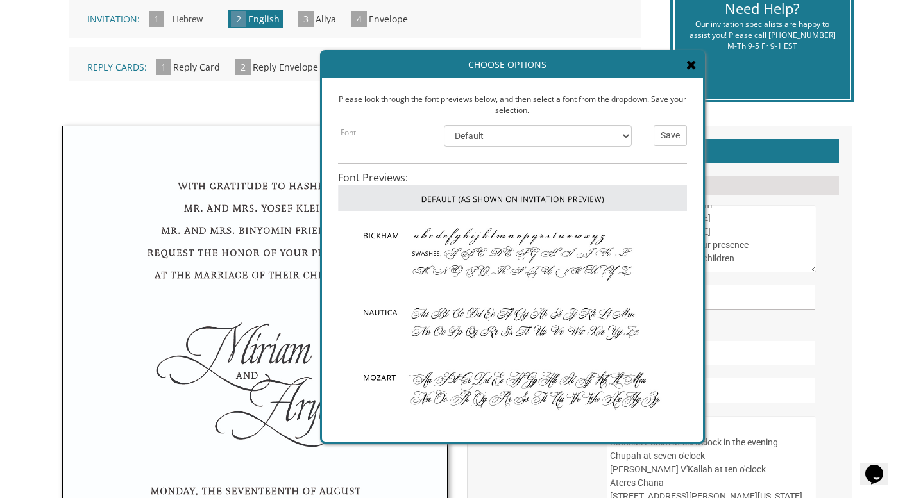
click at [462, 321] on img at bounding box center [512, 323] width 349 height 65
click at [380, 309] on img at bounding box center [512, 323] width 349 height 65
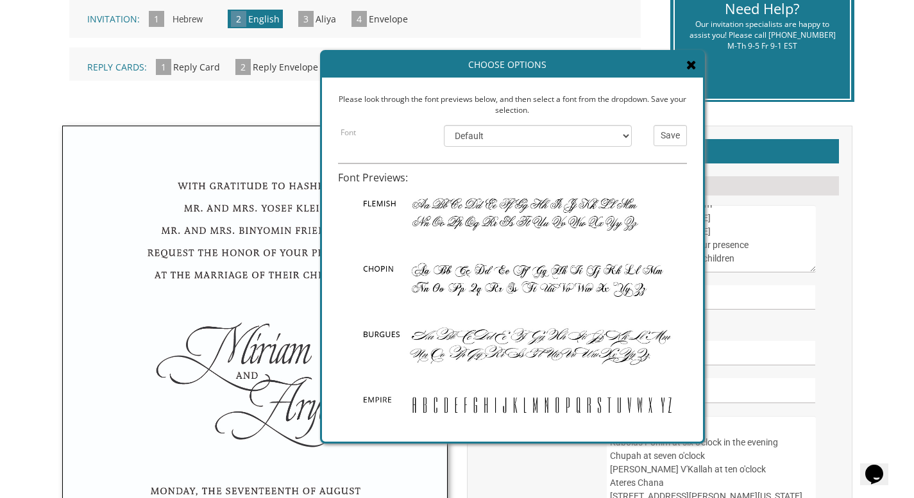
scroll to position [237, 0]
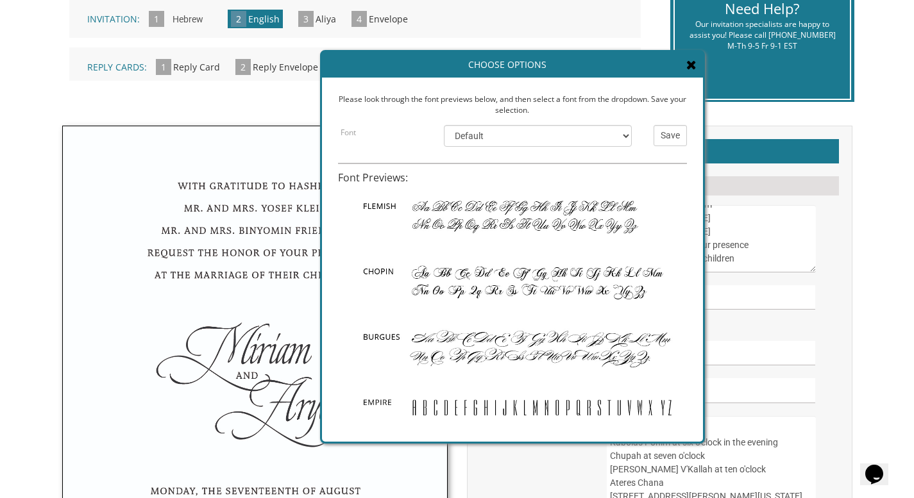
click at [439, 260] on img at bounding box center [512, 282] width 349 height 65
click at [384, 262] on img at bounding box center [512, 282] width 349 height 65
click at [378, 259] on img at bounding box center [512, 282] width 349 height 65
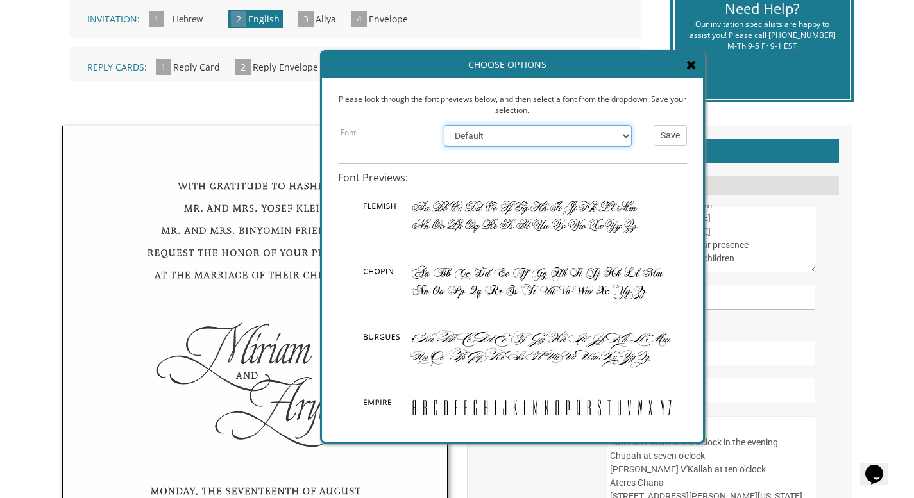
click at [574, 129] on select "Default Bickham Nautica Mozart Flemish Chopin Burgues Empire" at bounding box center [538, 136] width 188 height 22
select select "/store/pc/invitations/FontPreviews/engfonts-19.jpg"
click at [444, 125] on select "Default Bickham Nautica Mozart Flemish Chopin Burgues Empire" at bounding box center [538, 136] width 188 height 22
click at [730, 296] on input "text" at bounding box center [711, 297] width 208 height 25
click at [730, 297] on input "text" at bounding box center [711, 297] width 208 height 25
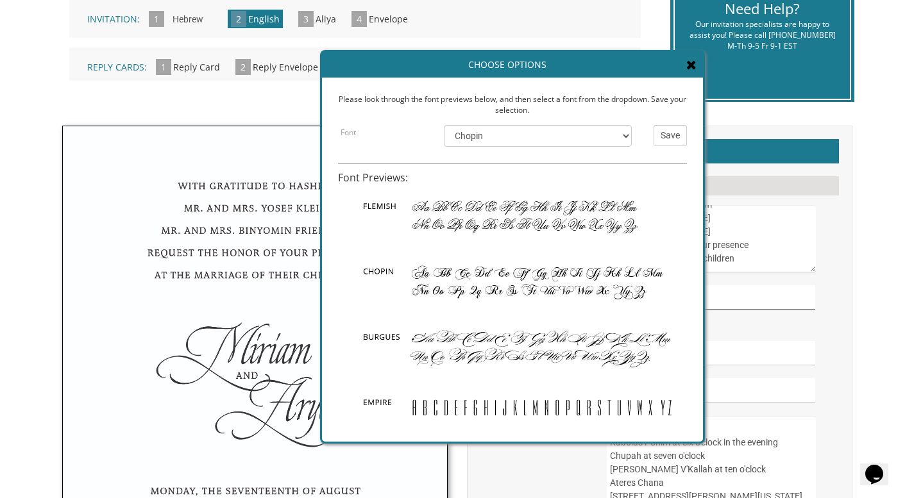
click at [730, 297] on input "text" at bounding box center [711, 297] width 208 height 25
click at [730, 302] on input "text" at bounding box center [711, 297] width 208 height 25
click at [683, 125] on input "Save" at bounding box center [670, 135] width 33 height 21
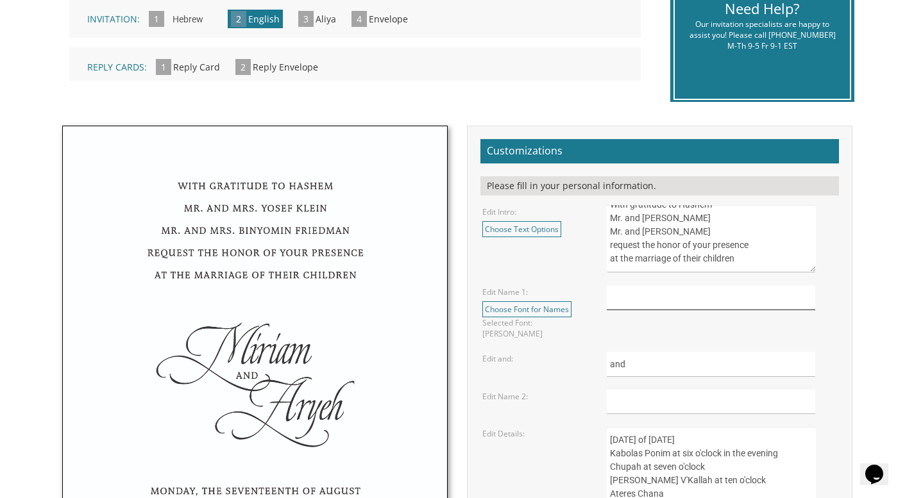
click at [643, 300] on input "text" at bounding box center [711, 297] width 208 height 25
type input "Eitan"
click at [636, 398] on input "text" at bounding box center [711, 402] width 208 height 25
type input "Avigail"
click at [838, 352] on div "and" at bounding box center [721, 364] width 249 height 25
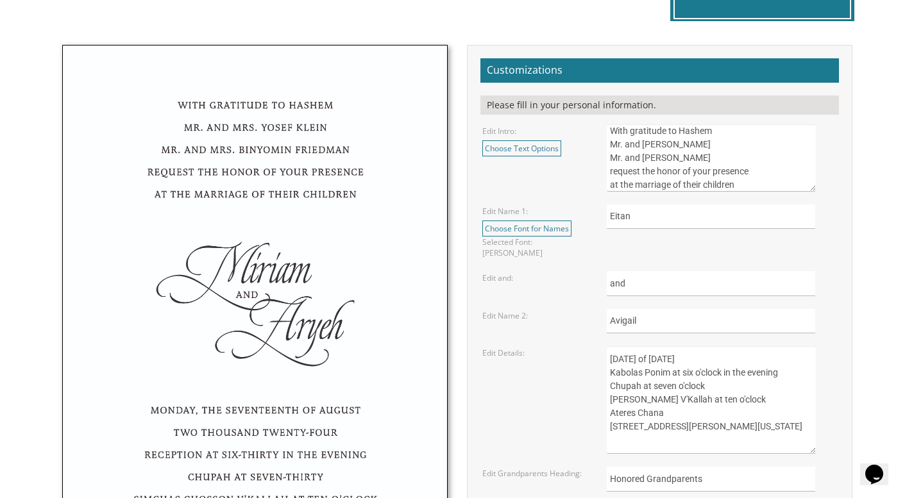
scroll to position [13, 0]
click at [554, 226] on link "Choose Font for Names" at bounding box center [526, 229] width 89 height 16
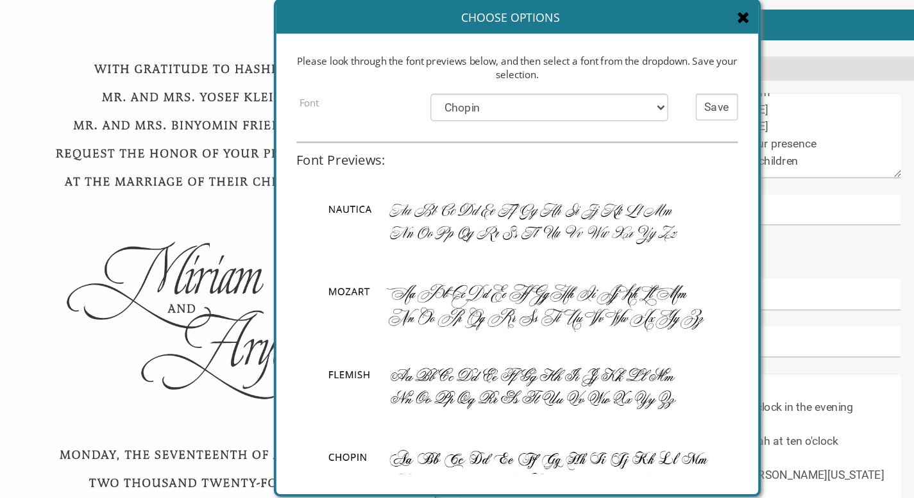
scroll to position [99, 0]
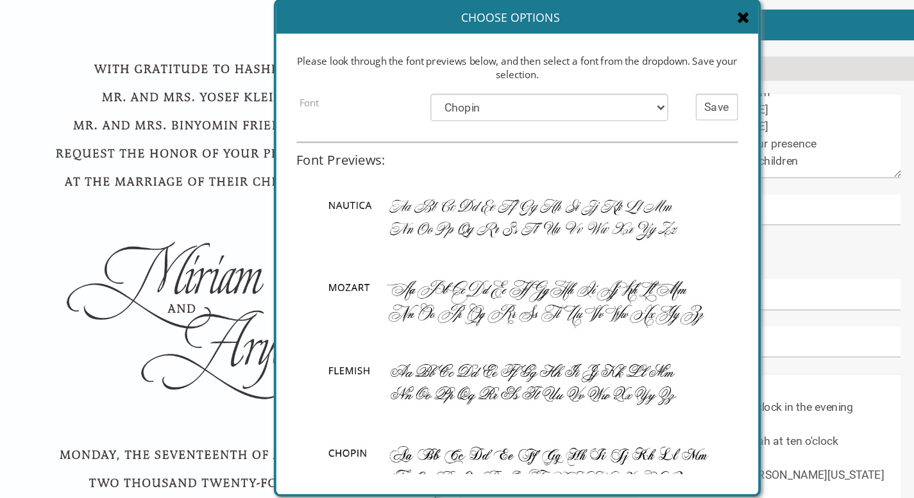
click at [691, 65] on icon at bounding box center [691, 64] width 10 height 13
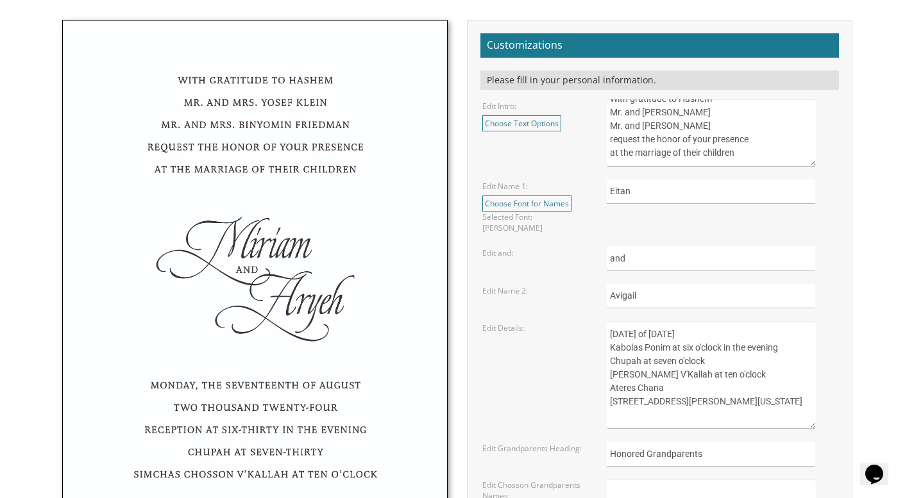
scroll to position [423, 0]
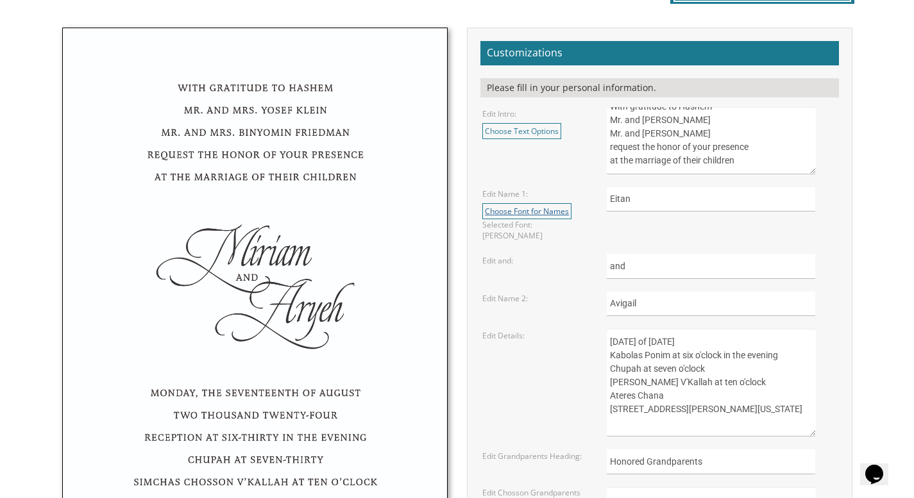
click at [536, 210] on link "Choose Font for Names" at bounding box center [526, 211] width 89 height 16
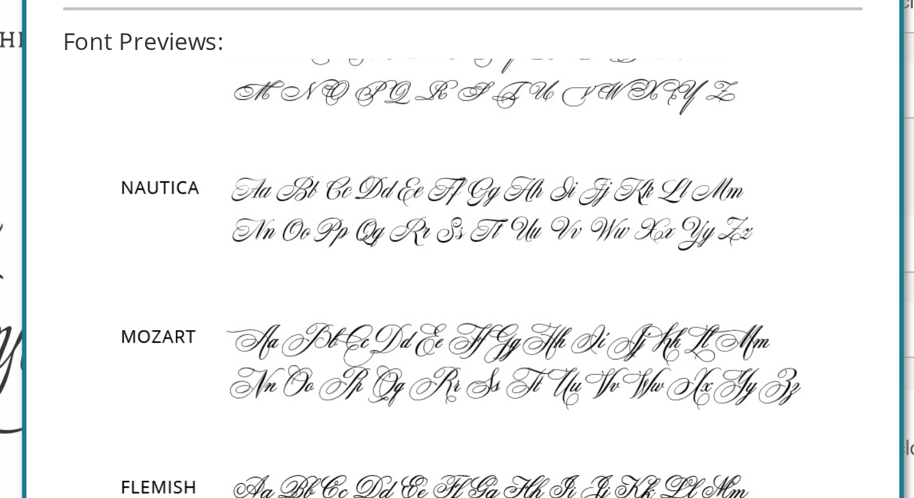
scroll to position [65, 0]
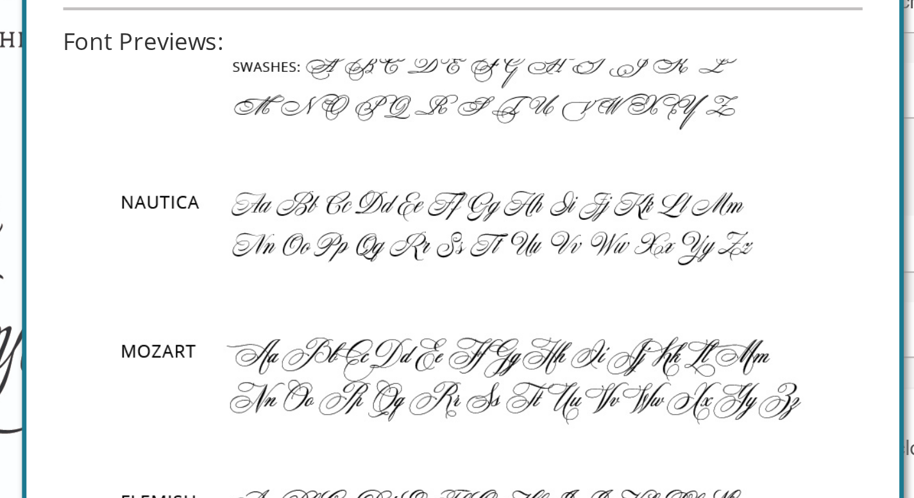
click at [492, 257] on img at bounding box center [512, 258] width 349 height 65
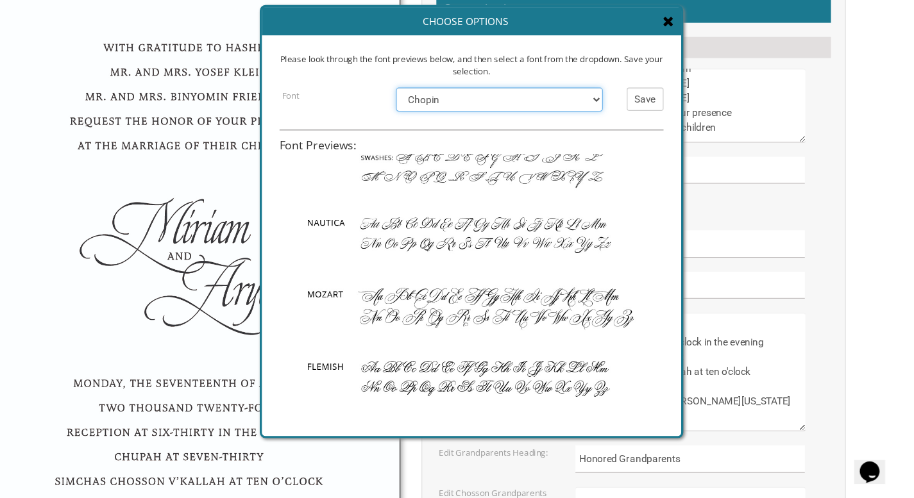
click at [484, 140] on select "Default Bickham Nautica Mozart Flemish Chopin Burgues Empire" at bounding box center [538, 136] width 188 height 22
click at [444, 125] on select "Default Bickham Nautica Mozart Flemish Chopin Burgues Empire" at bounding box center [538, 136] width 188 height 22
click at [484, 122] on div "Please look through the font previews below, and then select a font from the dr…" at bounding box center [512, 260] width 381 height 364
click at [484, 139] on select "Default Bickham Nautica Mozart Flemish Chopin Burgues Empire" at bounding box center [538, 136] width 188 height 22
select select "/store/pc/invitations/FontPreviews/engfonts-15.jpg"
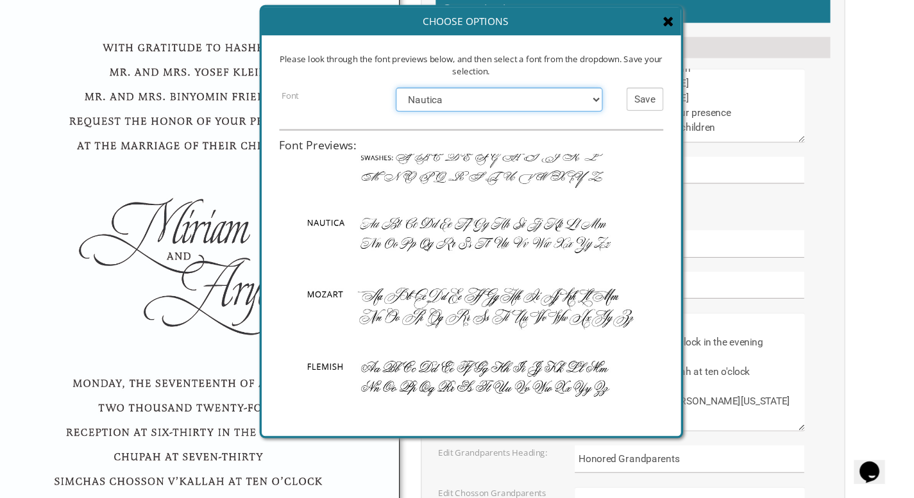
click at [444, 125] on select "Default Bickham Nautica Mozart Flemish Chopin Burgues Empire" at bounding box center [538, 136] width 188 height 22
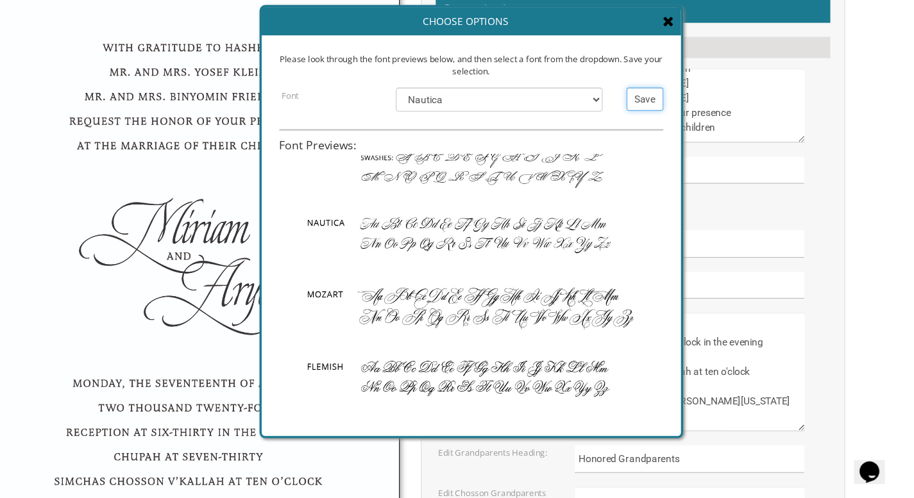
click at [670, 132] on input "Save" at bounding box center [670, 135] width 33 height 21
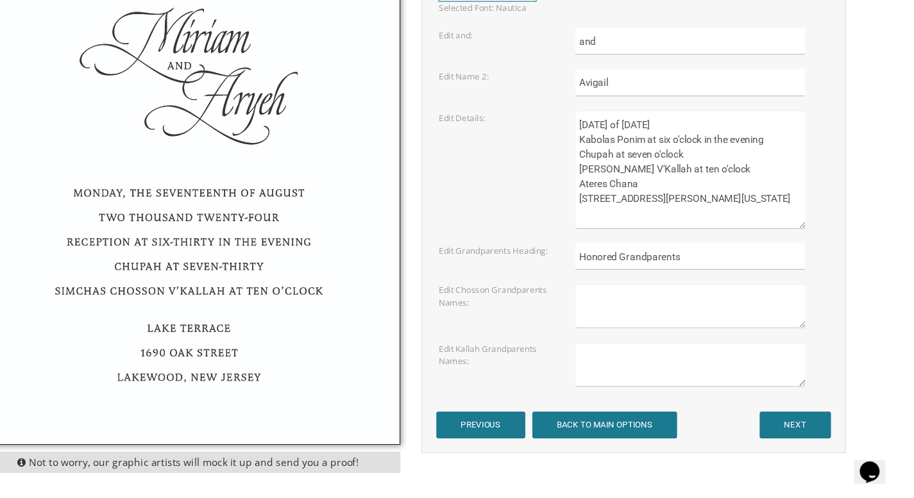
click at [640, 159] on textarea "Sunday, the eighth of May, 2016 Kabolas Ponim at six o'clock in the evening Chu…" at bounding box center [711, 200] width 208 height 108
click at [688, 160] on textarea "Sunday, the eighth of May, 2016 Kabolas Ponim at six o'clock in the evening Chu…" at bounding box center [711, 200] width 208 height 108
click at [744, 160] on textarea "Sunday, the eighth of May, 2016 Kabolas Ponim at six o'clock in the evening Chu…" at bounding box center [711, 200] width 208 height 108
click at [794, 161] on textarea "Sunday, the eighth of May, 2016 Kabolas Ponim at six o'clock in the evening Chu…" at bounding box center [711, 200] width 208 height 108
drag, startPoint x: 789, startPoint y: 198, endPoint x: 604, endPoint y: 198, distance: 185.4
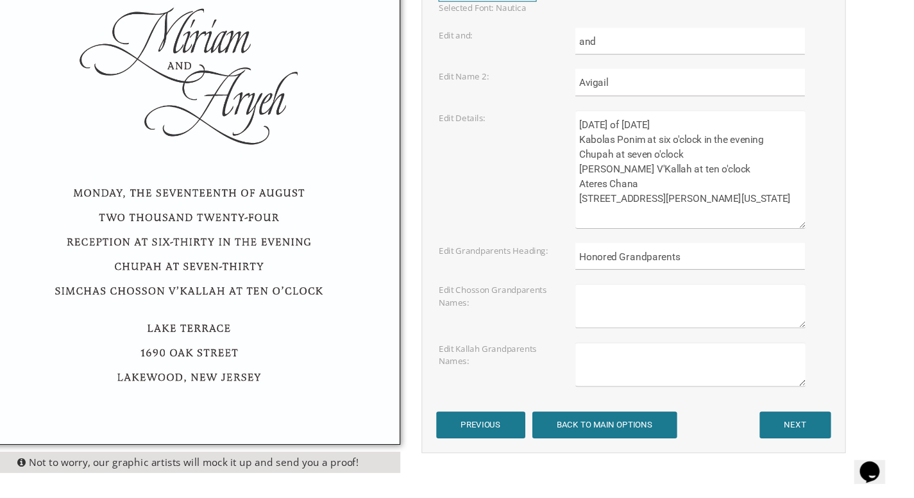
click at [604, 198] on div "Sunday, the eighth of May, 2016 Kabolas Ponim at six o'clock in the evening Chu…" at bounding box center [721, 200] width 249 height 108
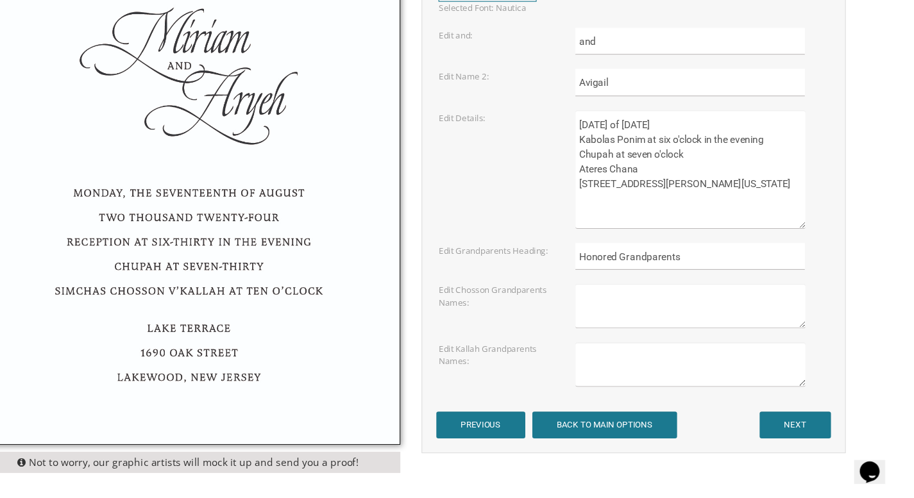
drag, startPoint x: 670, startPoint y: 200, endPoint x: 638, endPoint y: 201, distance: 31.5
click at [638, 201] on textarea "Sunday, the eighth of May, 2016 Kabolas Ponim at six o'clock in the evening Chu…" at bounding box center [711, 200] width 208 height 108
drag, startPoint x: 695, startPoint y: 215, endPoint x: 609, endPoint y: 214, distance: 85.3
click at [609, 214] on textarea "Sunday, the eighth of May, 2016 Kabolas Ponim at six o'clock in the evening Chu…" at bounding box center [711, 200] width 208 height 108
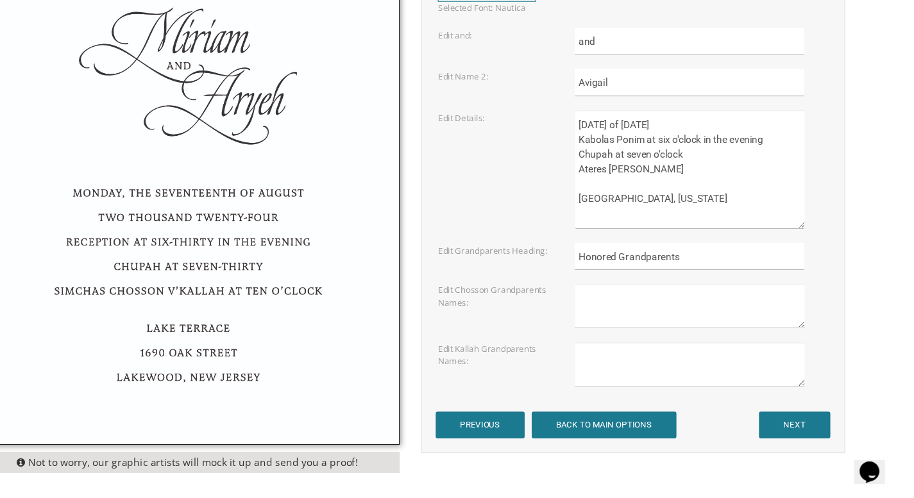
paste textarea "800 Rockaway Ave"
click at [631, 186] on textarea "Sunday, the eighth of May, 2016 Kabolas Ponim at six o'clock in the evening Chu…" at bounding box center [711, 200] width 208 height 108
type textarea "Monday, the seventeenth of November, 2025 Kabolas Ponim at six o'clock in the e…"
click at [721, 229] on textarea "Sunday, the eighth of May, 2016 Kabolas Ponim at six o'clock in the evening Chu…" at bounding box center [711, 200] width 208 height 108
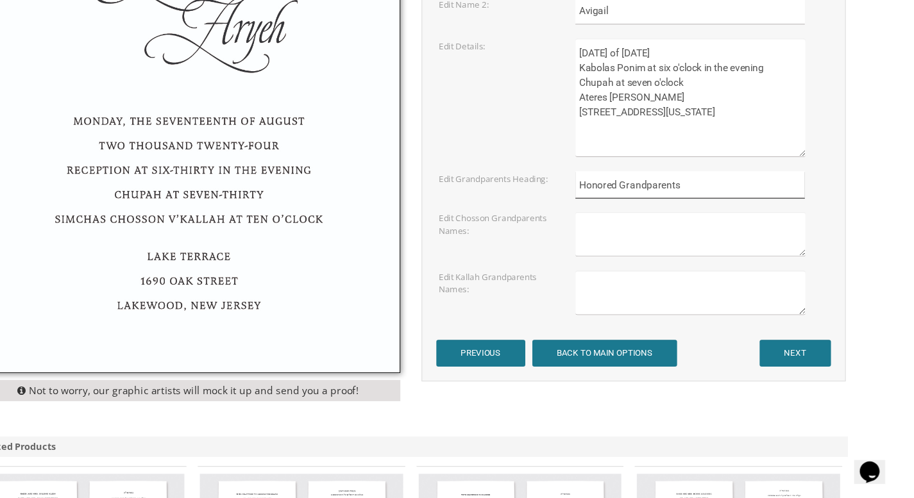
click at [701, 214] on input "Honored Grandparents" at bounding box center [711, 213] width 208 height 25
click at [536, 262] on div "Edit Chosson Grandparents Names:" at bounding box center [659, 259] width 373 height 40
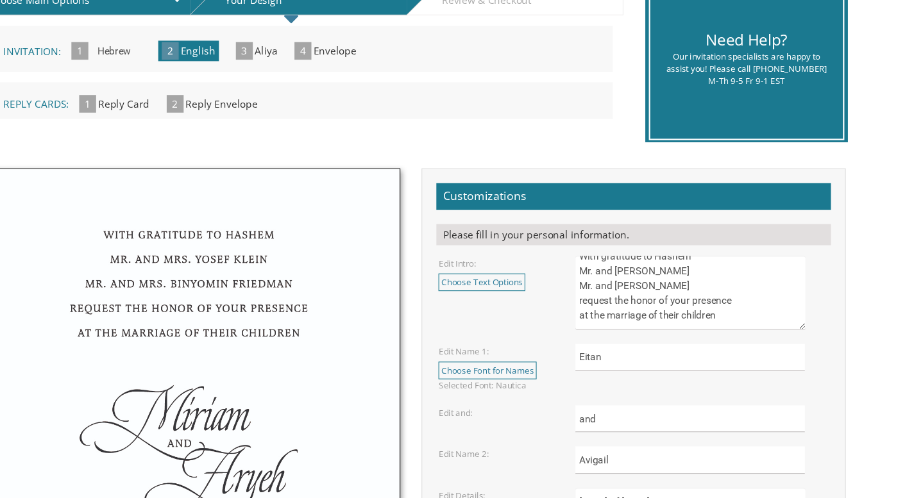
scroll to position [13, 0]
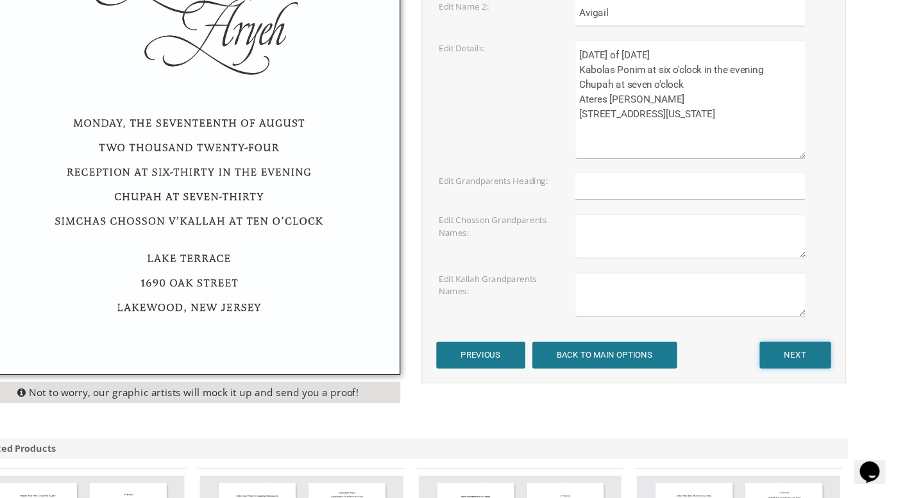
click at [818, 374] on input "NEXT" at bounding box center [806, 368] width 65 height 24
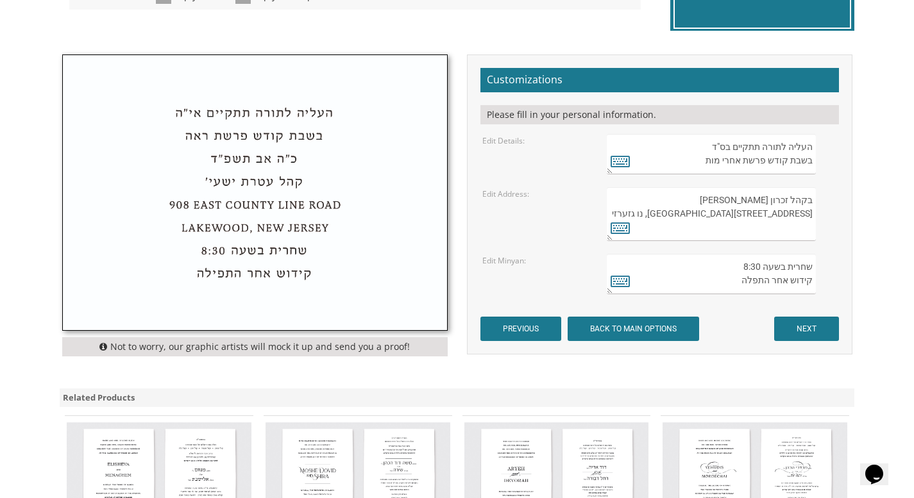
scroll to position [398, 0]
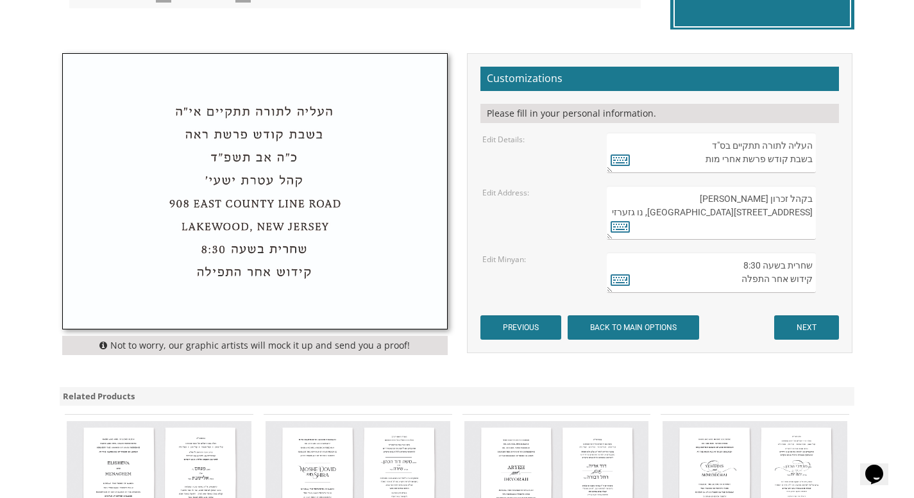
drag, startPoint x: 698, startPoint y: 143, endPoint x: 816, endPoint y: 160, distance: 119.3
click at [817, 161] on div "העליה לתורה תתקיים בס"ד בשבת קודש פרשת אחרי מות" at bounding box center [722, 153] width 230 height 40
drag, startPoint x: 699, startPoint y: 142, endPoint x: 748, endPoint y: 169, distance: 56.3
click at [748, 169] on textarea "העליה לתורה תתקיים בס"ד בשבת קודש פרשת אחרי מות" at bounding box center [711, 153] width 208 height 40
type textarea "העליה לתורה תתקיים בס"ד"
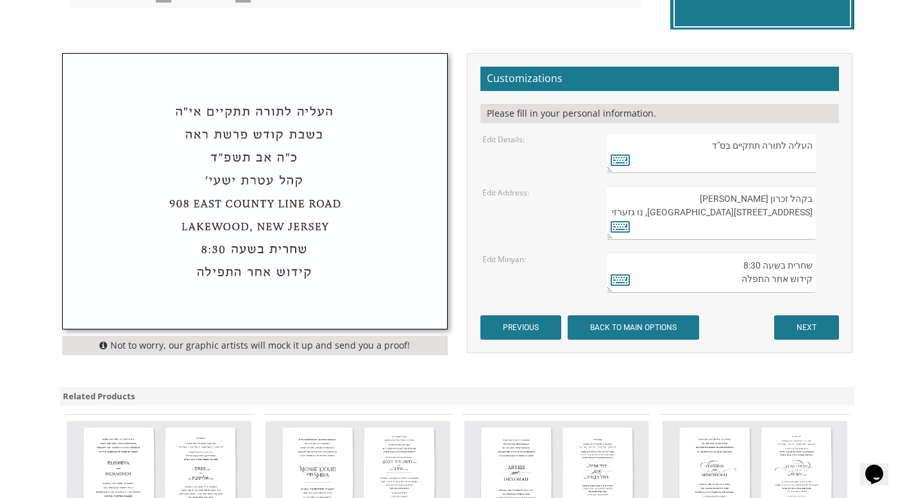
drag, startPoint x: 691, startPoint y: 150, endPoint x: 824, endPoint y: 144, distance: 132.9
click at [824, 144] on div "העליה לתורה תתקיים בס"ד בשבת קודש פרשת אחרי מות" at bounding box center [722, 153] width 230 height 40
drag, startPoint x: 734, startPoint y: 194, endPoint x: 801, endPoint y: 240, distance: 80.8
click at [801, 240] on form "Customizations Please fill in your personal information. Edit Details: Edit Add…" at bounding box center [659, 203] width 359 height 273
type textarea "בקהל זכרון שניאור"
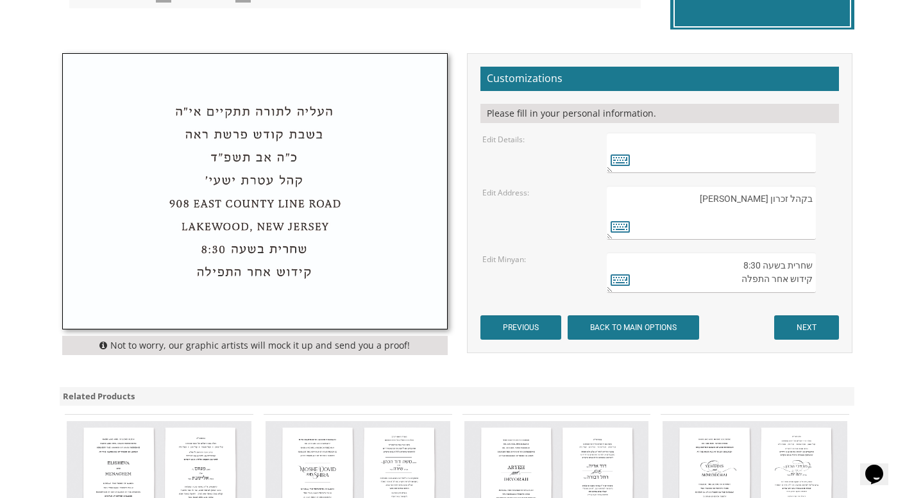
drag, startPoint x: 743, startPoint y: 206, endPoint x: 815, endPoint y: 199, distance: 72.2
click at [815, 199] on textarea "בקהל זכרון שניאור 282 Oak Knoll Road לייקוואוד, נו גזערזי" at bounding box center [711, 213] width 208 height 54
drag, startPoint x: 733, startPoint y: 263, endPoint x: 811, endPoint y: 260, distance: 77.7
click at [811, 260] on textarea "שחרית בשעה 8:30 קידוש אחר התפלה" at bounding box center [711, 273] width 208 height 40
type textarea "קידוש אחר התפלה"
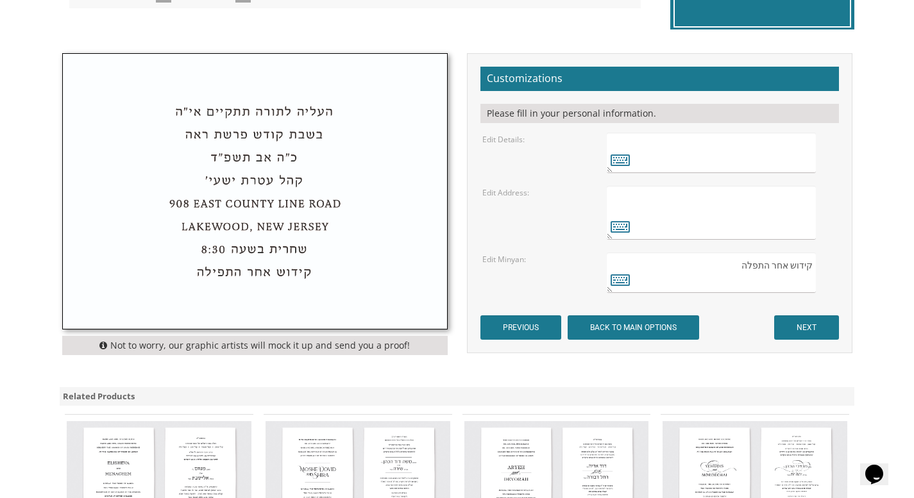
drag, startPoint x: 743, startPoint y: 278, endPoint x: 816, endPoint y: 280, distance: 72.5
click at [816, 280] on div "שחרית בשעה 8:30 קידוש אחר התפלה" at bounding box center [722, 273] width 230 height 40
click at [818, 322] on input "NEXT" at bounding box center [806, 328] width 65 height 24
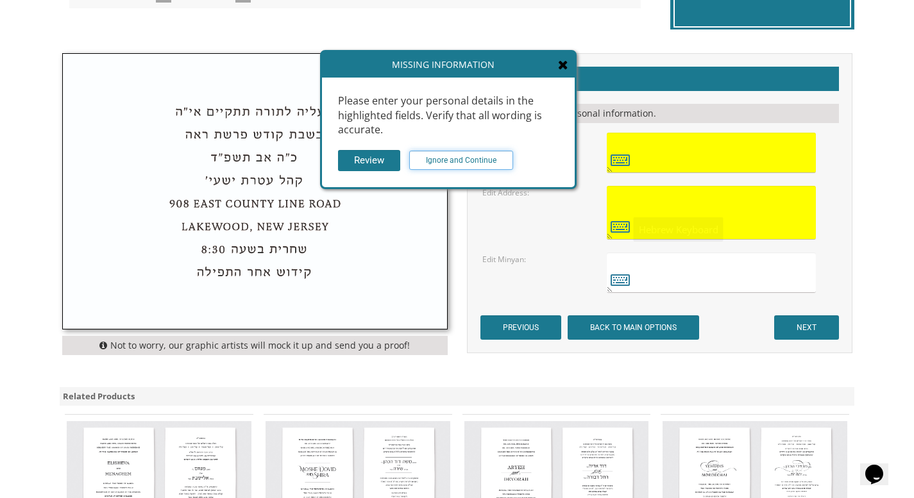
click at [498, 157] on input "Ignore and Continue" at bounding box center [461, 160] width 104 height 19
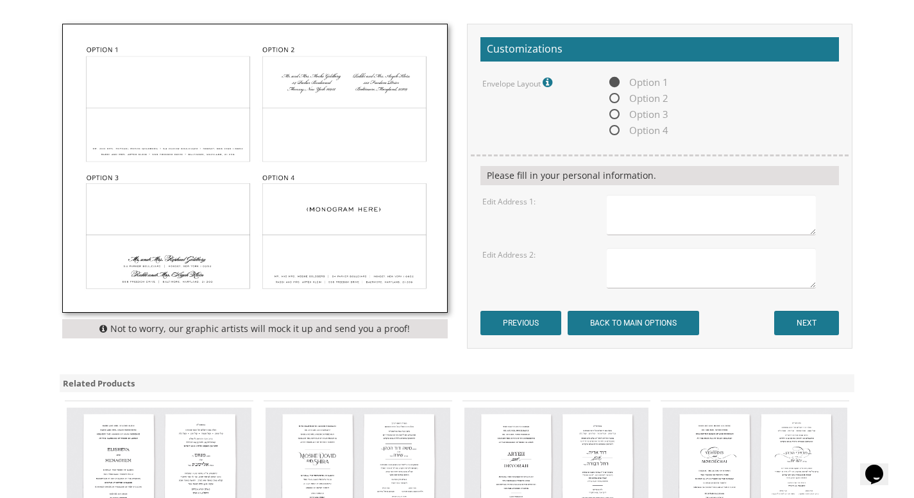
scroll to position [430, 0]
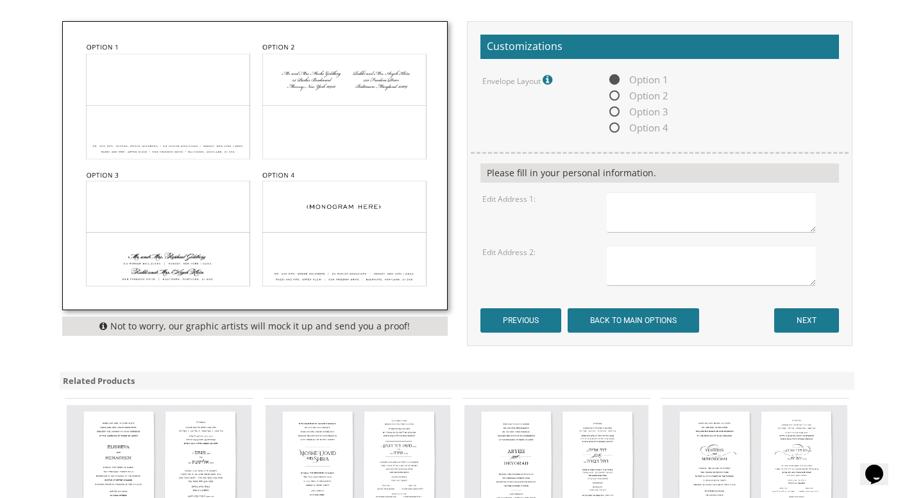
click at [616, 99] on span "Option 2" at bounding box center [638, 96] width 62 height 16
click at [615, 99] on input "Option 2" at bounding box center [611, 96] width 8 height 8
radio input "true"
click at [616, 114] on span "Option 3" at bounding box center [638, 112] width 62 height 16
click at [615, 114] on input "Option 3" at bounding box center [611, 112] width 8 height 8
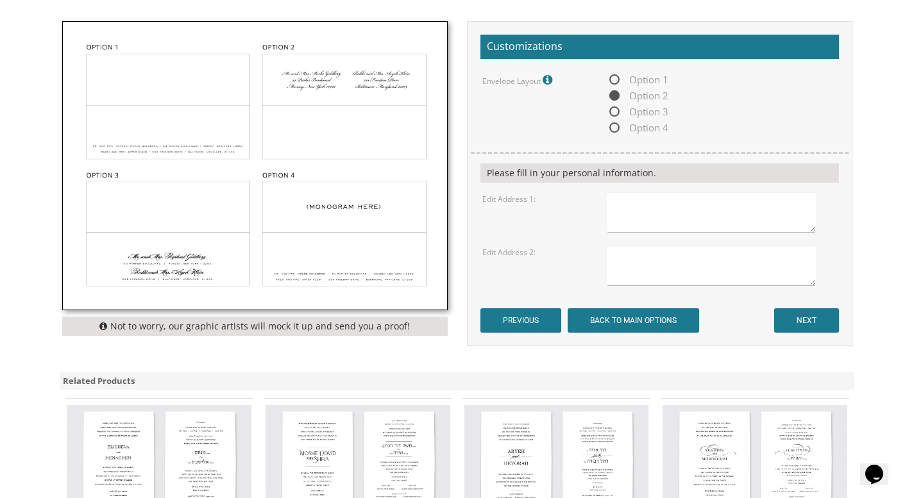
radio input "true"
click at [616, 129] on span "Option 4" at bounding box center [638, 128] width 62 height 16
click at [615, 129] on input "Option 4" at bounding box center [611, 128] width 8 height 8
radio input "true"
click at [616, 81] on span "Option 1" at bounding box center [638, 80] width 62 height 16
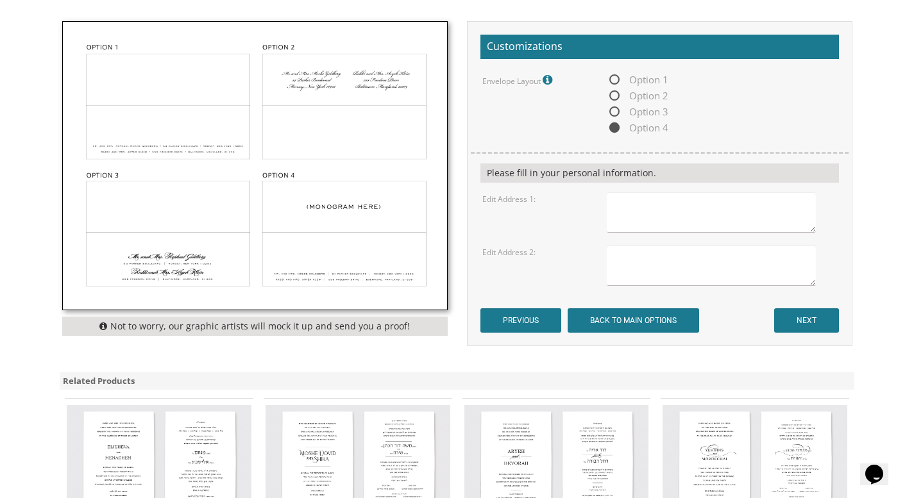
click at [615, 81] on input "Option 1" at bounding box center [611, 80] width 8 height 8
radio input "true"
click at [125, 208] on img at bounding box center [255, 166] width 384 height 288
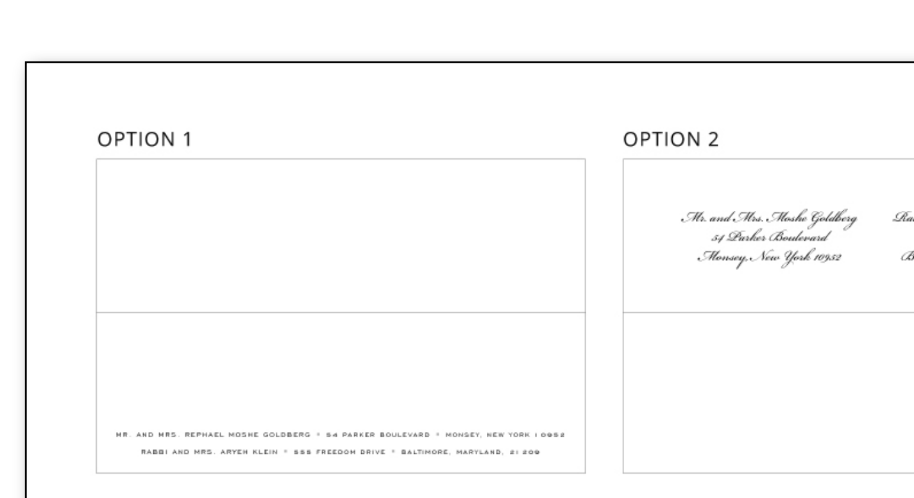
scroll to position [426, 0]
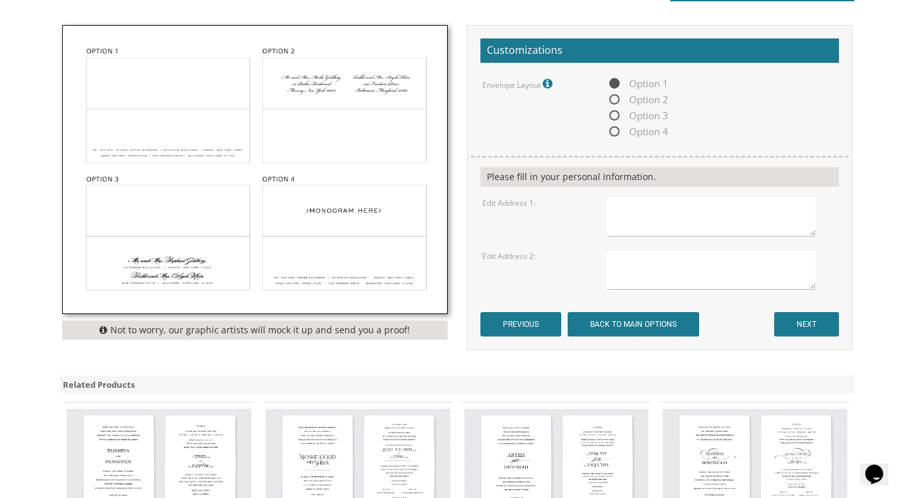
click at [652, 217] on textarea at bounding box center [711, 216] width 208 height 40
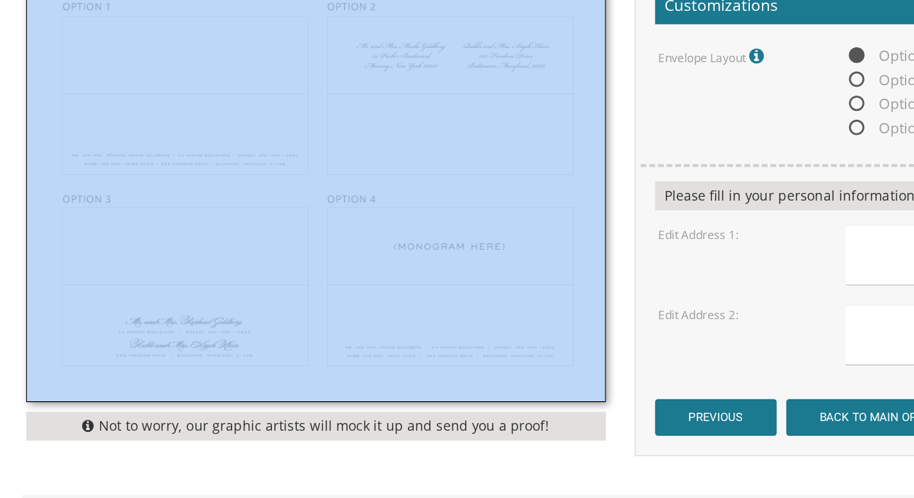
click at [105, 141] on img at bounding box center [255, 170] width 384 height 288
click at [144, 203] on img at bounding box center [255, 170] width 384 height 288
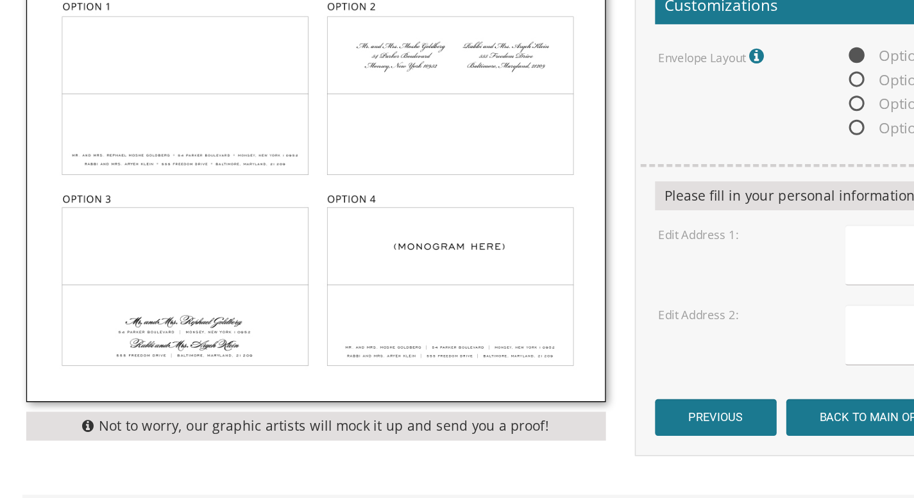
click at [174, 355] on div "Not to worry, our graphic artists will mock it up and send you a proof! Customi…" at bounding box center [457, 194] width 815 height 338
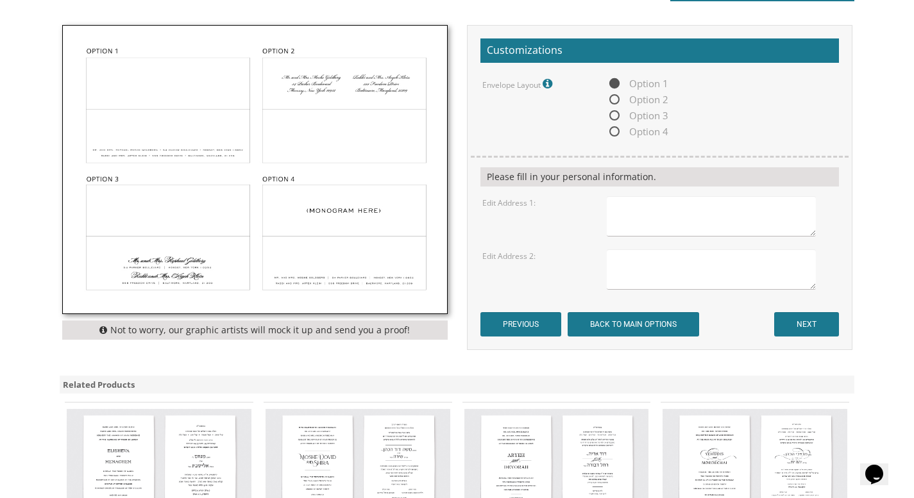
click at [641, 209] on textarea at bounding box center [711, 216] width 208 height 40
type textarea "Mr. and [PERSON_NAME] [STREET_ADDRESS],"
click at [640, 271] on textarea at bounding box center [711, 270] width 208 height 40
type textarea "Mrs. and [PERSON_NAME] 12631 [PERSON_NAME]"
click at [718, 223] on textarea "Mr. and [PERSON_NAME] [STREET_ADDRESS]," at bounding box center [711, 216] width 208 height 40
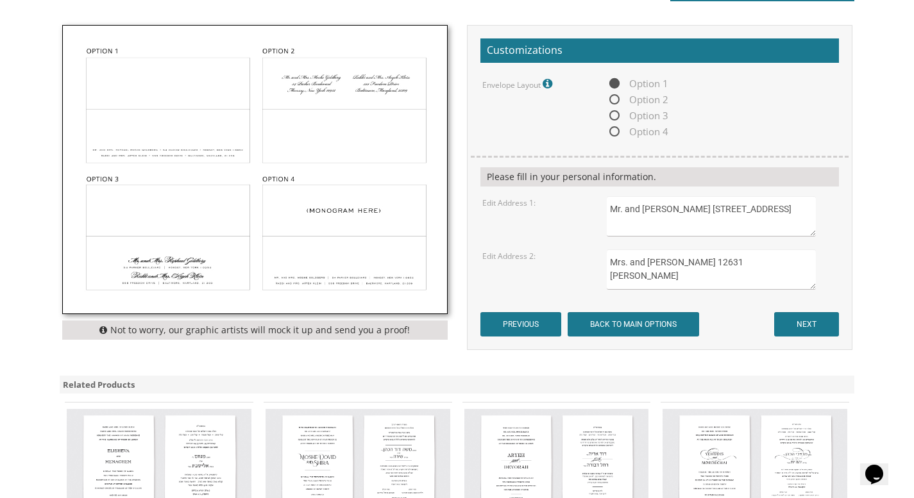
type textarea "Mr. and [PERSON_NAME] [STREET_ADDRESS]"
click at [797, 262] on textarea "Mrs. and [PERSON_NAME] 12631 [PERSON_NAME]" at bounding box center [711, 270] width 208 height 40
click at [623, 264] on textarea "Mrs. and [PERSON_NAME] [STREET_ADDRESS][PERSON_NAME]" at bounding box center [711, 270] width 208 height 40
type textarea "Mr. and [PERSON_NAME] [STREET_ADDRESS][PERSON_NAME]"
click at [815, 327] on input "NEXT" at bounding box center [806, 324] width 65 height 24
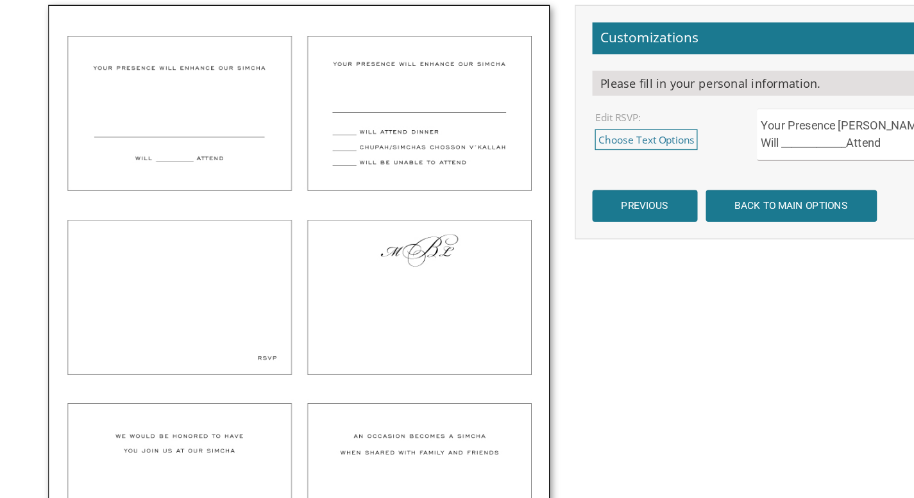
scroll to position [411, 0]
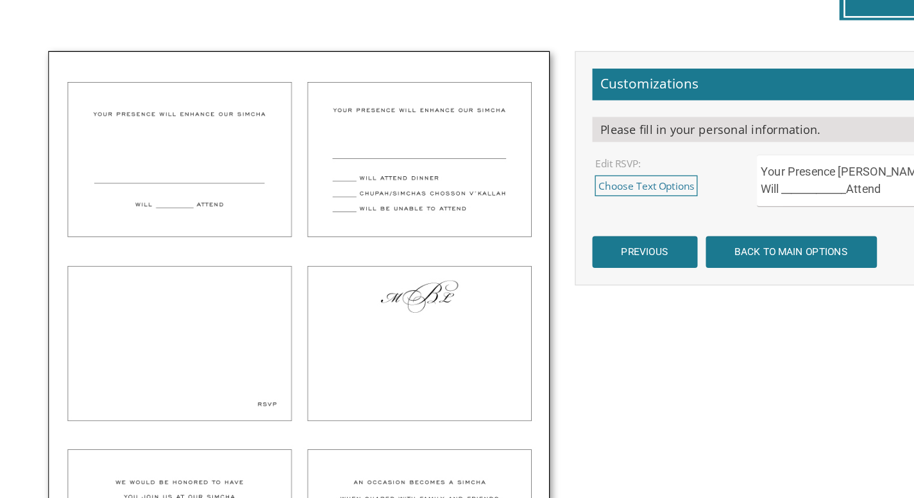
click at [157, 141] on img at bounding box center [255, 259] width 384 height 436
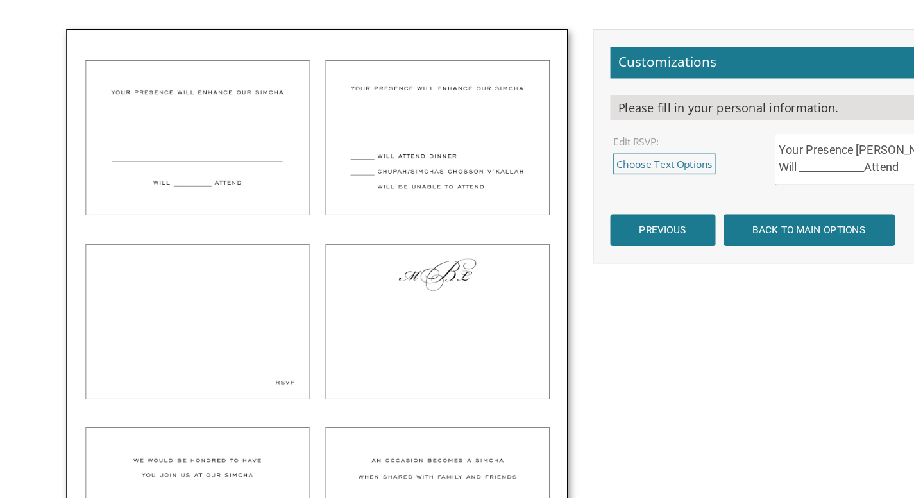
scroll to position [428, 0]
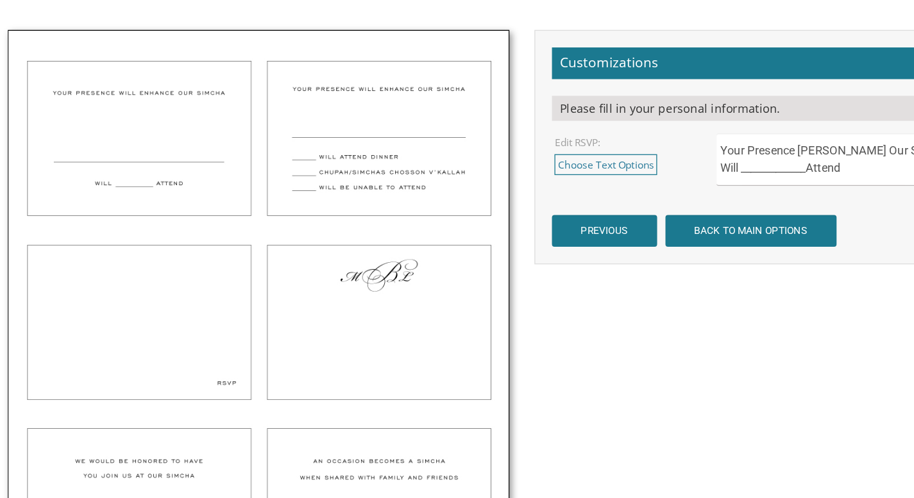
click at [178, 111] on img at bounding box center [255, 242] width 384 height 436
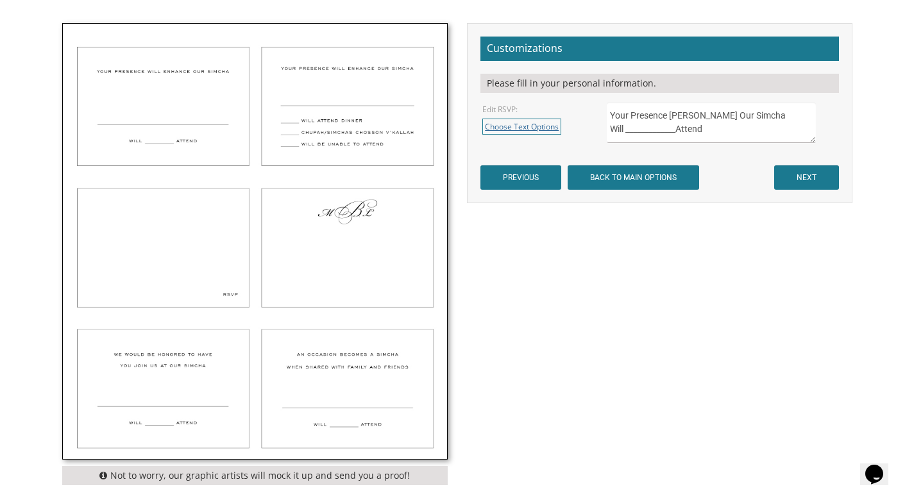
click at [527, 128] on link "Choose Text Options" at bounding box center [521, 127] width 79 height 16
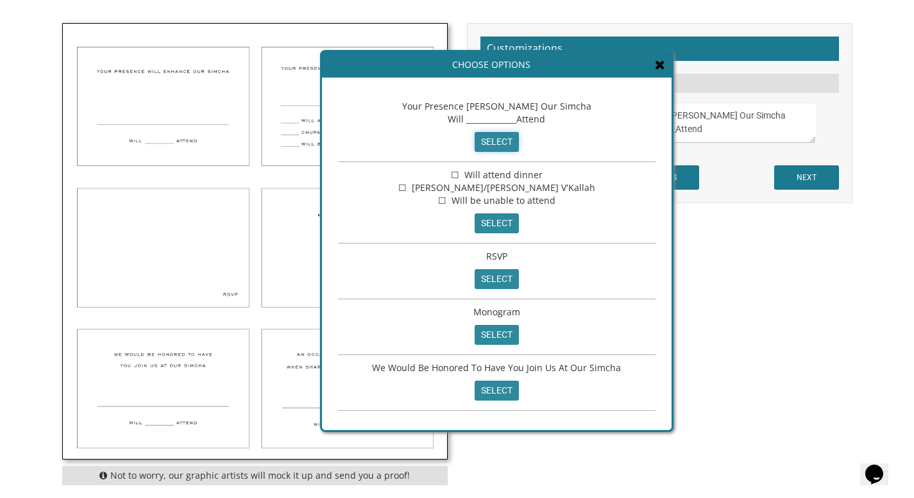
click at [500, 141] on input "select" at bounding box center [497, 142] width 44 height 20
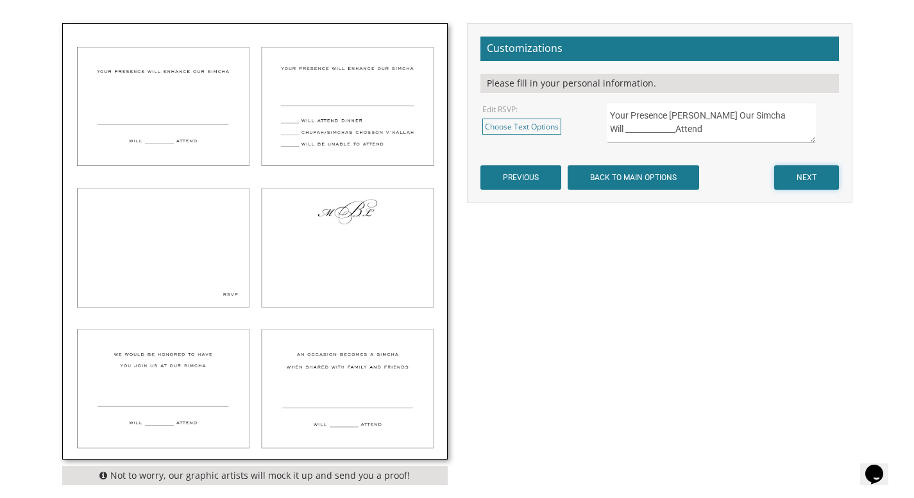
click at [804, 174] on input "NEXT" at bounding box center [806, 177] width 65 height 24
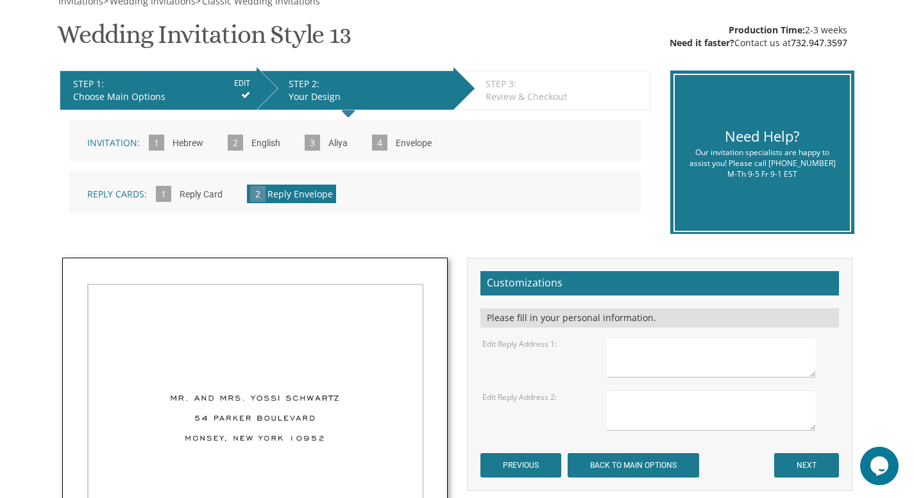
scroll to position [207, 0]
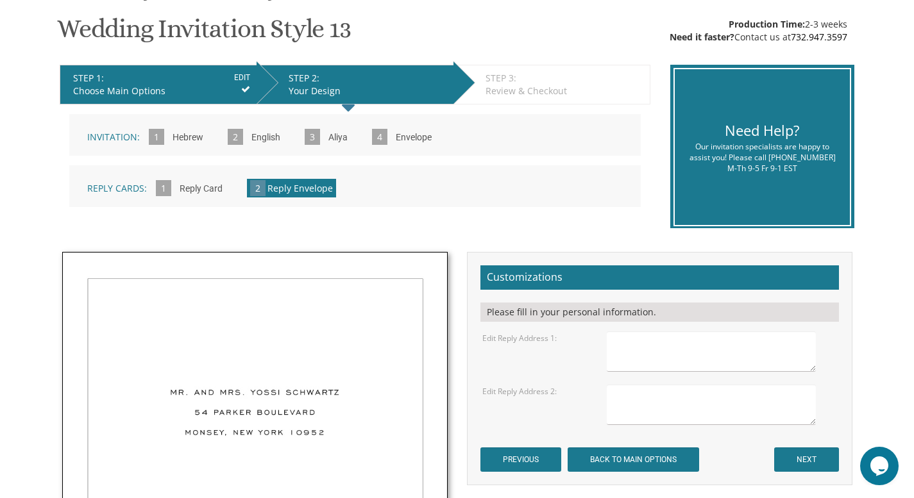
click at [638, 342] on textarea at bounding box center [711, 352] width 208 height 40
type textarea "1"
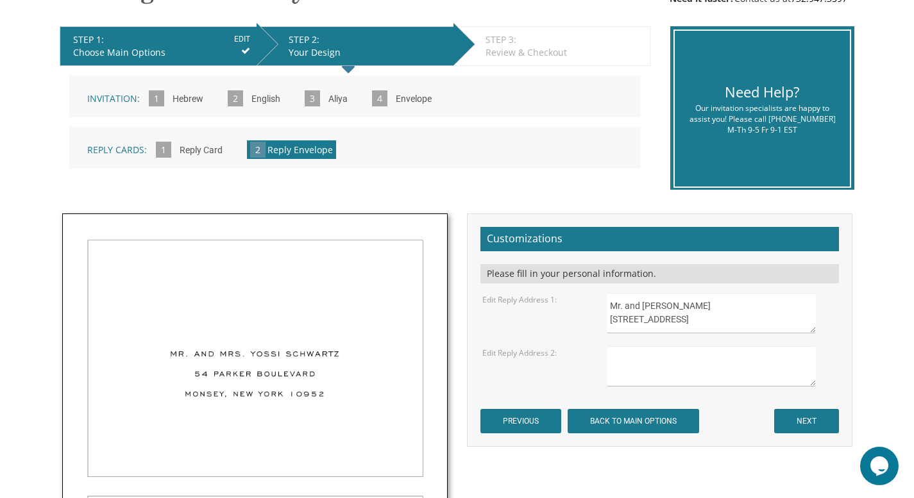
scroll to position [241, 0]
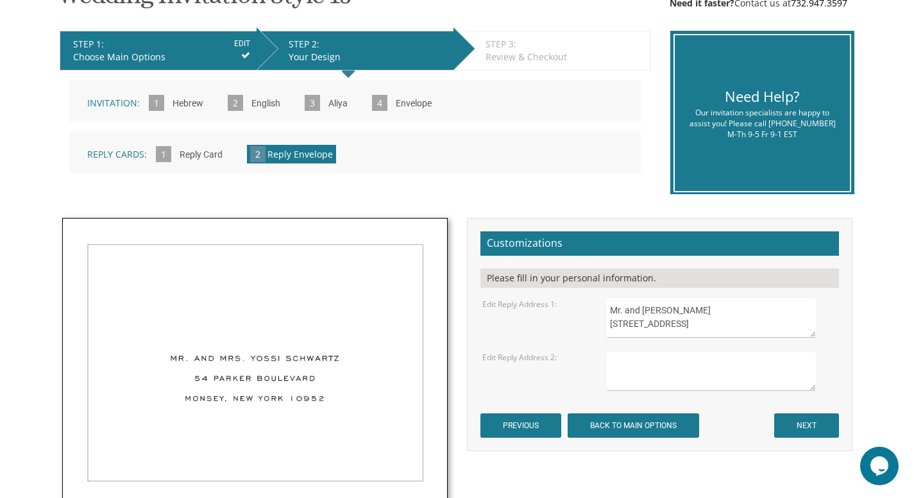
type textarea "Mr. and [PERSON_NAME] [STREET_ADDRESS]"
click at [638, 384] on textarea at bounding box center [711, 371] width 208 height 40
click at [680, 383] on textarea "Mr. and [PERSON_NAME] [STREET_ADDRESS][PERSON_NAME]" at bounding box center [711, 371] width 208 height 40
type textarea "Mr. and [PERSON_NAME] [STREET_ADDRESS][PERSON_NAME]"
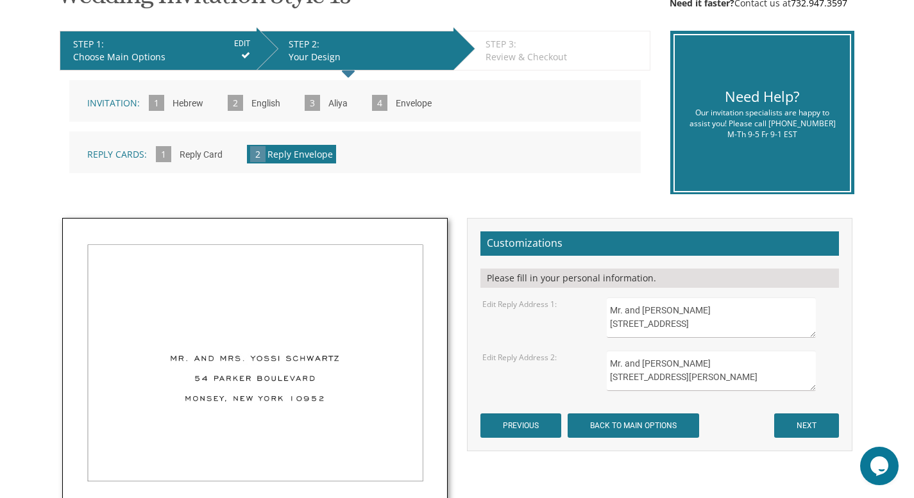
click at [728, 421] on form "Customizations Please fill in your personal information. Edit Reply Address 1: …" at bounding box center [659, 335] width 359 height 207
click at [793, 423] on input "NEXT" at bounding box center [806, 426] width 65 height 24
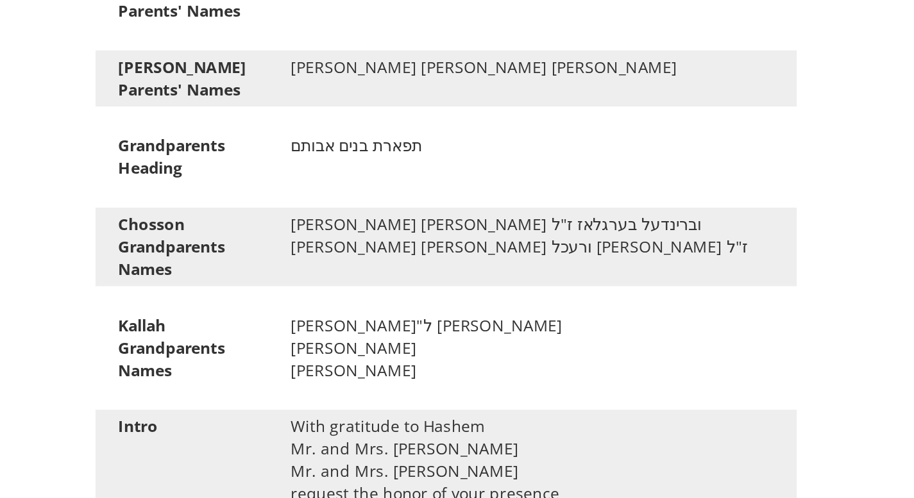
scroll to position [658, 0]
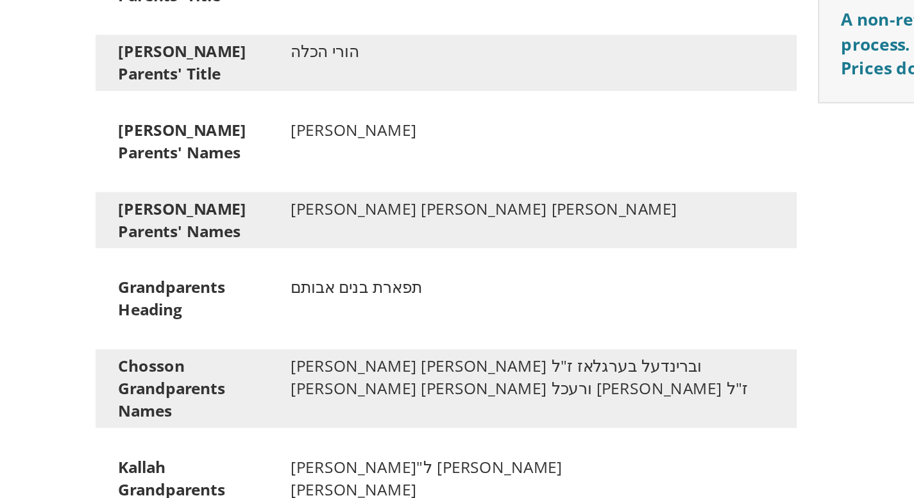
click at [267, 260] on div "Kallah's Parents' Names יוסף דניאל ורחל לאה בערקאוויץ" at bounding box center [255, 259] width 400 height 32
click at [251, 260] on div "Kallah's Parents' Names יוסף דניאל ורחל לאה בערקאוויץ" at bounding box center [255, 259] width 400 height 32
click at [224, 261] on div "Kallah's Parents' Names יוסף דניאל ורחל לאה בערקאוויץ" at bounding box center [255, 259] width 400 height 32
click at [206, 261] on div "Kallah's Parents' Names יוסף דניאל ורחל לאה בערקאוויץ" at bounding box center [255, 259] width 400 height 32
click at [203, 261] on div "Kallah's Parents' Names יוסף דניאל ורחל לאה בערקאוויץ" at bounding box center [255, 259] width 400 height 32
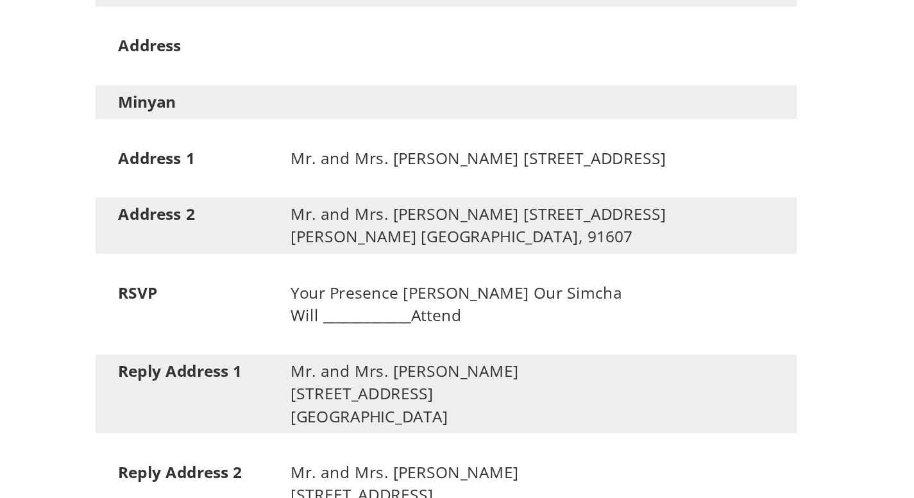
scroll to position [1348, 0]
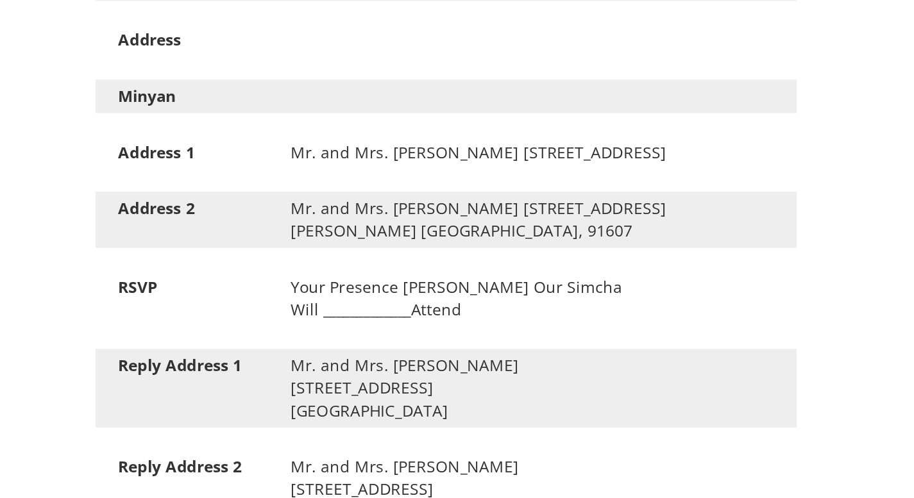
click at [355, 301] on div "Mr. and Mrs. Chaim Berglas 3766 Bedford Avenue Brooklyn NY, 11229" at bounding box center [304, 300] width 295 height 13
click at [380, 302] on div "Mr. and Mrs. Chaim Berglas 3766 Bedford Avenue Brooklyn NY, 11229" at bounding box center [304, 300] width 295 height 13
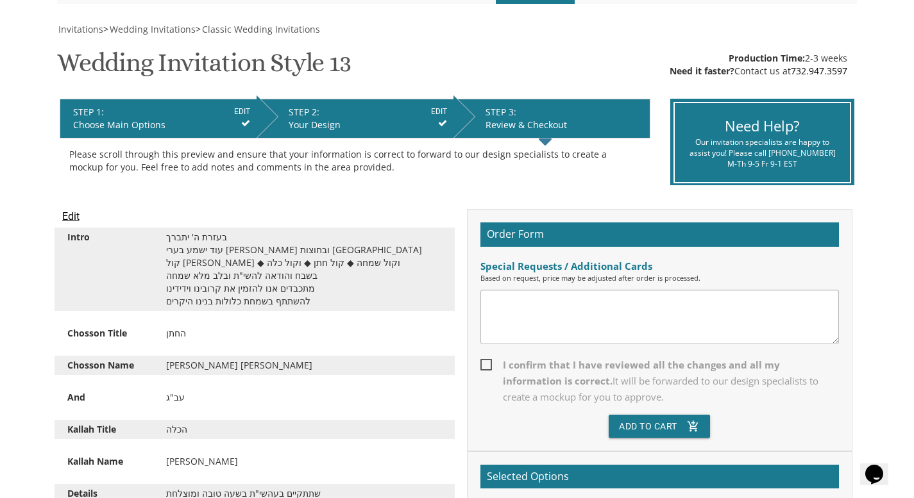
scroll to position [0, 0]
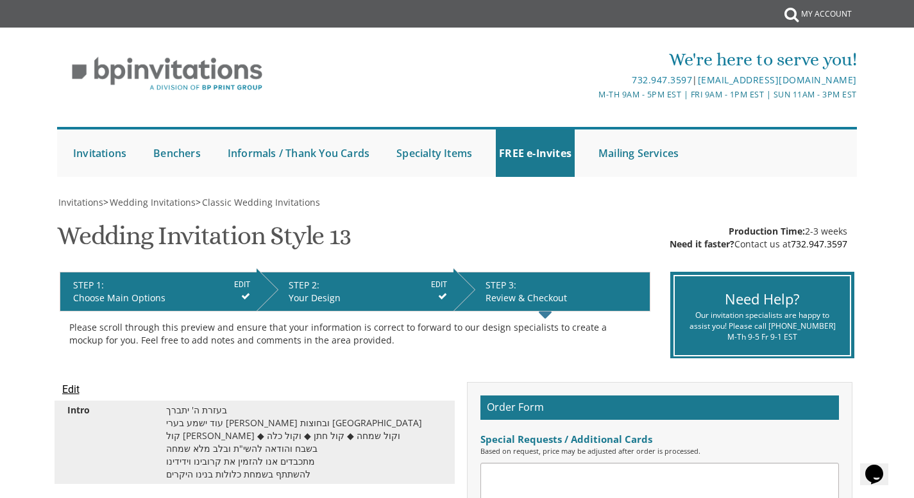
click at [73, 384] on input "Edit" at bounding box center [70, 389] width 17 height 15
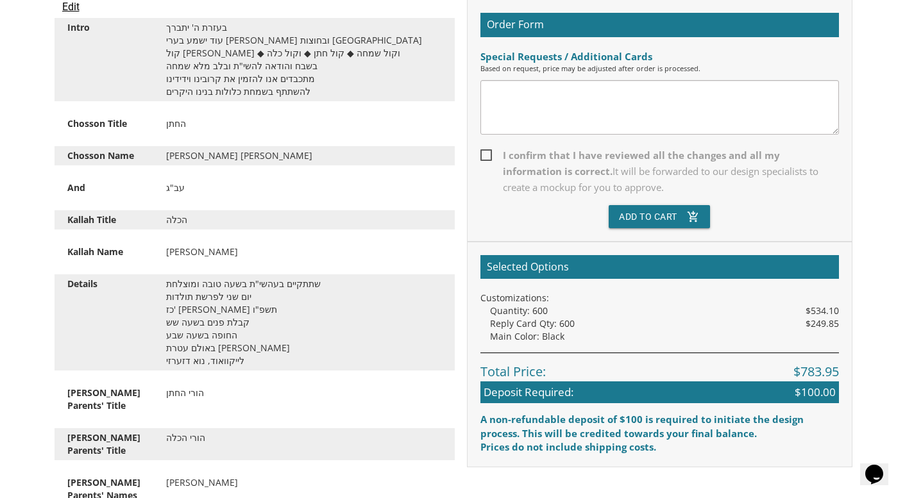
scroll to position [400, 0]
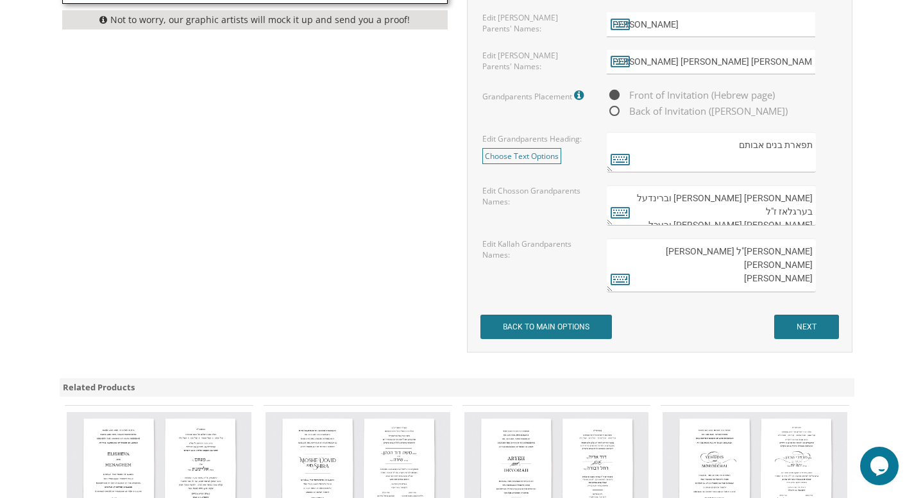
scroll to position [1051, 0]
click at [802, 330] on input "NEXT" at bounding box center [806, 326] width 65 height 24
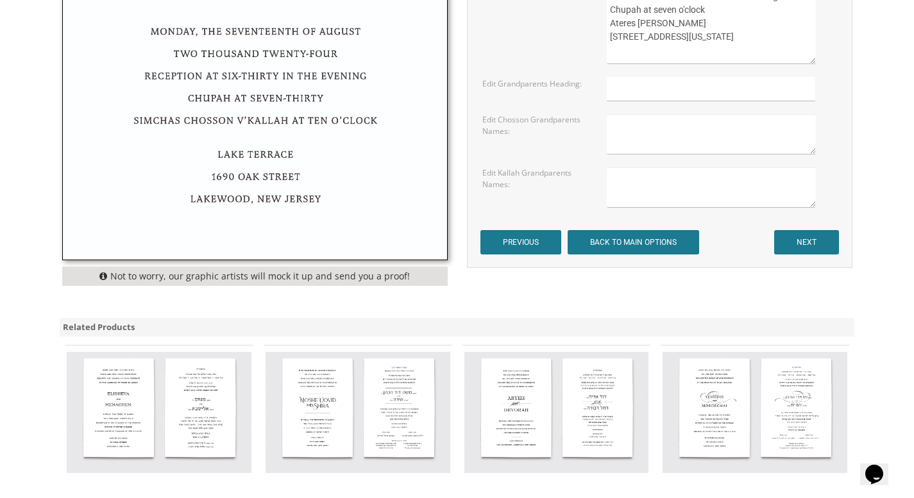
scroll to position [794, 0]
click at [820, 244] on input "NEXT" at bounding box center [806, 242] width 65 height 24
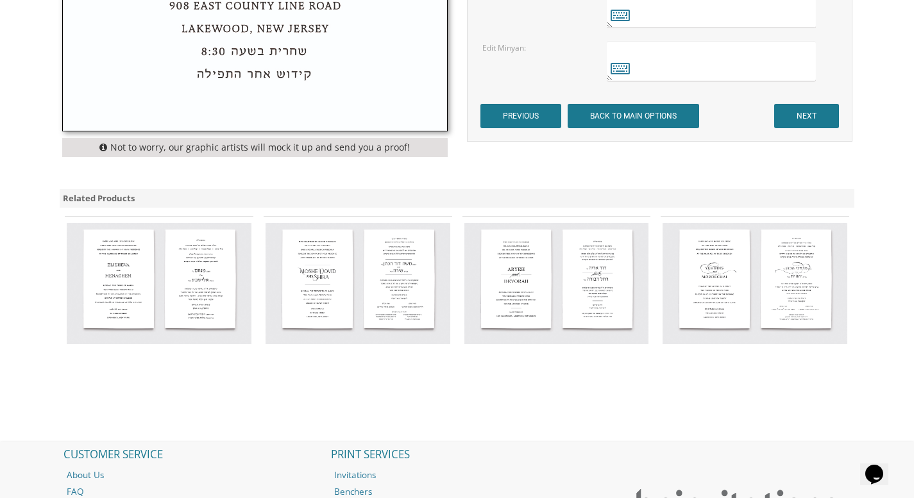
scroll to position [605, 0]
click at [804, 121] on input "NEXT" at bounding box center [806, 115] width 65 height 24
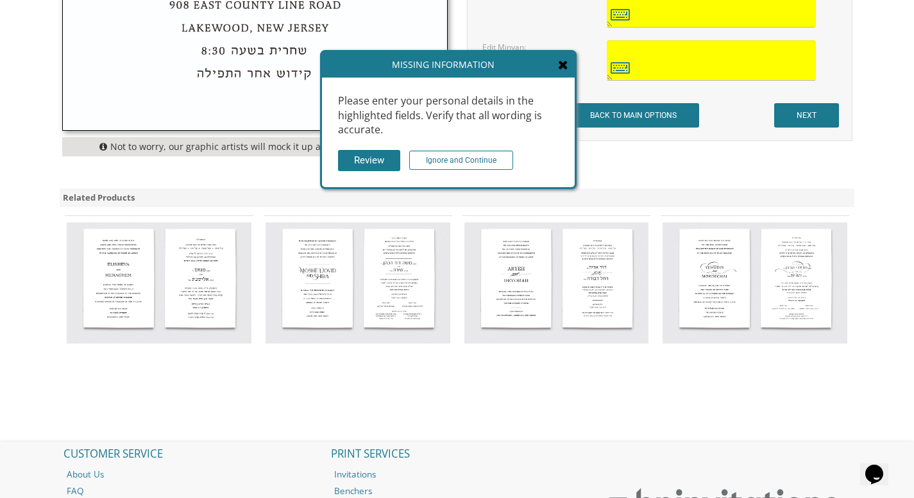
click at [457, 149] on div "Please enter your personal details in the highlighted fields. Verify that all w…" at bounding box center [448, 133] width 253 height 110
click at [459, 165] on input "Ignore and Continue" at bounding box center [461, 160] width 104 height 19
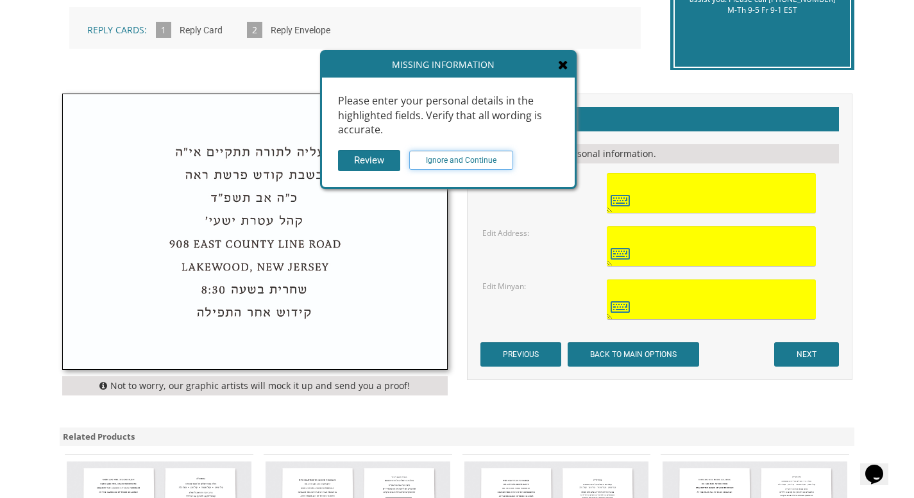
scroll to position [365, 0]
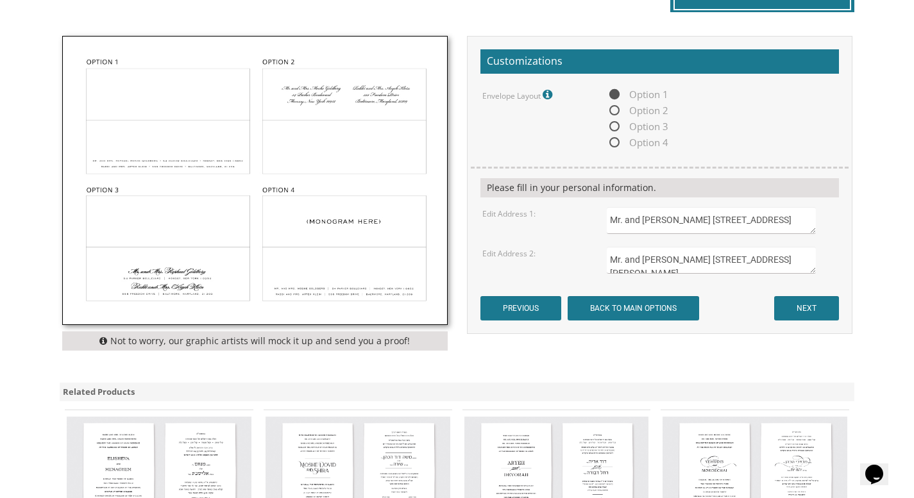
scroll to position [11, 0]
click at [695, 225] on textarea "Mr. and Mrs. Chaim Berglas 3766 Bedford Avenue Brooklyn NY, 11229" at bounding box center [711, 220] width 208 height 27
click at [724, 223] on textarea "Mr. and Mrs. Chaim Berglas 3766 Bedford Avenue Brooklyn NY, 11229" at bounding box center [711, 220] width 208 height 27
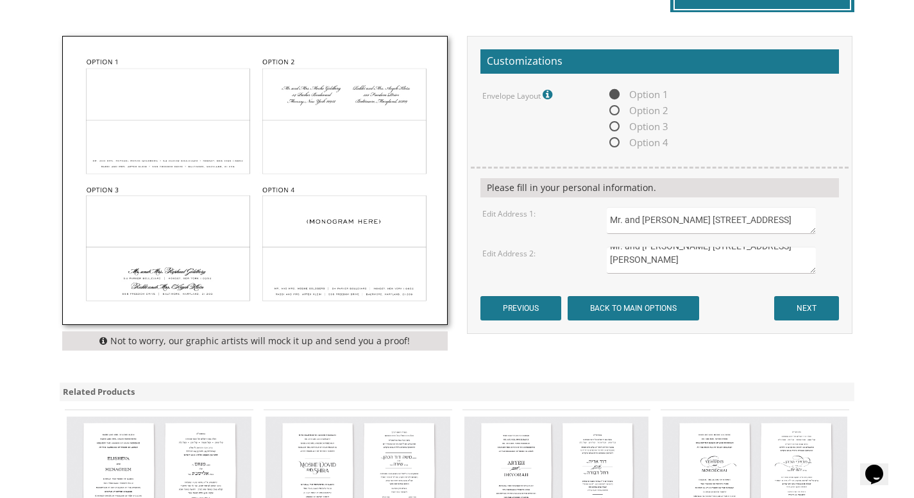
type textarea "Mr. and Mrs. Chaim Berglas 3766 Bedford Avenue Brooklyn, NY 11229"
click at [681, 262] on textarea "Mr. and Mrs. Yossi Berkowitz 12631 Martha St. Valley Village CA, 91607" at bounding box center [711, 260] width 208 height 27
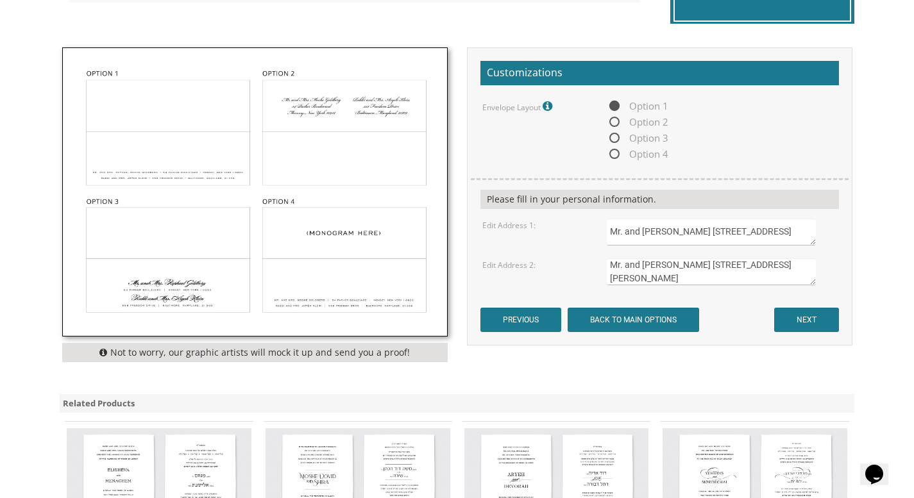
scroll to position [0, 0]
type textarea "Mr. and Mrs. Yossi Berkowitz 12631 Martha St. Valley Village, CA 91607"
click at [817, 326] on input "NEXT" at bounding box center [806, 320] width 65 height 24
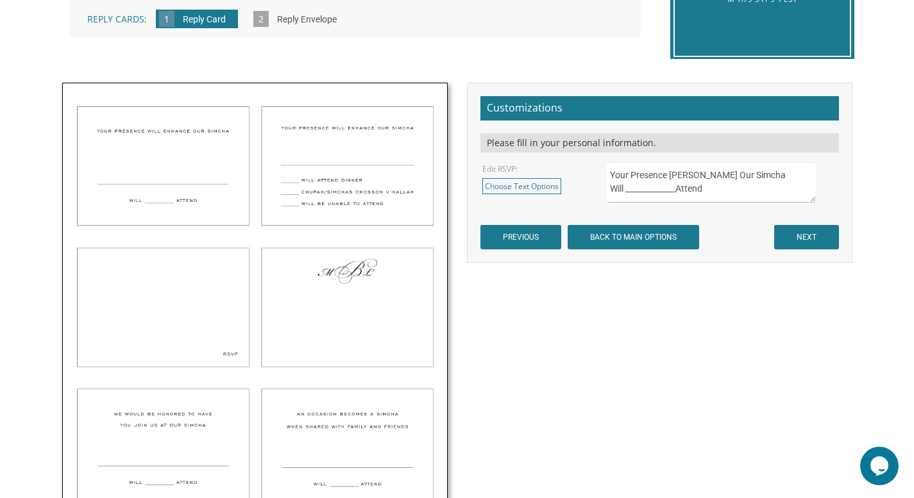
scroll to position [360, 0]
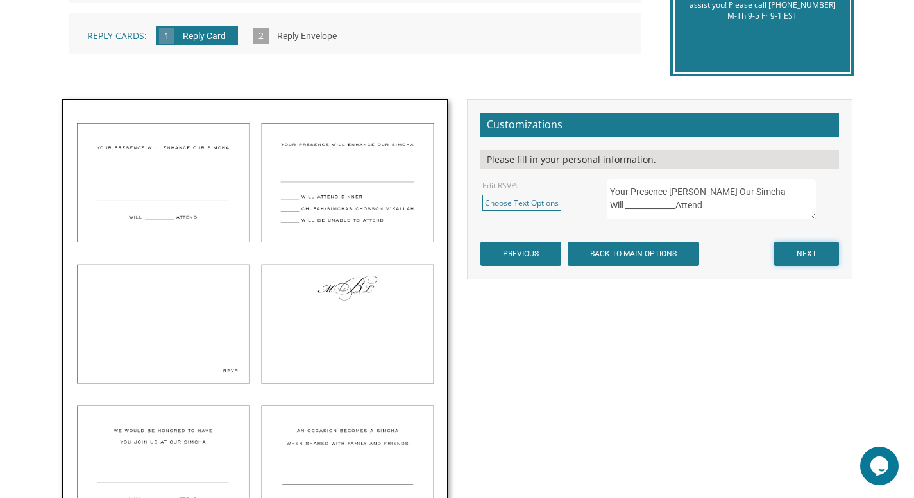
click at [800, 255] on input "NEXT" at bounding box center [806, 254] width 65 height 24
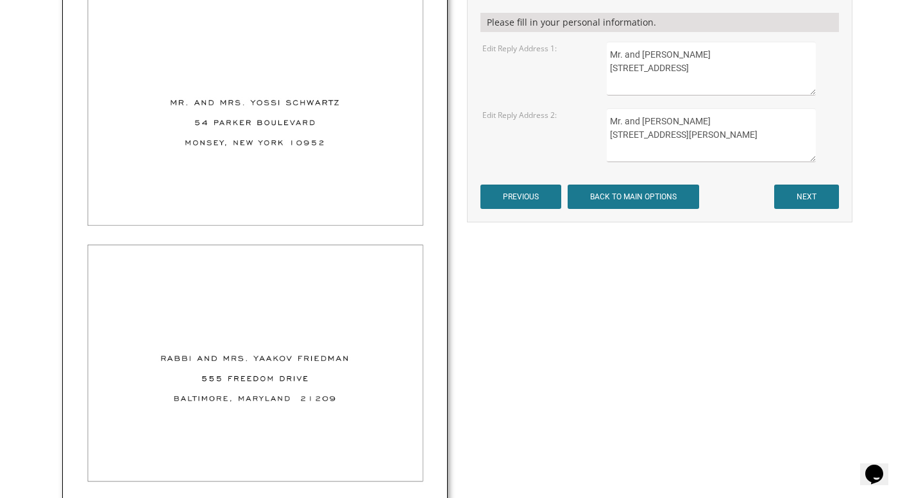
scroll to position [499, 0]
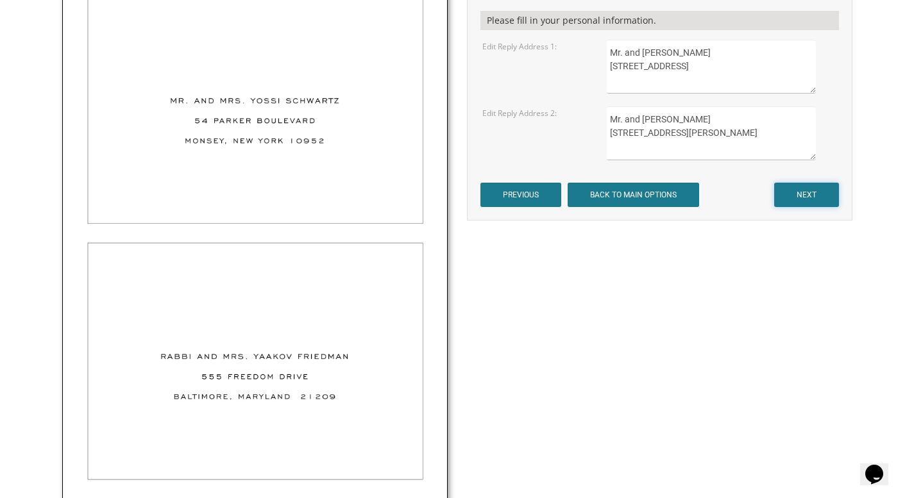
click at [822, 189] on input "NEXT" at bounding box center [806, 195] width 65 height 24
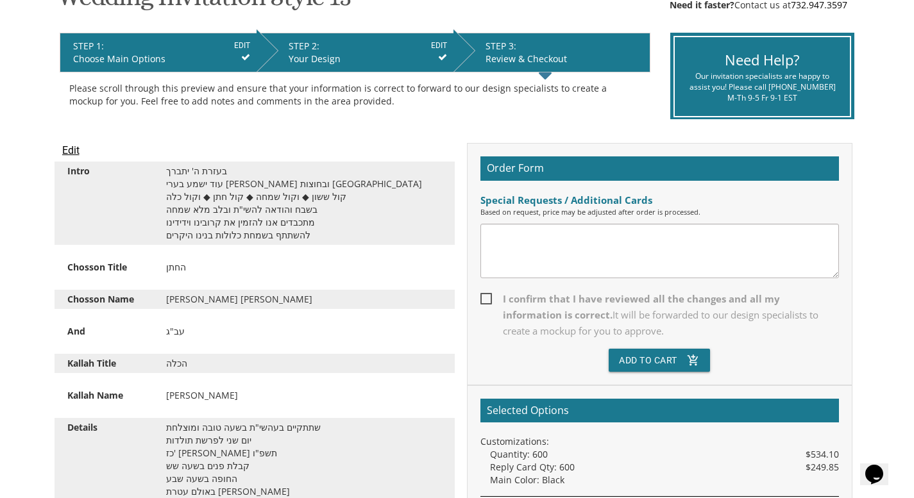
scroll to position [204, 0]
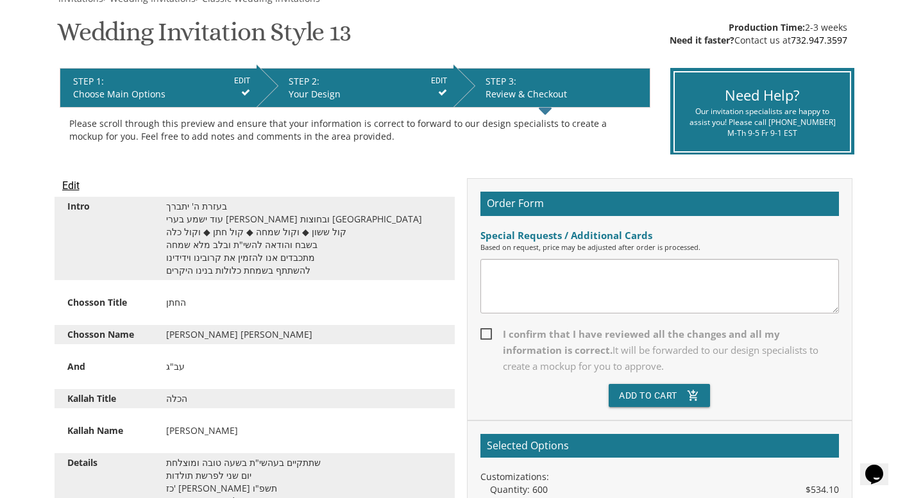
click at [485, 339] on span "I confirm that I have reviewed all the changes and all my information is correc…" at bounding box center [659, 350] width 359 height 48
click at [485, 337] on input "I confirm that I have reviewed all the changes and all my information is correc…" at bounding box center [484, 333] width 8 height 8
checkbox input "true"
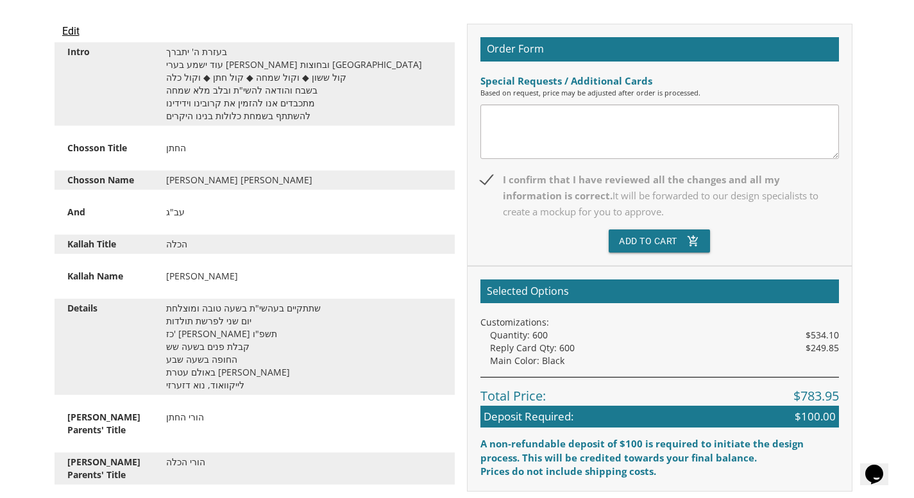
scroll to position [360, 0]
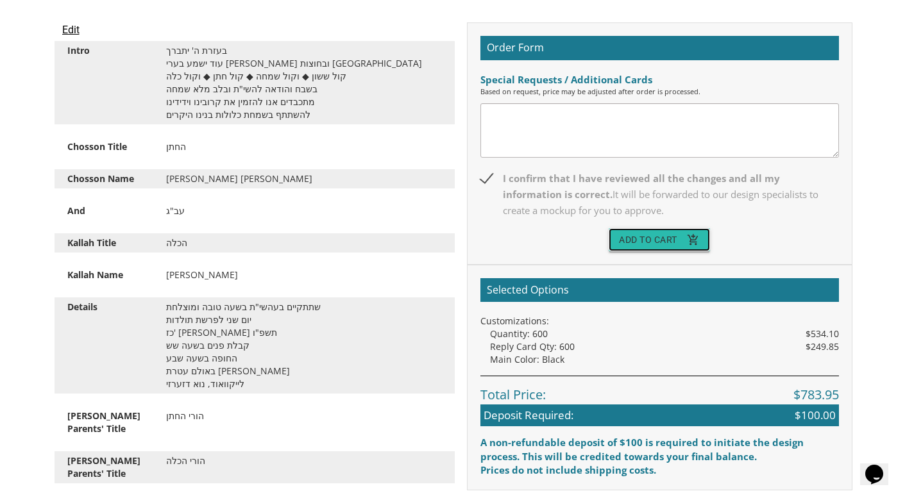
click at [645, 235] on button "Add To Cart add_shopping_cart" at bounding box center [659, 239] width 101 height 23
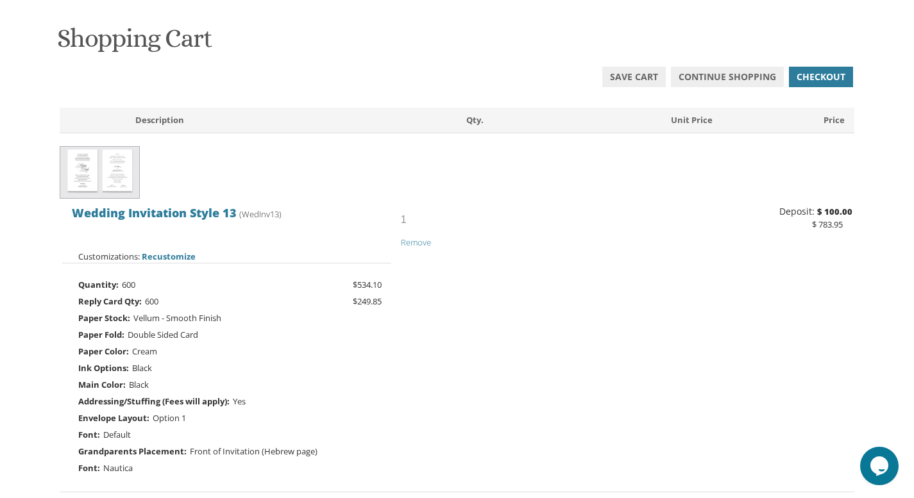
scroll to position [185, 0]
click at [636, 83] on span "Save Cart" at bounding box center [634, 78] width 48 height 13
click at [640, 76] on span "Save Cart" at bounding box center [634, 78] width 48 height 13
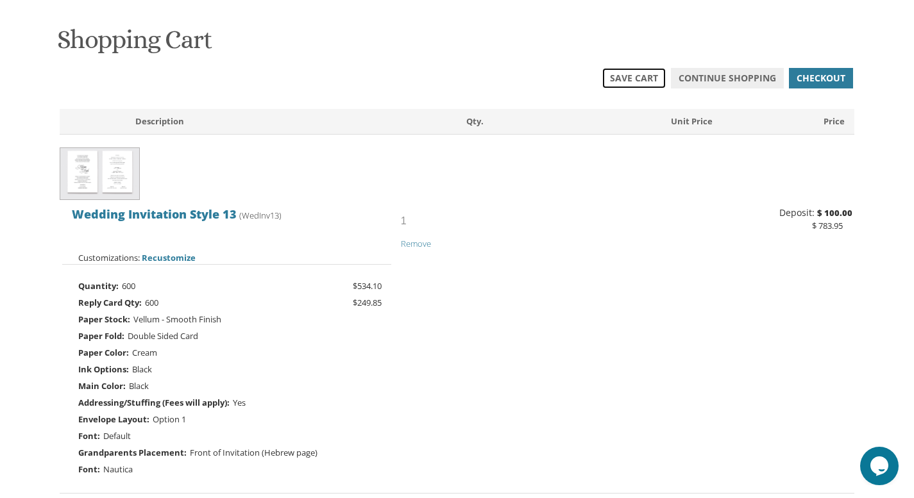
click at [640, 76] on span "Save Cart" at bounding box center [634, 78] width 48 height 13
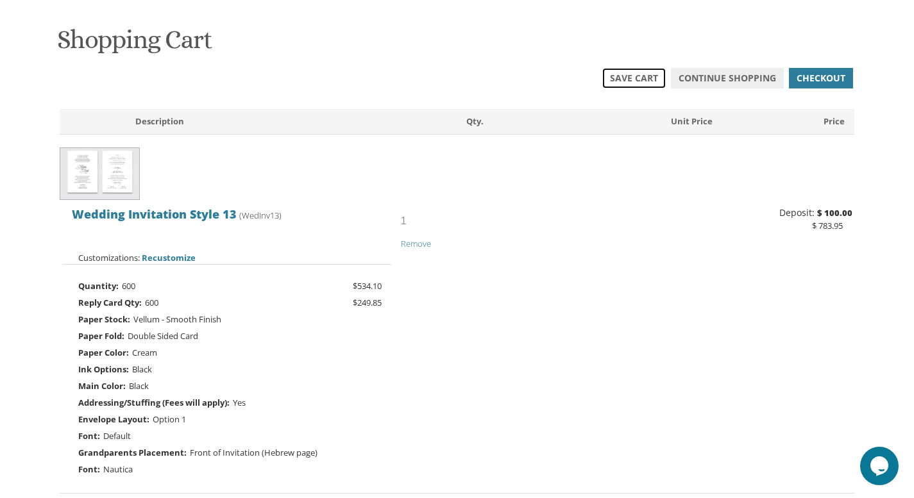
click at [640, 76] on span "Save Cart" at bounding box center [634, 78] width 48 height 13
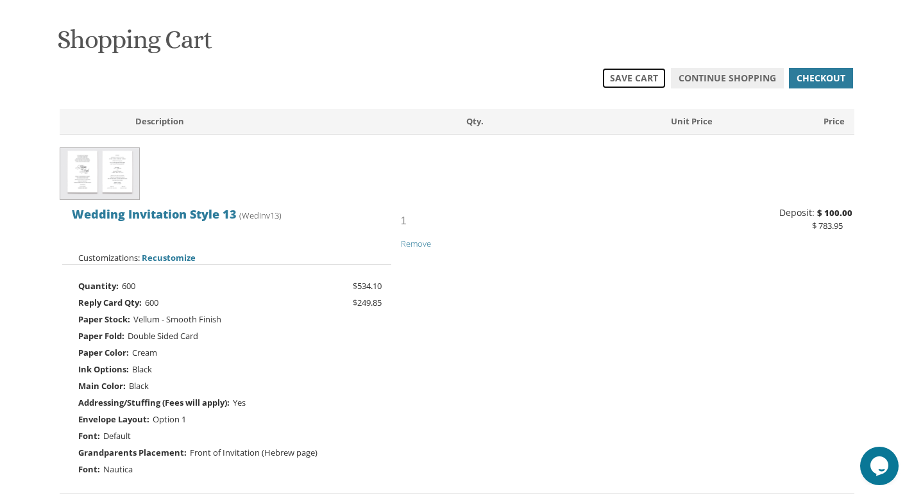
click at [640, 76] on span "Save Cart" at bounding box center [634, 78] width 48 height 13
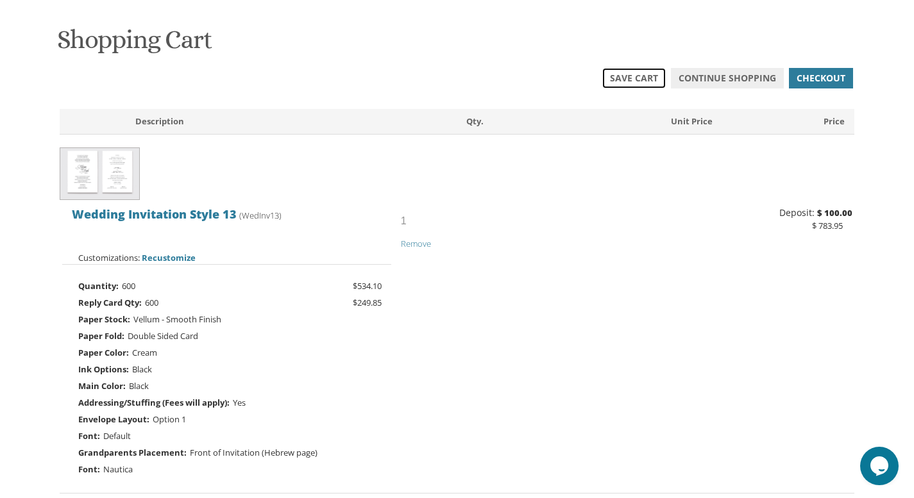
click at [640, 76] on span "Save Cart" at bounding box center [634, 78] width 48 height 13
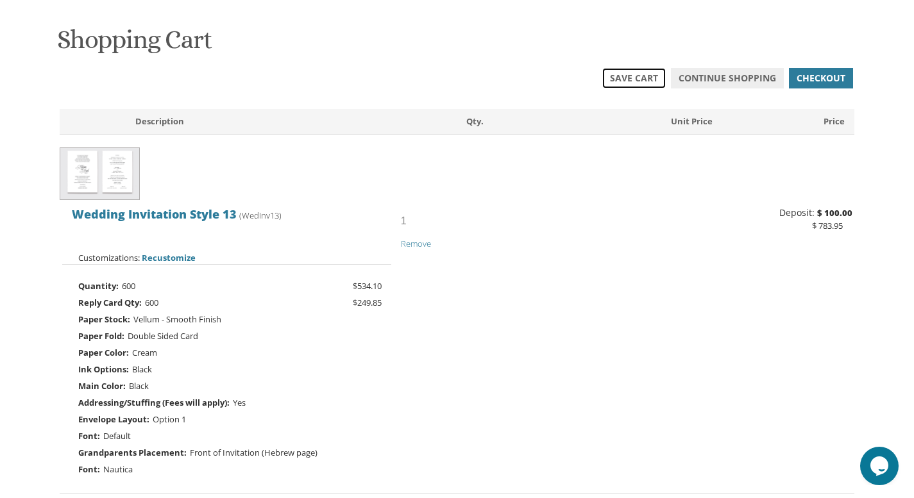
click at [640, 76] on span "Save Cart" at bounding box center [634, 78] width 48 height 13
click at [733, 75] on span "Continue Shopping" at bounding box center [728, 78] width 98 height 13
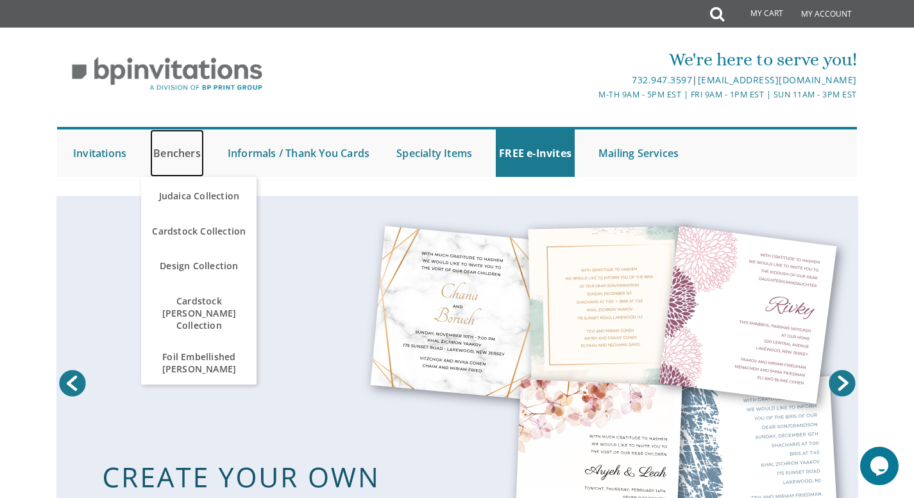
click at [173, 152] on link "Benchers" at bounding box center [177, 153] width 54 height 47
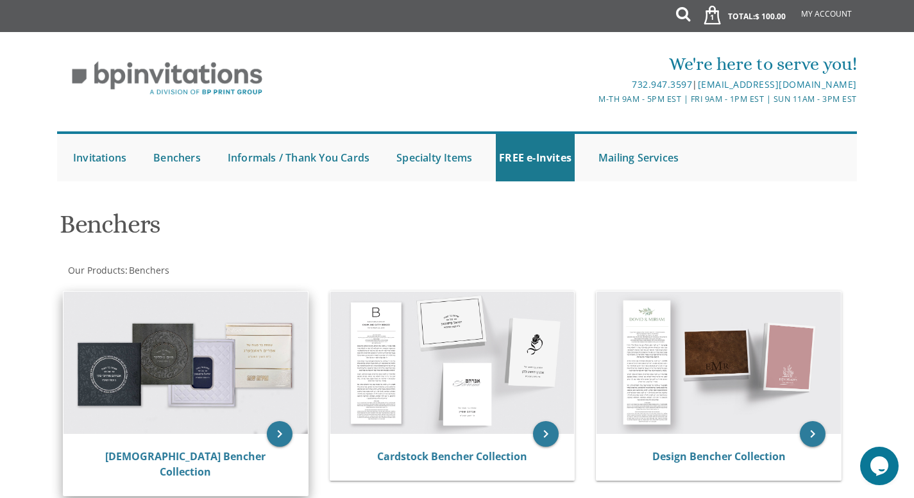
click at [191, 389] on img at bounding box center [186, 363] width 244 height 142
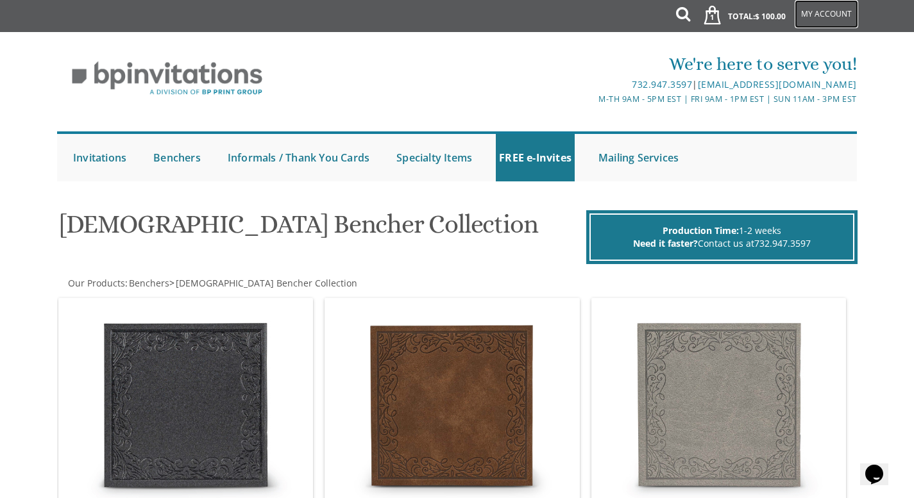
click at [847, 18] on link "My Account" at bounding box center [827, 14] width 64 height 28
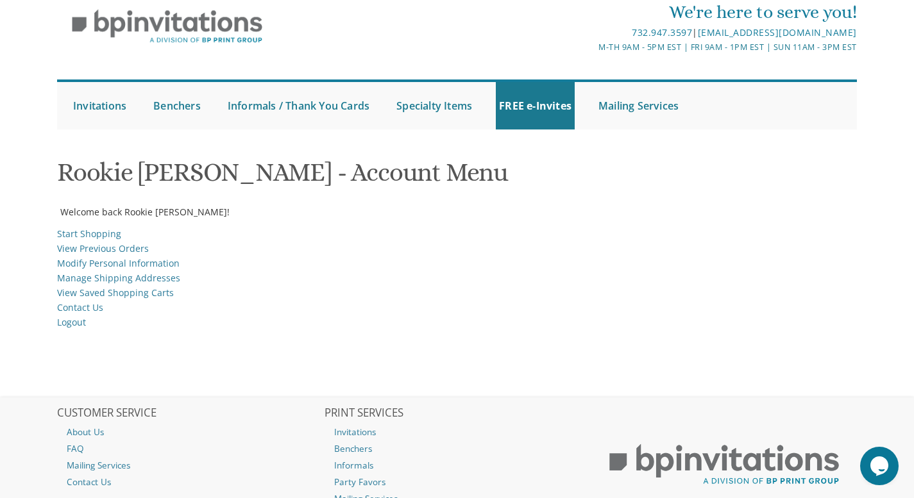
scroll to position [56, 0]
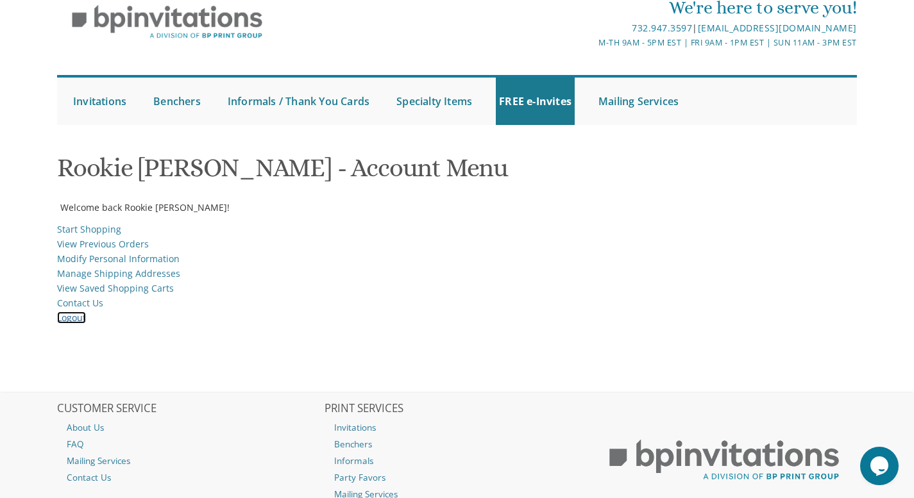
click at [71, 316] on link "Logout" at bounding box center [71, 318] width 29 height 12
